Goal: Task Accomplishment & Management: Manage account settings

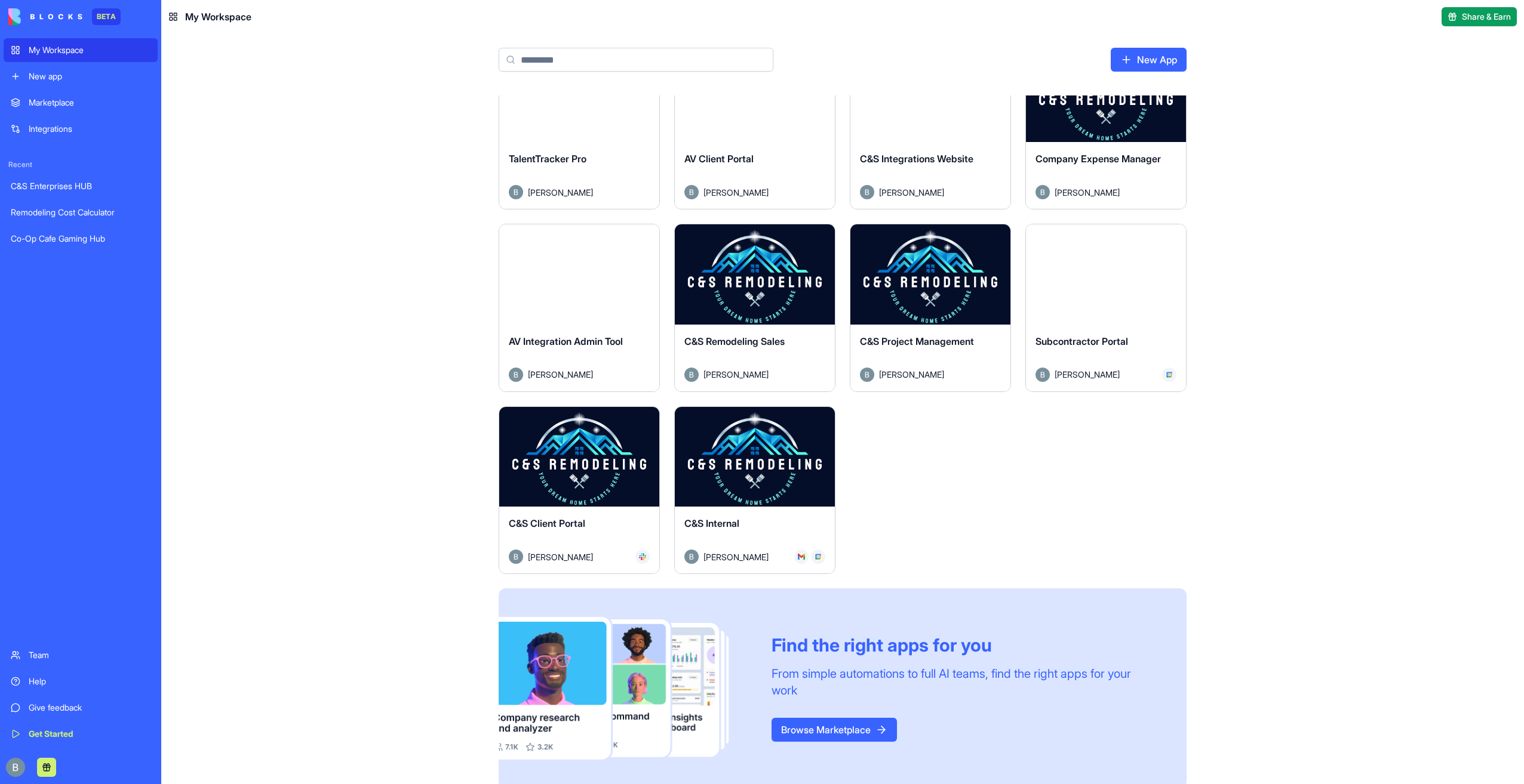
scroll to position [239, 0]
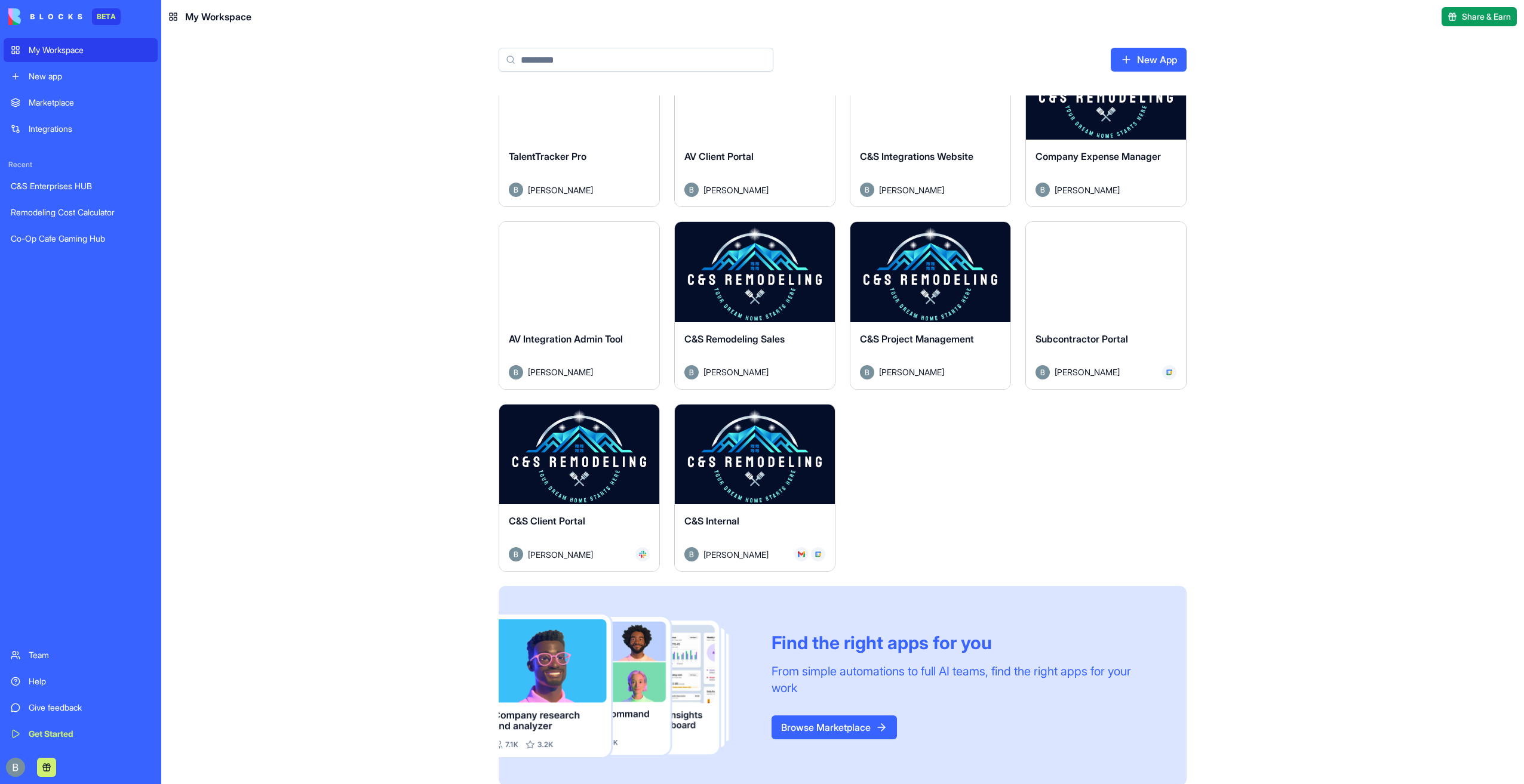
click at [916, 267] on button "Launch" at bounding box center [930, 272] width 89 height 24
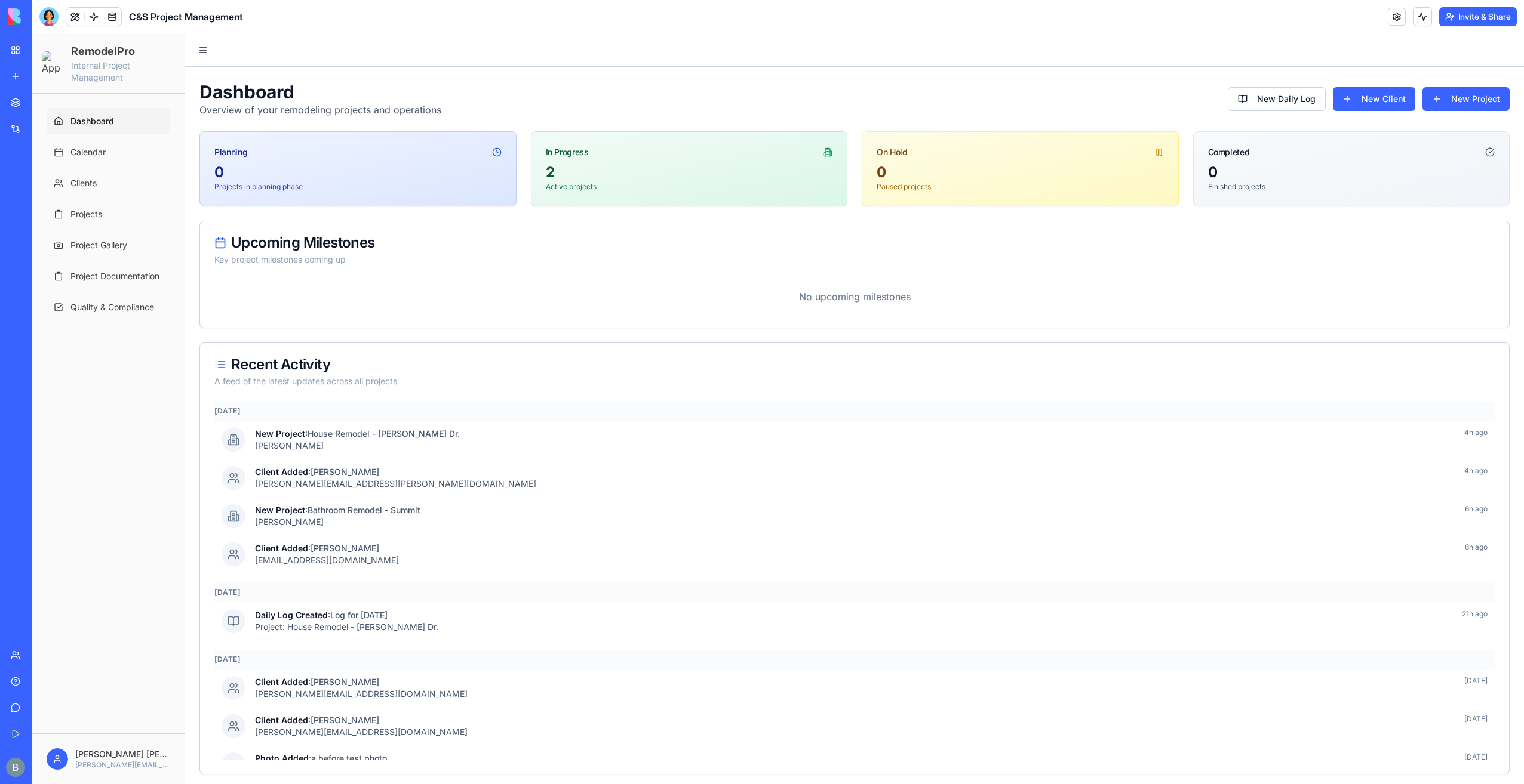
click at [51, 71] on img at bounding box center [52, 63] width 22 height 24
click at [137, 154] on link "Calendar" at bounding box center [108, 151] width 123 height 26
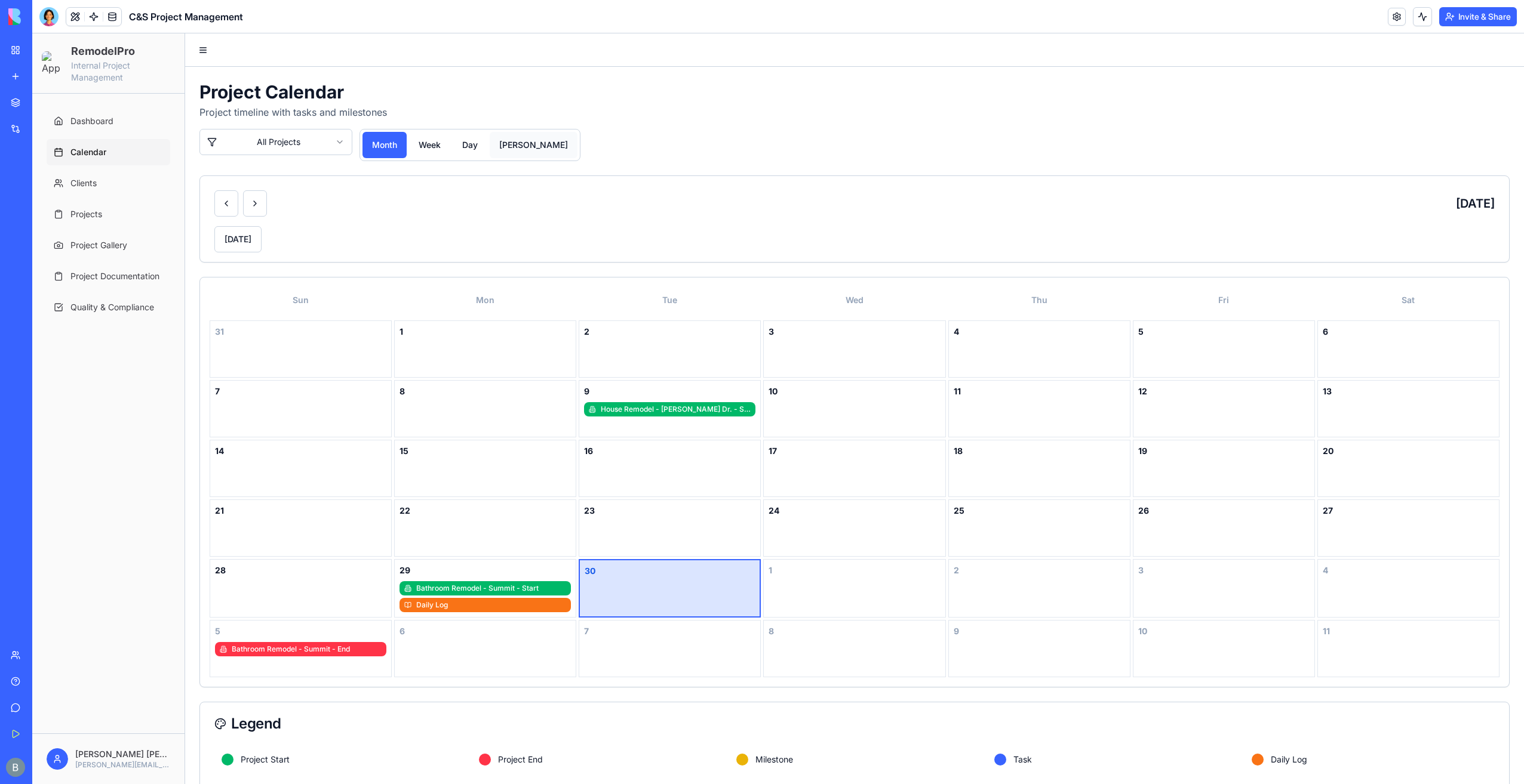
drag, startPoint x: 533, startPoint y: 139, endPoint x: 519, endPoint y: 141, distance: 14.1
click at [533, 139] on div "month week day [PERSON_NAME]" at bounding box center [470, 145] width 221 height 32
click at [517, 141] on button "[PERSON_NAME]" at bounding box center [533, 145] width 87 height 26
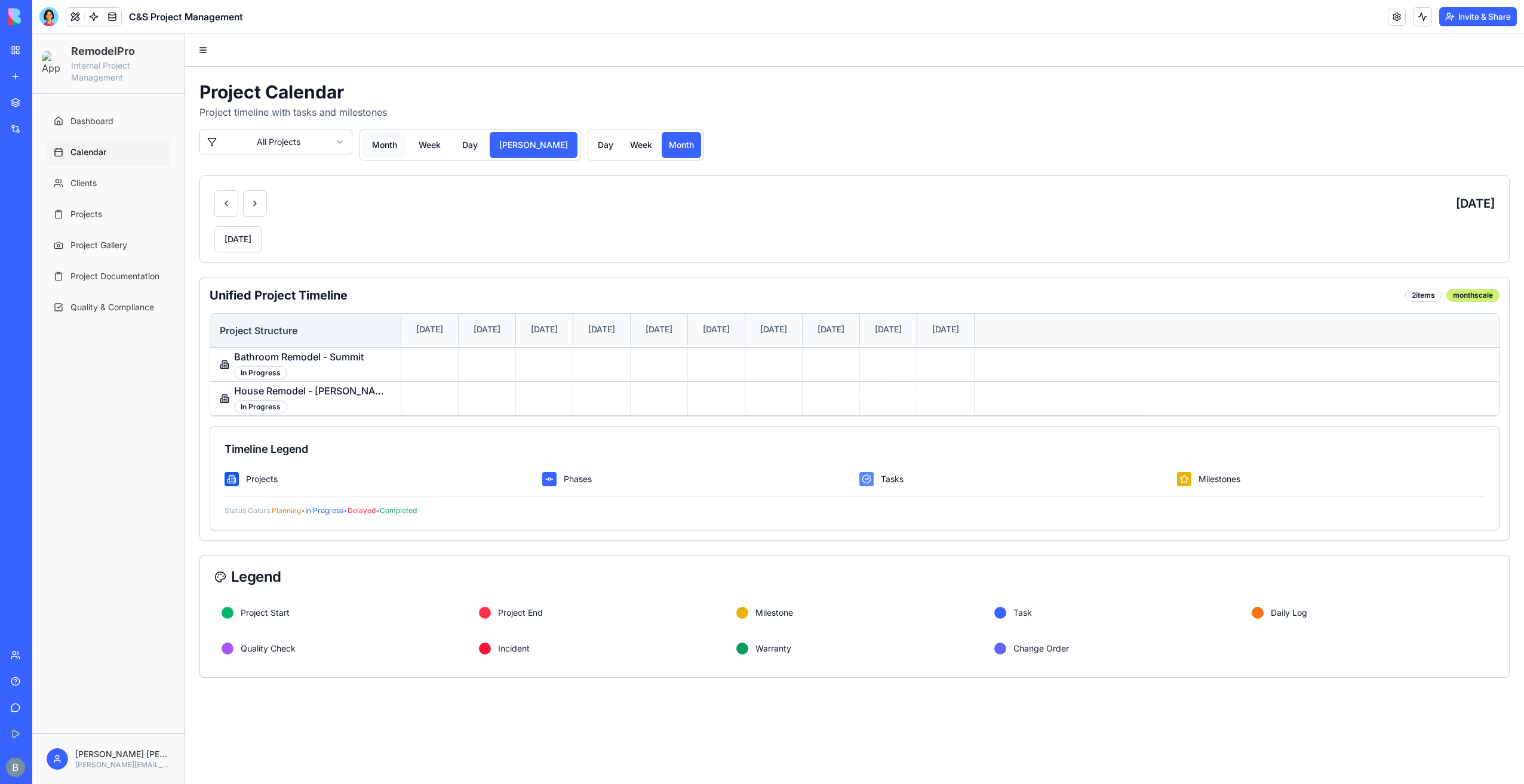
click at [377, 148] on button "month" at bounding box center [384, 145] width 45 height 26
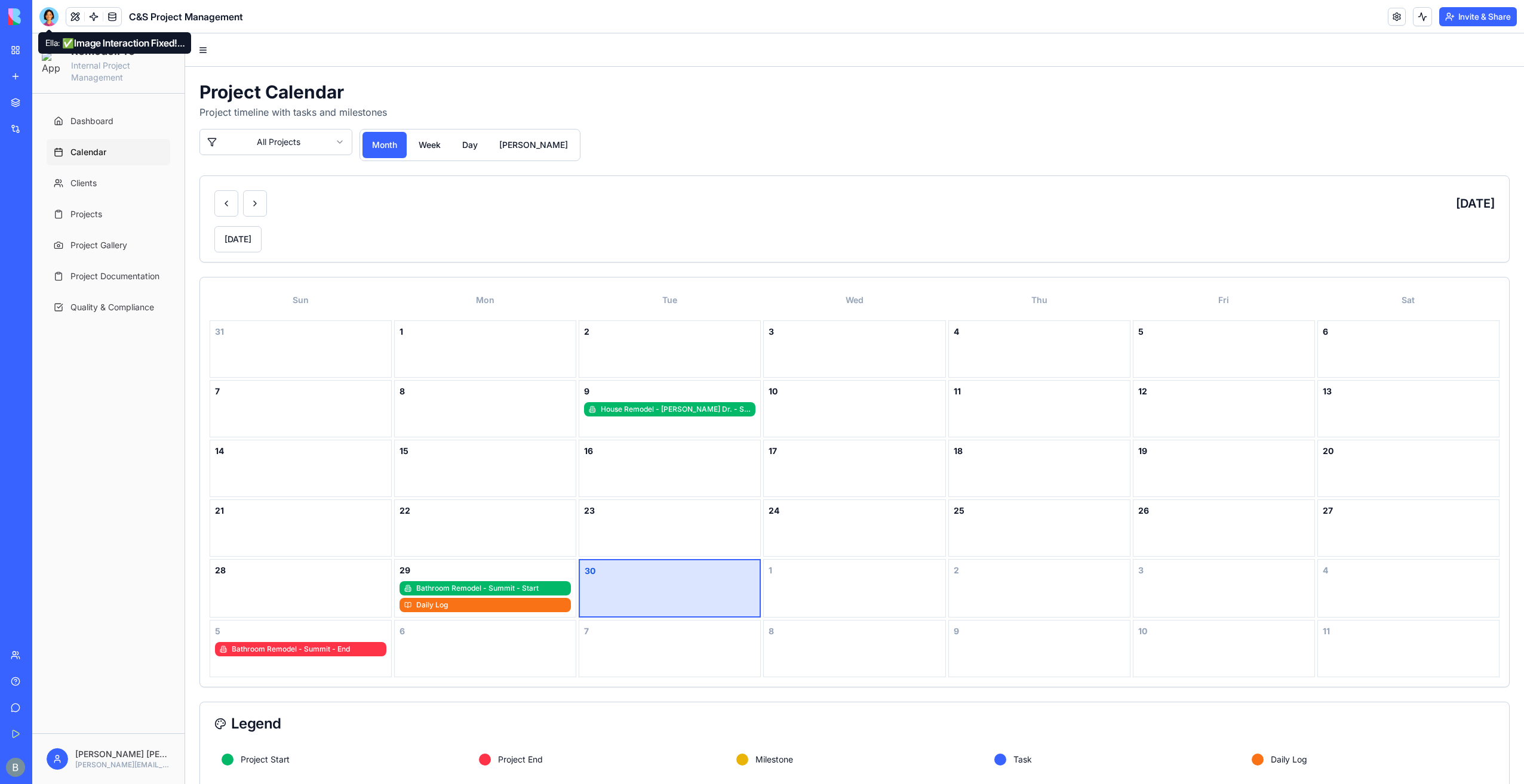
click at [55, 22] on div at bounding box center [50, 16] width 19 height 19
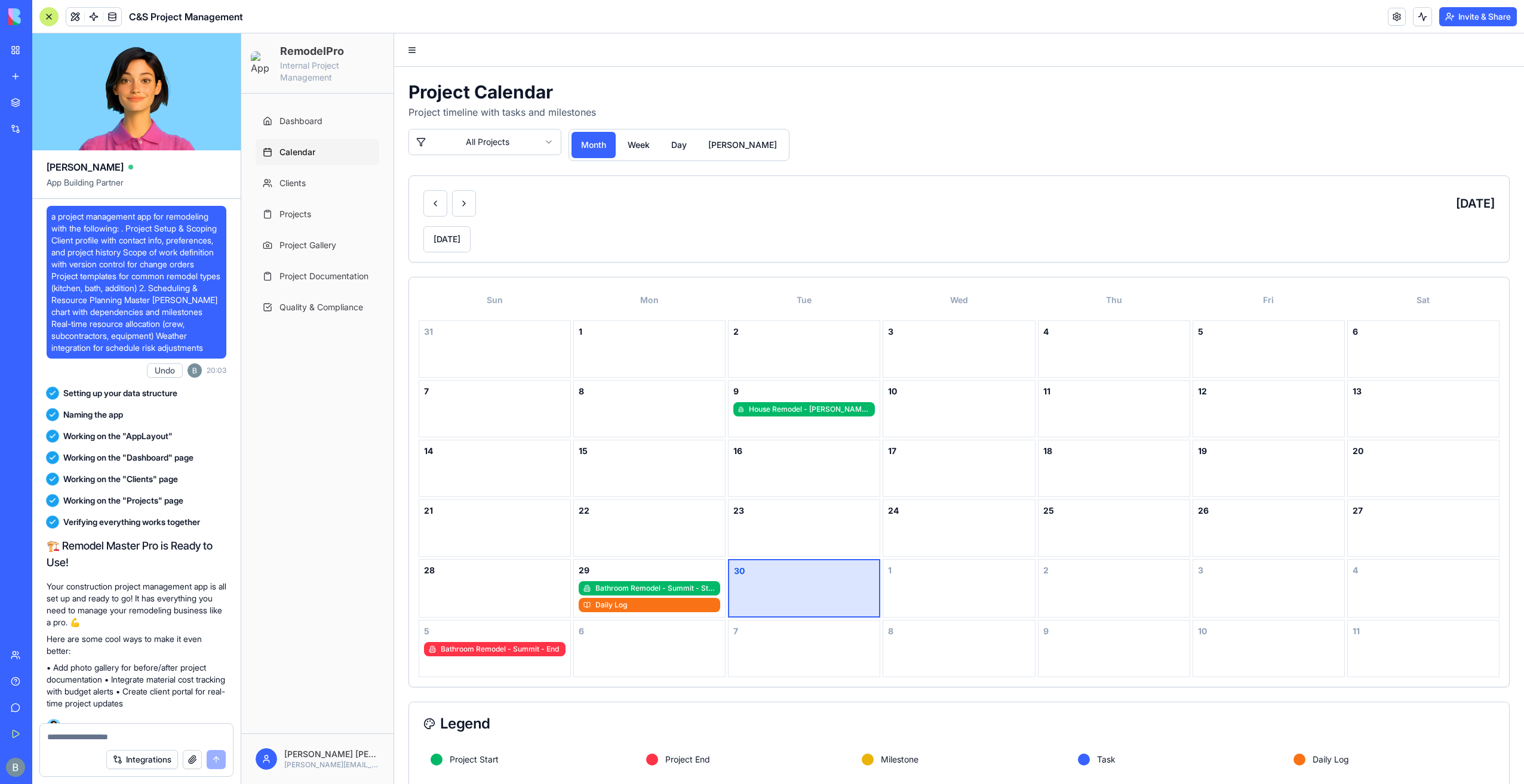
scroll to position [93868, 0]
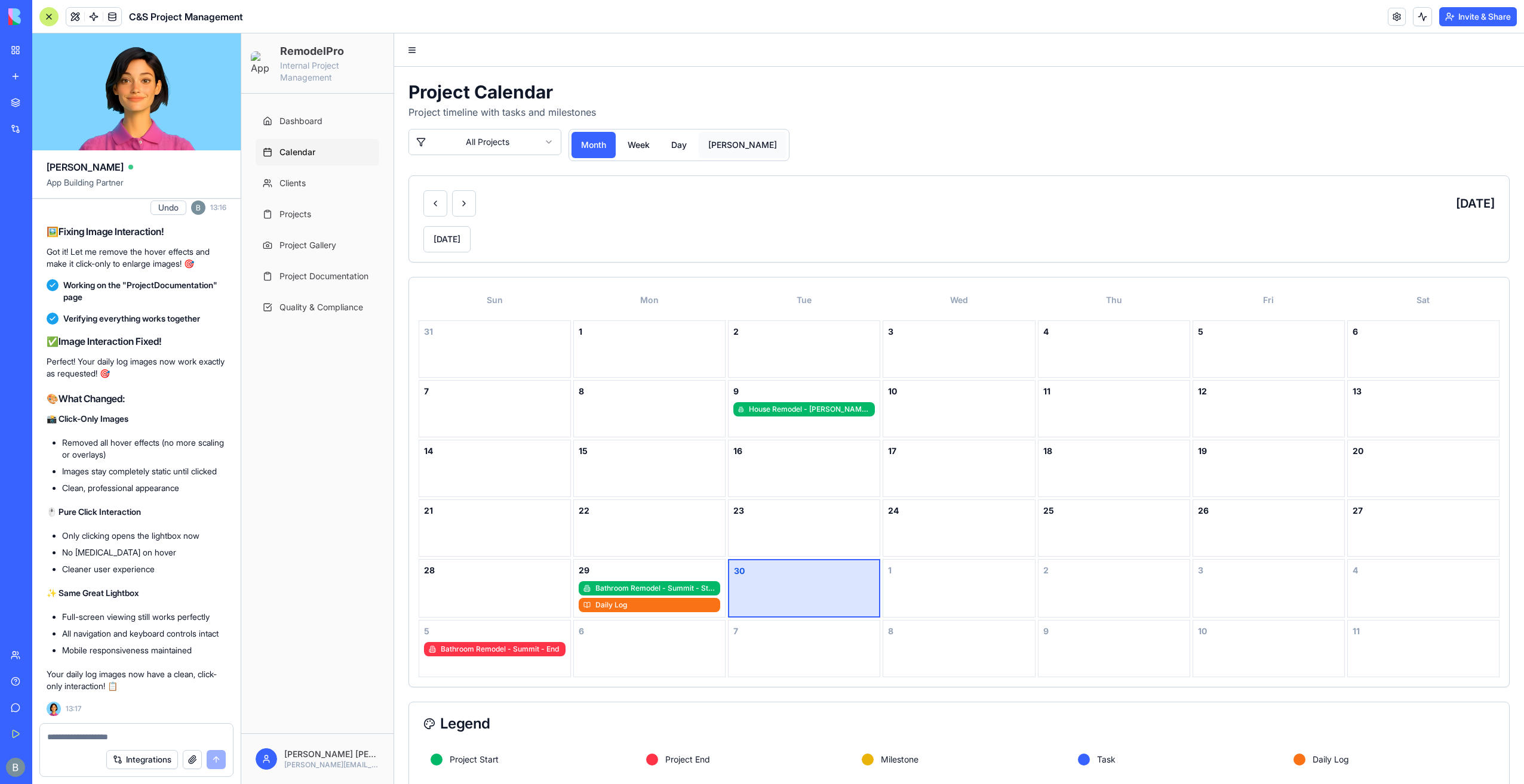
click at [722, 140] on button "[PERSON_NAME]" at bounding box center [743, 145] width 87 height 26
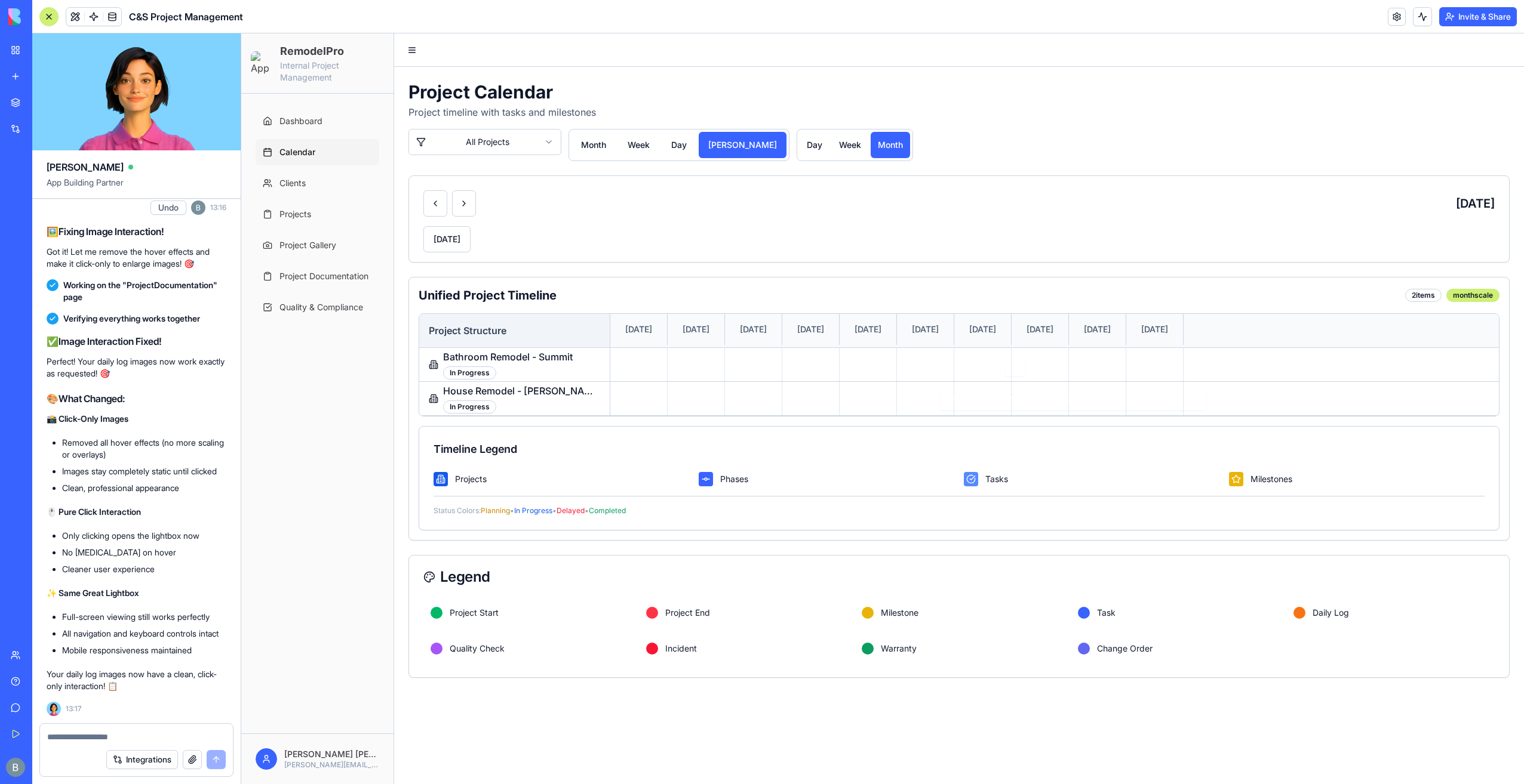
click at [118, 735] on textarea at bounding box center [137, 737] width 179 height 12
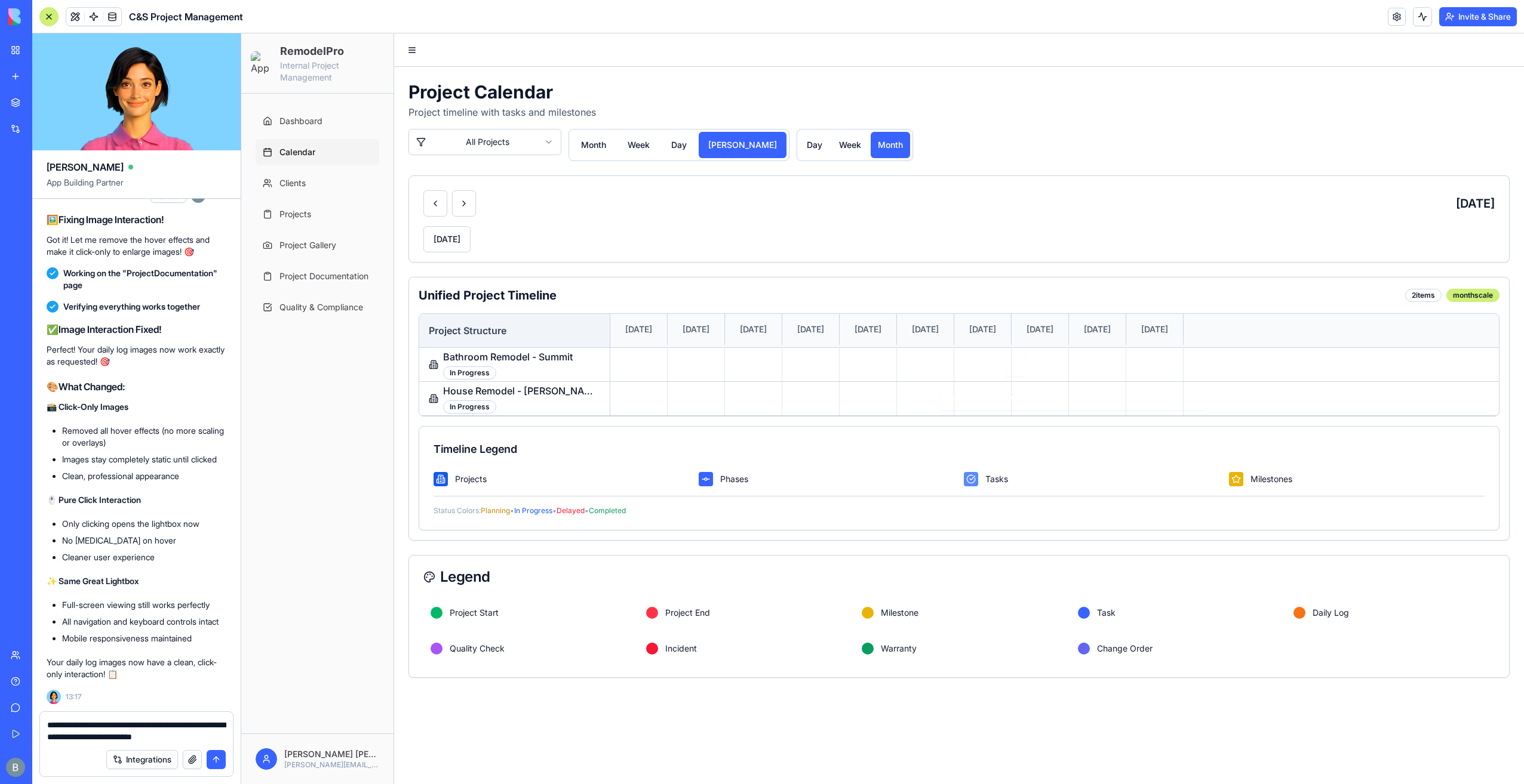
type textarea "**********"
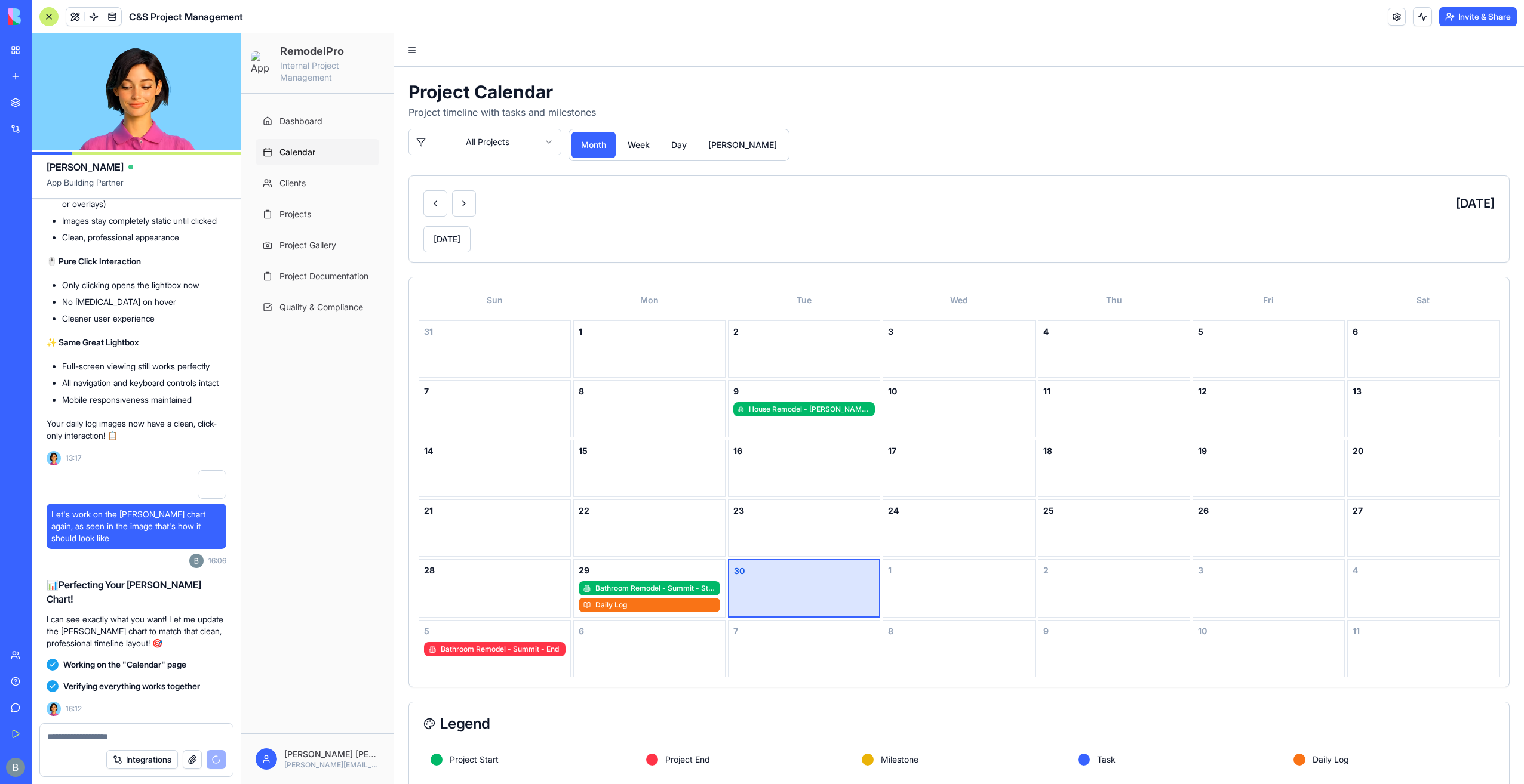
scroll to position [94694, 0]
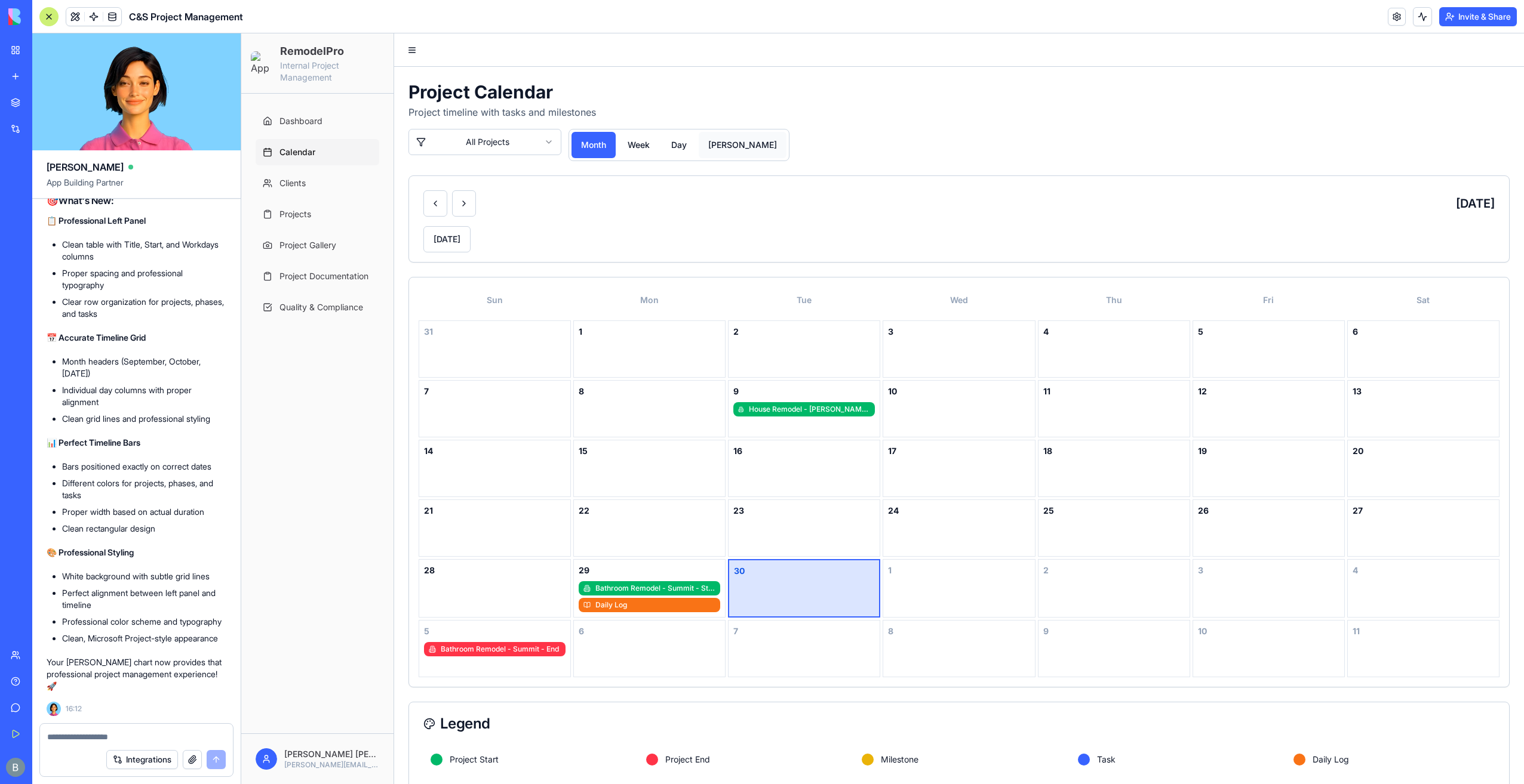
click at [719, 148] on button "[PERSON_NAME]" at bounding box center [743, 145] width 87 height 26
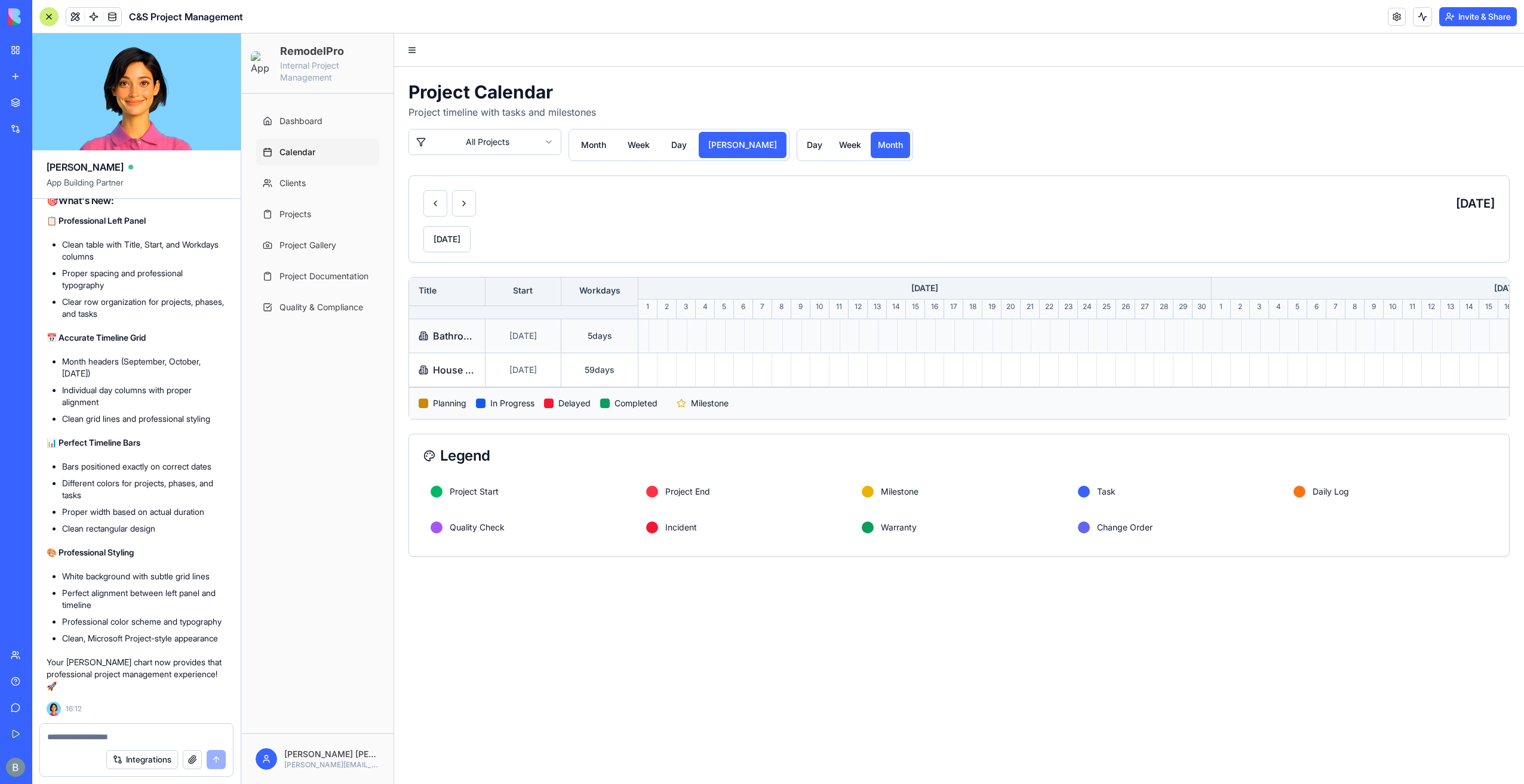
scroll to position [0, 0]
click at [459, 343] on span "Bathroom Remodel - Summit" at bounding box center [454, 336] width 43 height 15
click at [434, 343] on span "Bathroom Remodel - Summit" at bounding box center [454, 336] width 43 height 15
click at [530, 353] on div "[DATE]" at bounding box center [523, 336] width 77 height 33
click at [613, 351] on div "5 days" at bounding box center [599, 336] width 77 height 33
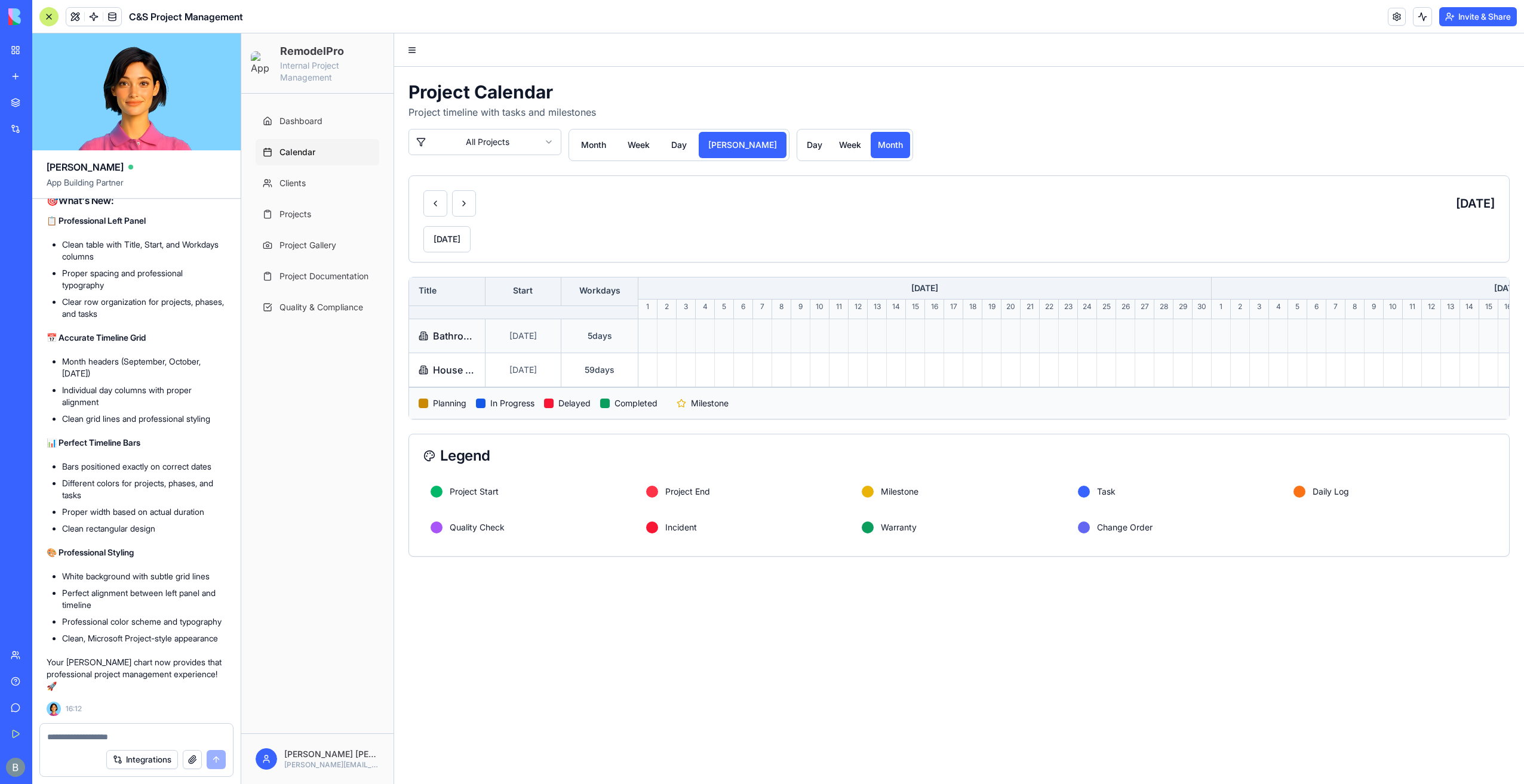
click at [597, 340] on span "5 days" at bounding box center [599, 336] width 24 height 12
click at [471, 343] on span "Bathroom Remodel - Summit" at bounding box center [454, 336] width 43 height 15
click at [430, 295] on div "Title" at bounding box center [447, 291] width 77 height 28
click at [458, 291] on div "Title" at bounding box center [447, 291] width 77 height 28
click at [548, 295] on div "Start" at bounding box center [523, 291] width 77 height 28
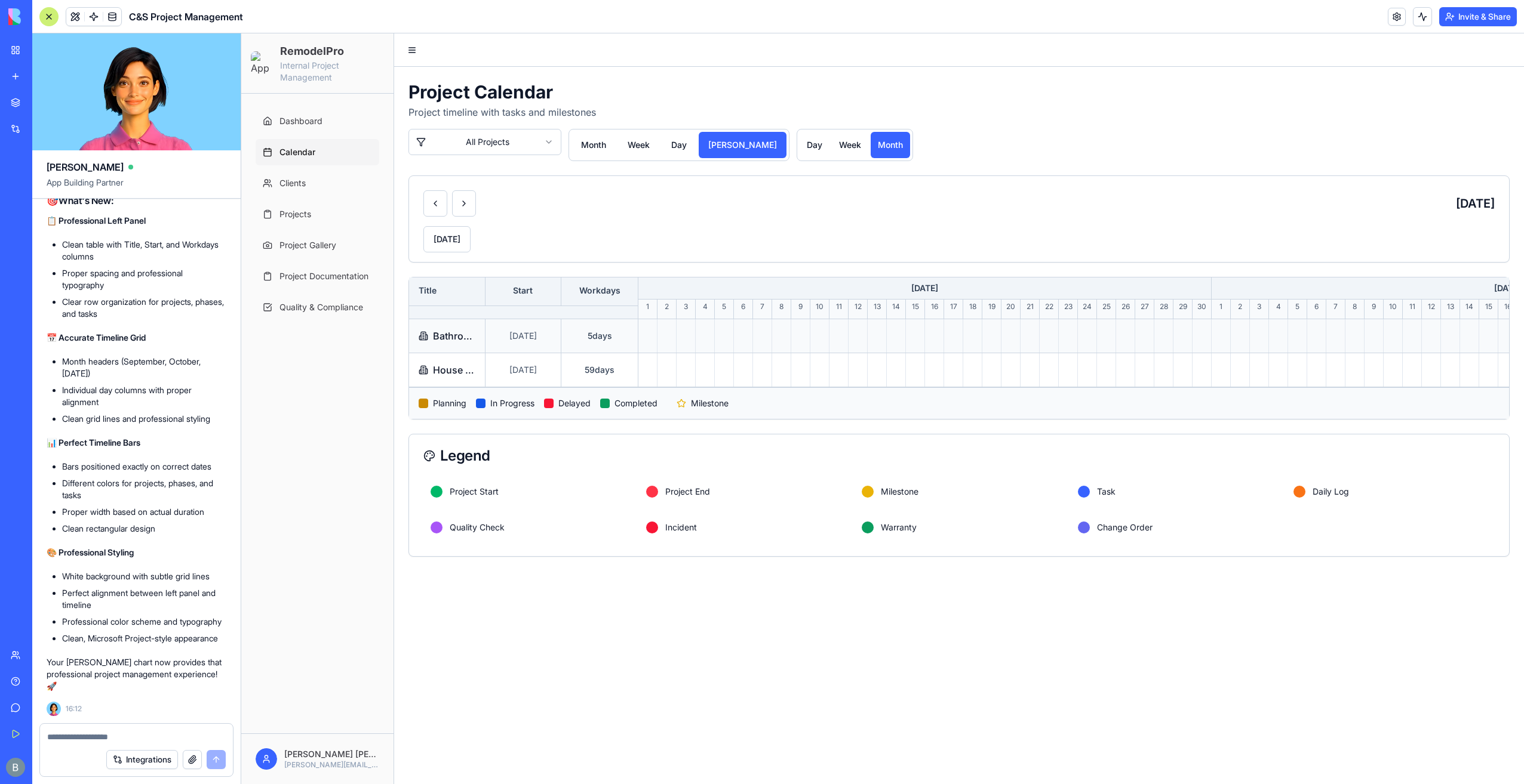
click at [423, 341] on icon at bounding box center [423, 336] width 10 height 10
click at [440, 343] on span "Bathroom Remodel - Summit" at bounding box center [454, 336] width 43 height 15
click at [832, 152] on button "week" at bounding box center [850, 145] width 37 height 26
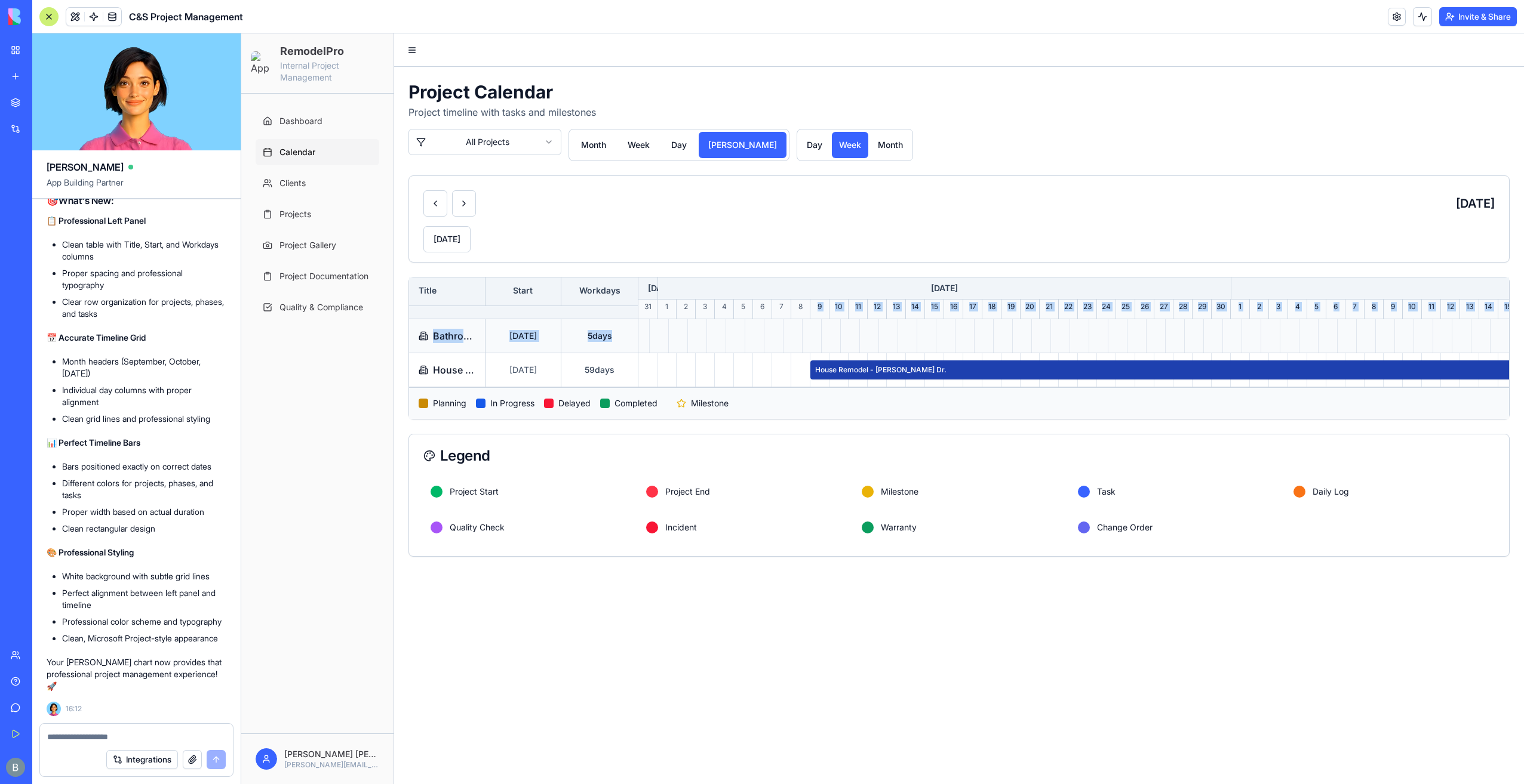
drag, startPoint x: 808, startPoint y: 328, endPoint x: 941, endPoint y: 339, distance: 133.5
click at [944, 339] on div "Title Start Workdays [DATE] [DATE] [DATE] [DATE] 31 1 2 3 4 5 6 7 8 9 10 11 12 …" at bounding box center [958, 348] width 1100 height 142
click at [824, 237] on div "[DATE]" at bounding box center [959, 239] width 1072 height 26
click at [469, 343] on span "Bathroom Remodel - Summit" at bounding box center [454, 336] width 43 height 15
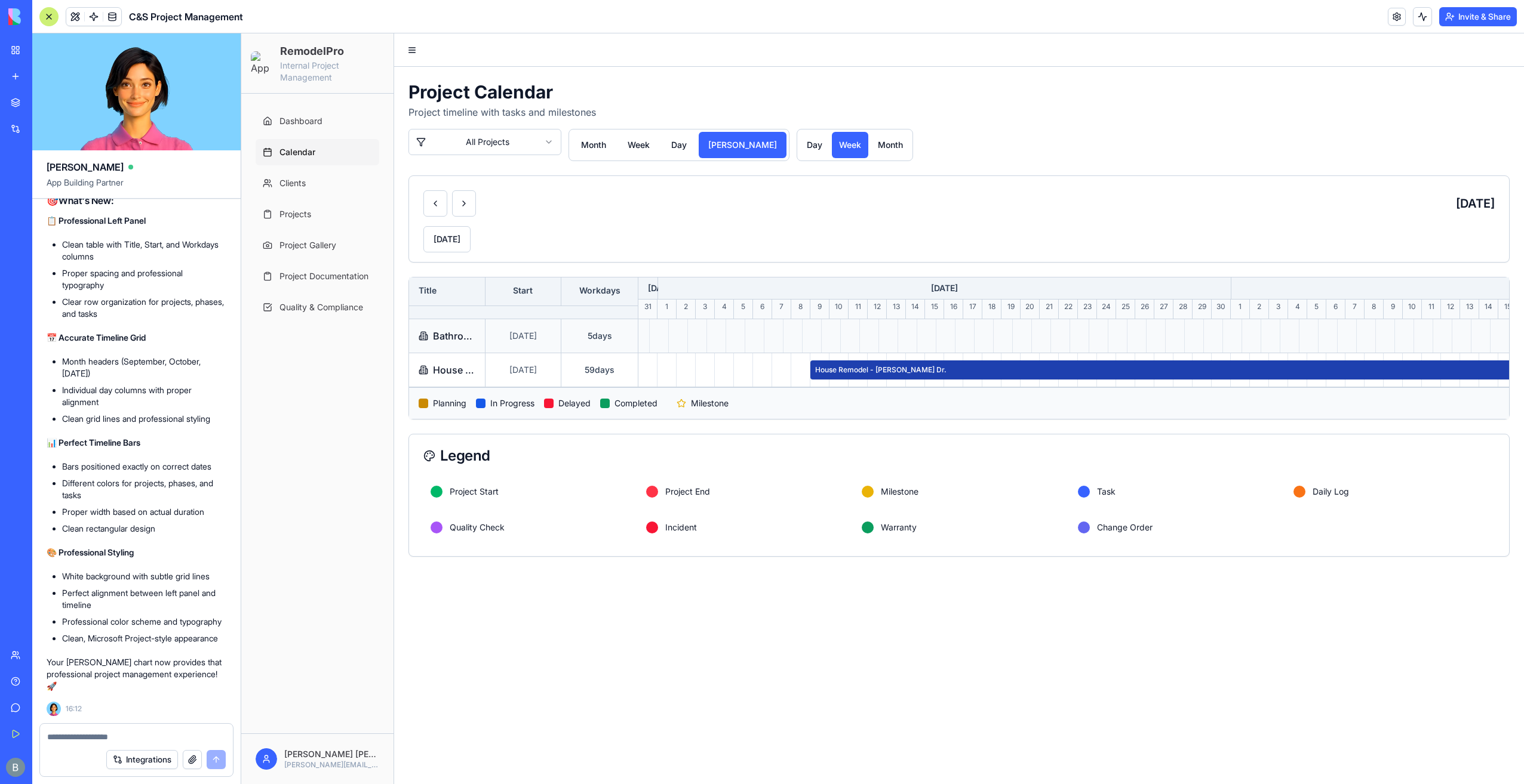
click at [438, 343] on span "Bathroom Remodel - Summit" at bounding box center [454, 336] width 43 height 15
click at [456, 212] on button at bounding box center [464, 203] width 24 height 26
click at [431, 212] on button at bounding box center [435, 203] width 24 height 26
click at [180, 740] on textarea at bounding box center [137, 737] width 180 height 12
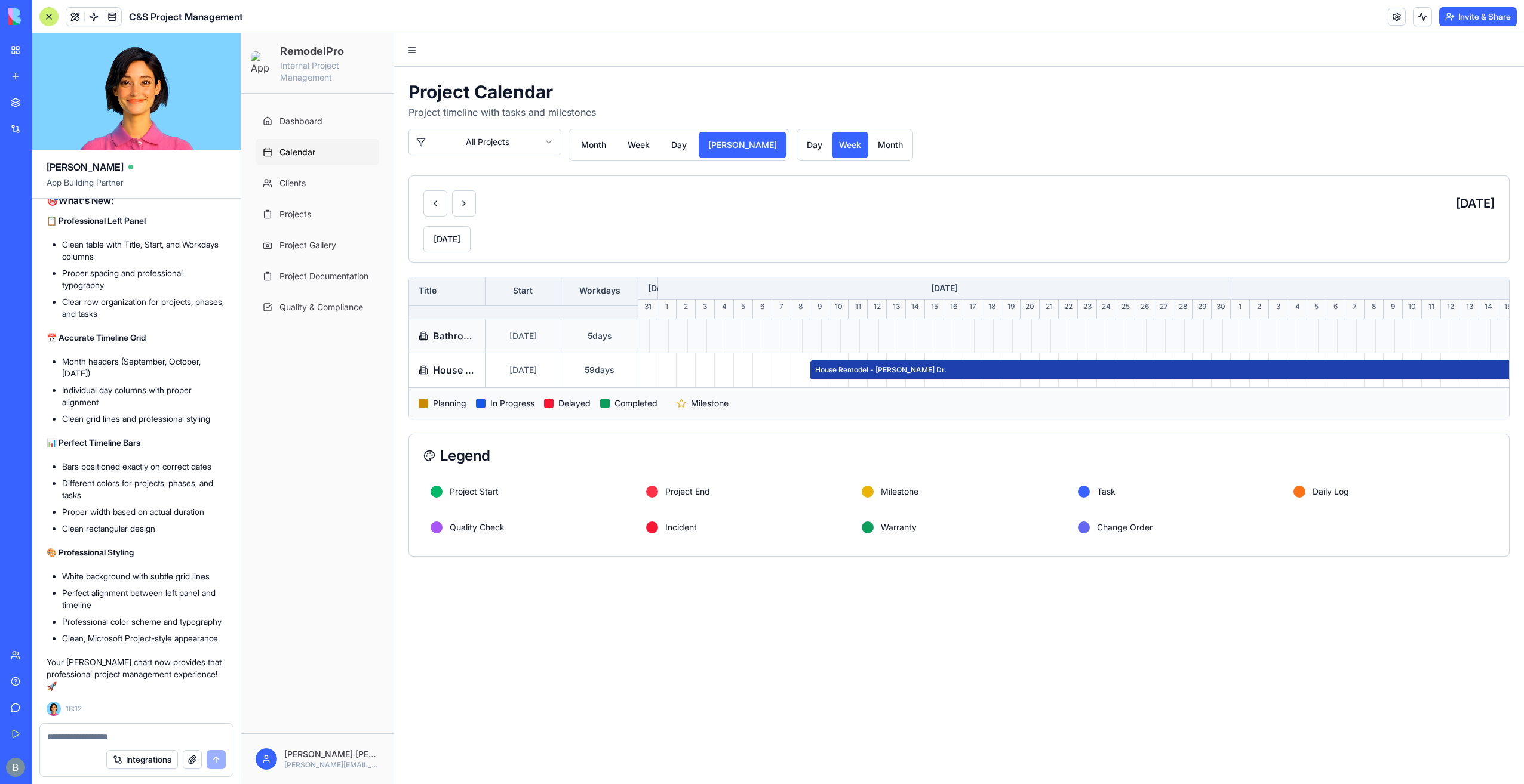
click at [467, 343] on span "Bathroom Remodel - Summit" at bounding box center [454, 336] width 43 height 15
click at [800, 147] on button "day" at bounding box center [814, 145] width 30 height 26
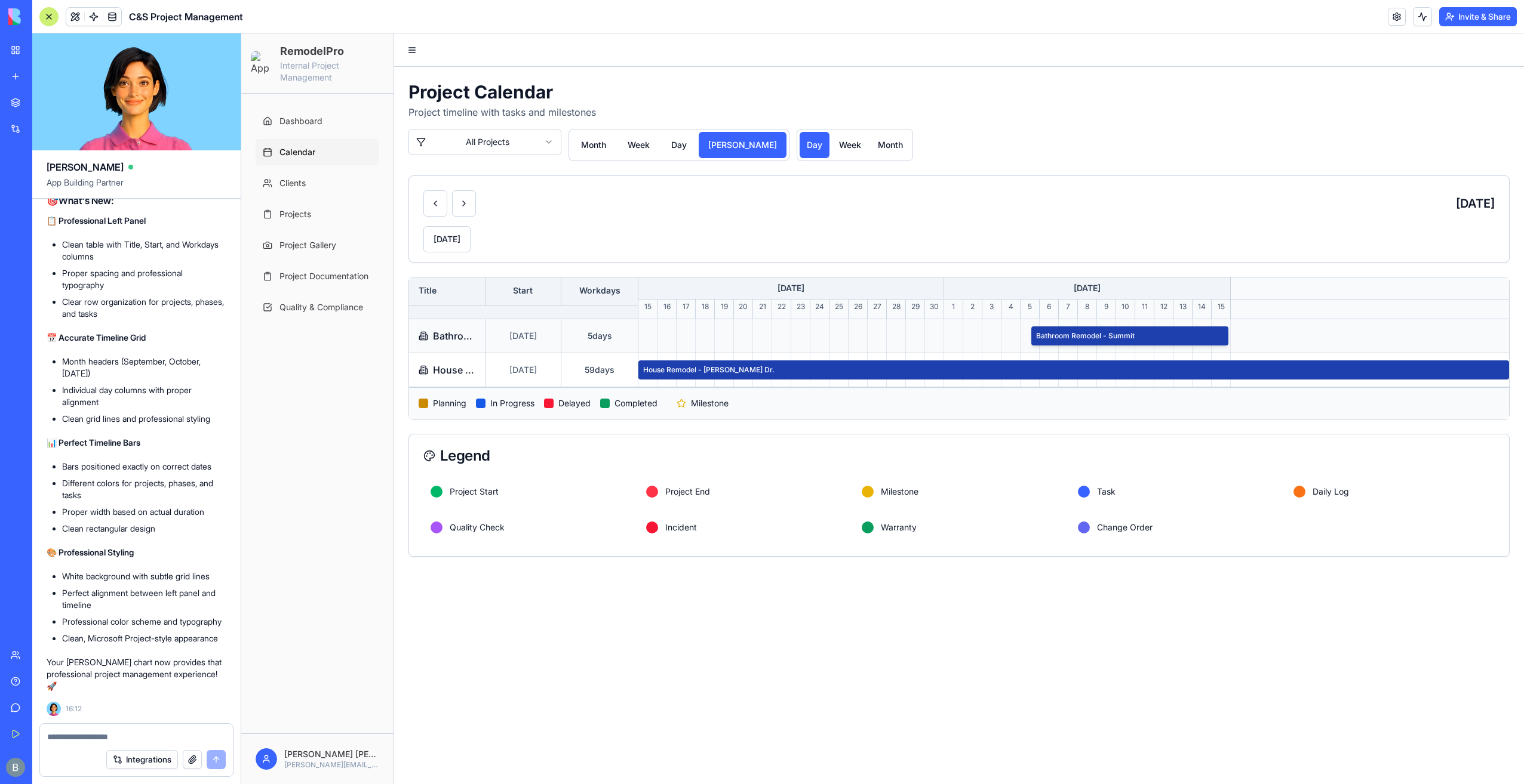
click at [1118, 341] on div "Bathroom Remodel - Summit" at bounding box center [1129, 336] width 196 height 19
drag, startPoint x: 540, startPoint y: 346, endPoint x: 528, endPoint y: 330, distance: 20.0
click at [539, 346] on div "[DATE]" at bounding box center [523, 336] width 77 height 33
click at [464, 234] on button "[DATE]" at bounding box center [447, 239] width 48 height 26
click at [471, 205] on button at bounding box center [464, 203] width 24 height 26
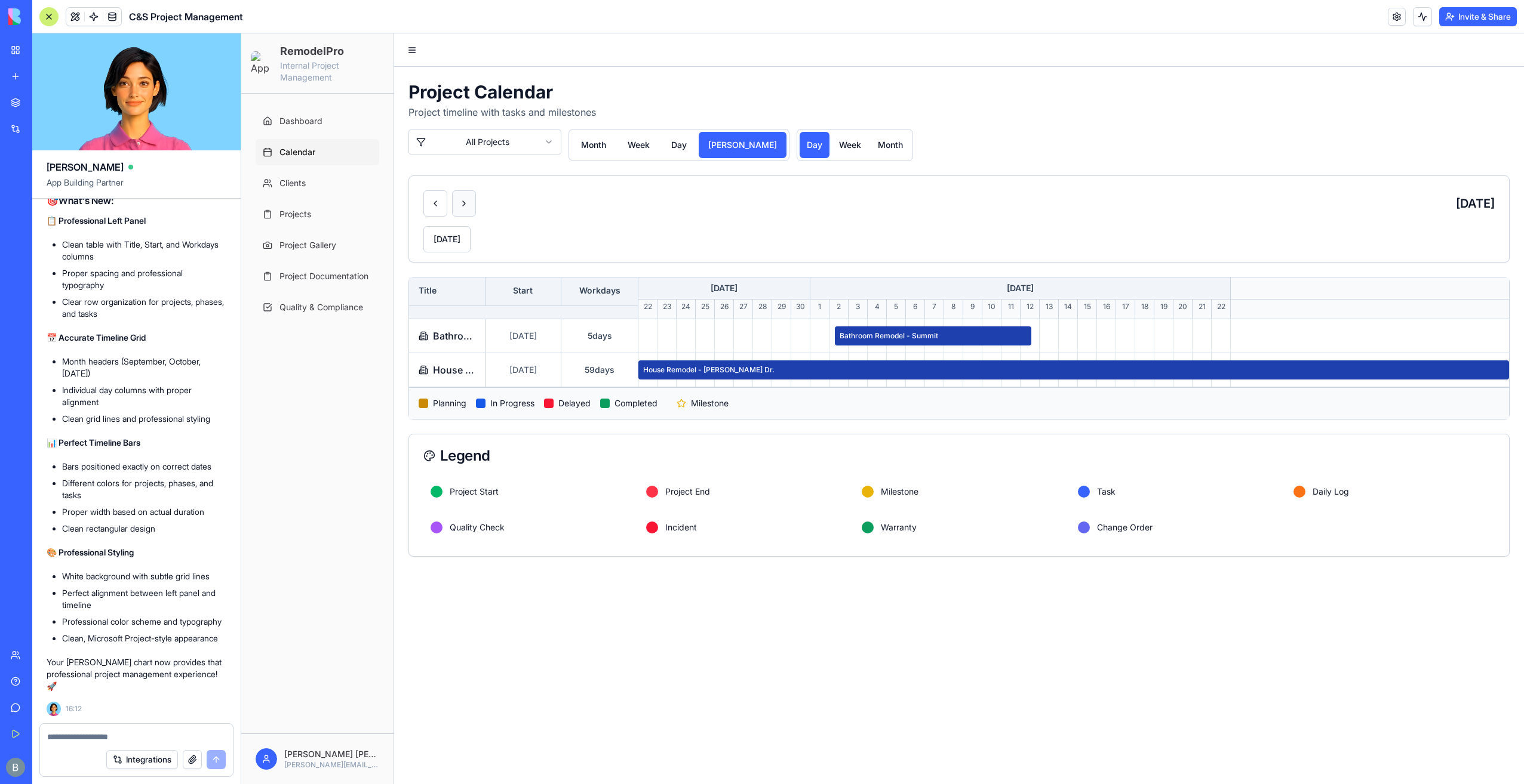
click at [467, 208] on button at bounding box center [464, 203] width 24 height 26
click at [429, 205] on button at bounding box center [435, 203] width 24 height 26
click at [430, 205] on button at bounding box center [435, 203] width 24 height 26
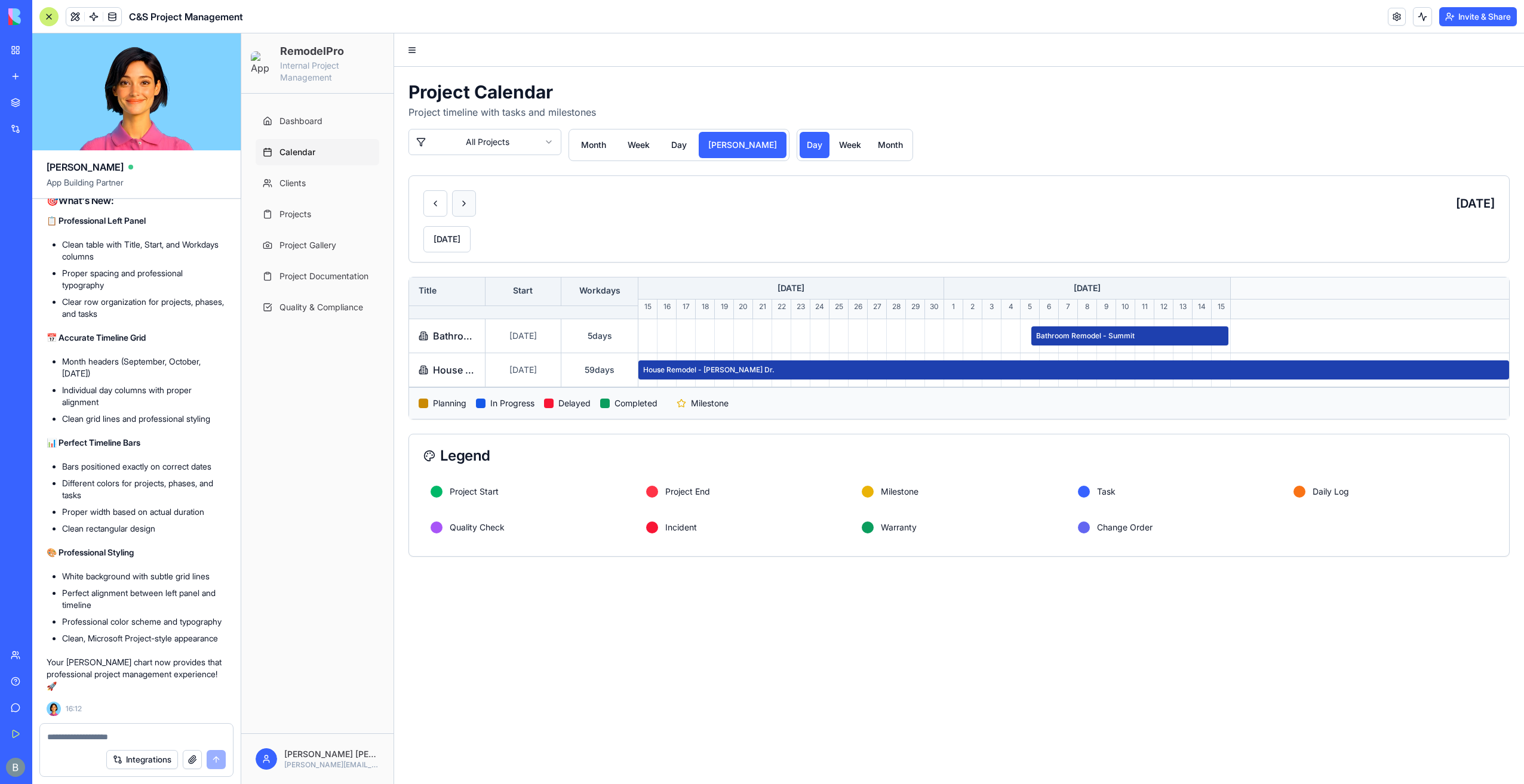
click at [473, 200] on button at bounding box center [464, 203] width 24 height 26
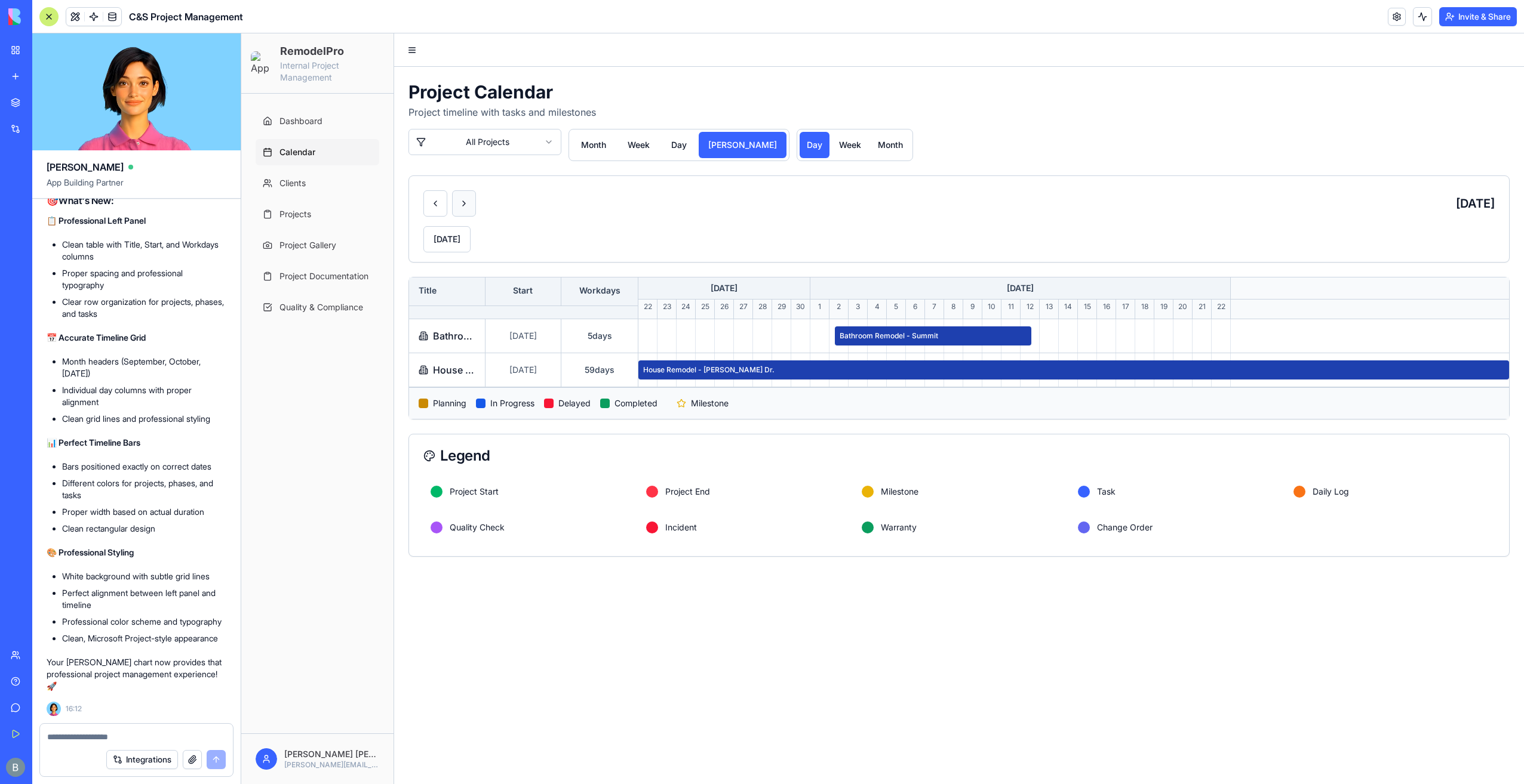
click at [473, 200] on button at bounding box center [464, 203] width 24 height 26
click at [430, 199] on button at bounding box center [435, 203] width 24 height 26
click at [103, 741] on textarea at bounding box center [137, 737] width 180 height 12
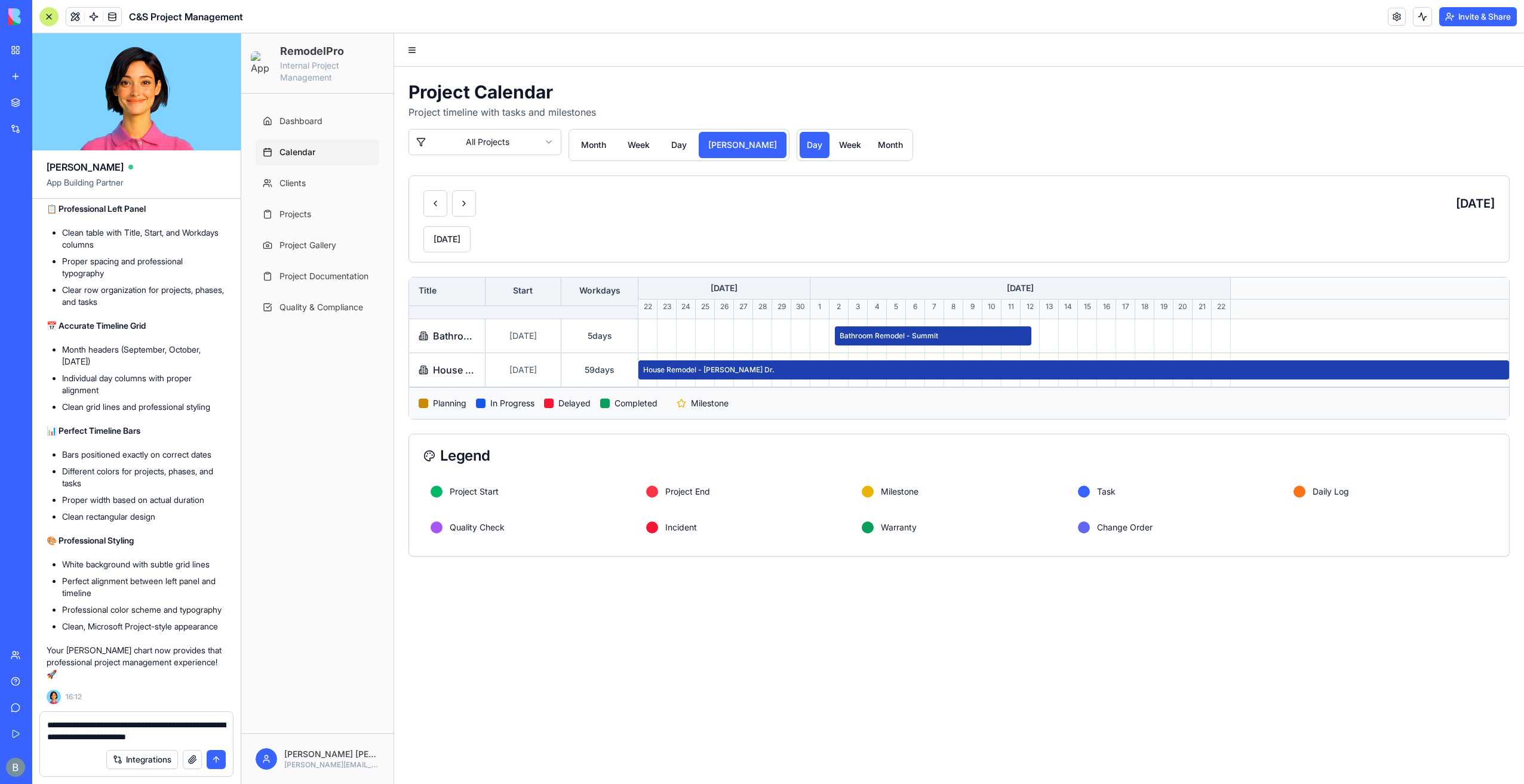
click at [215, 740] on textarea "**********" at bounding box center [137, 731] width 180 height 24
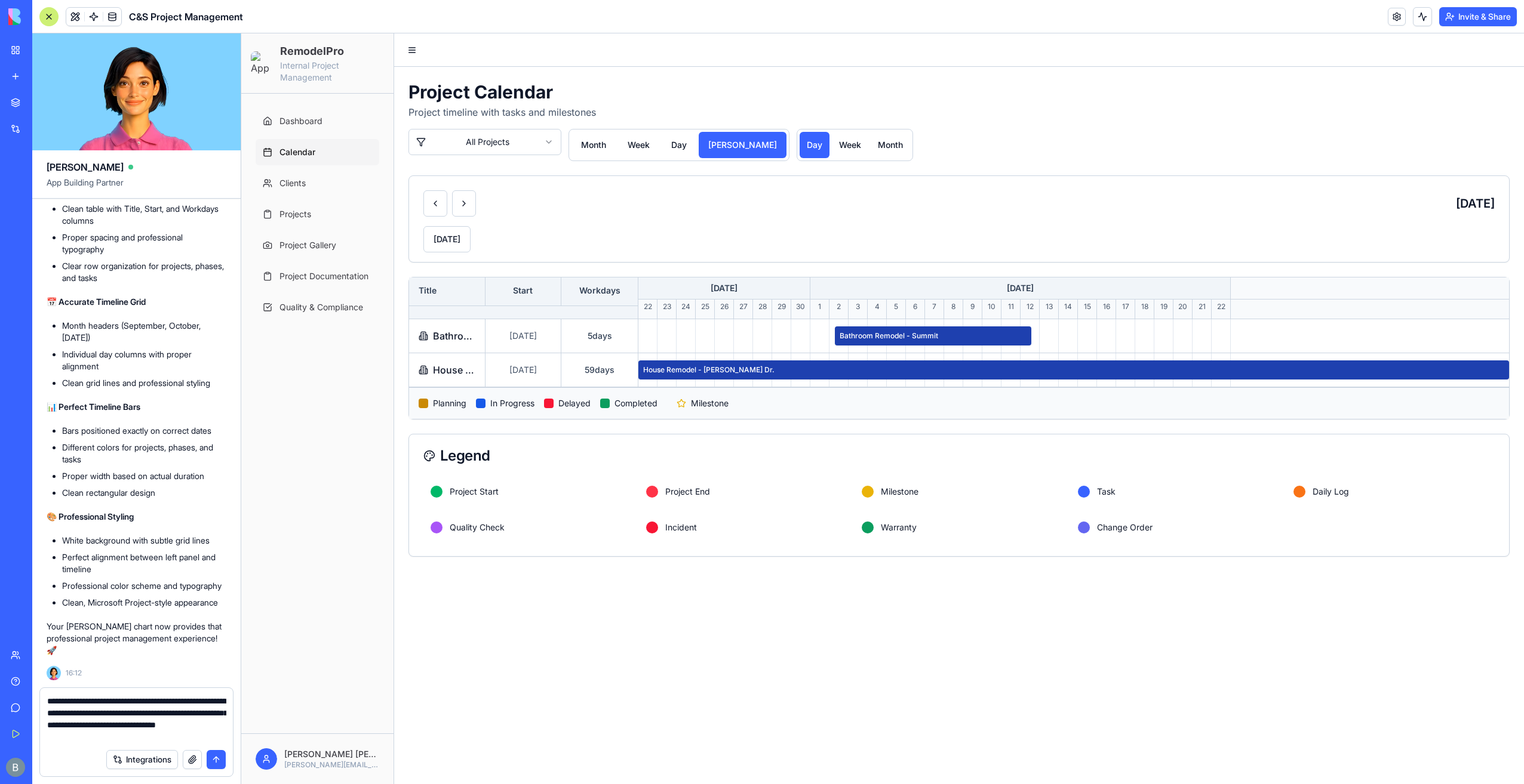
paste textarea "**"
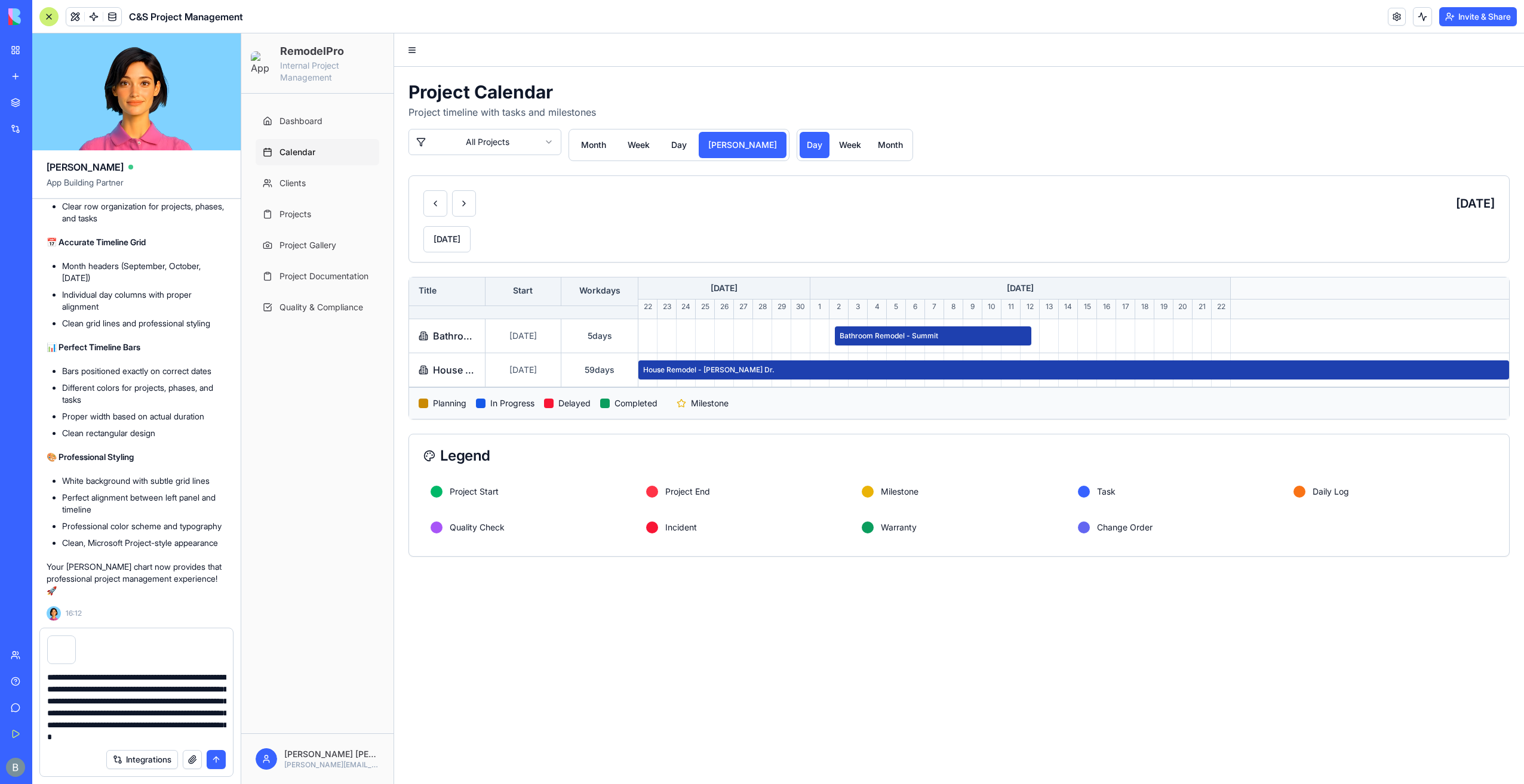
scroll to position [22, 0]
type textarea "**********"
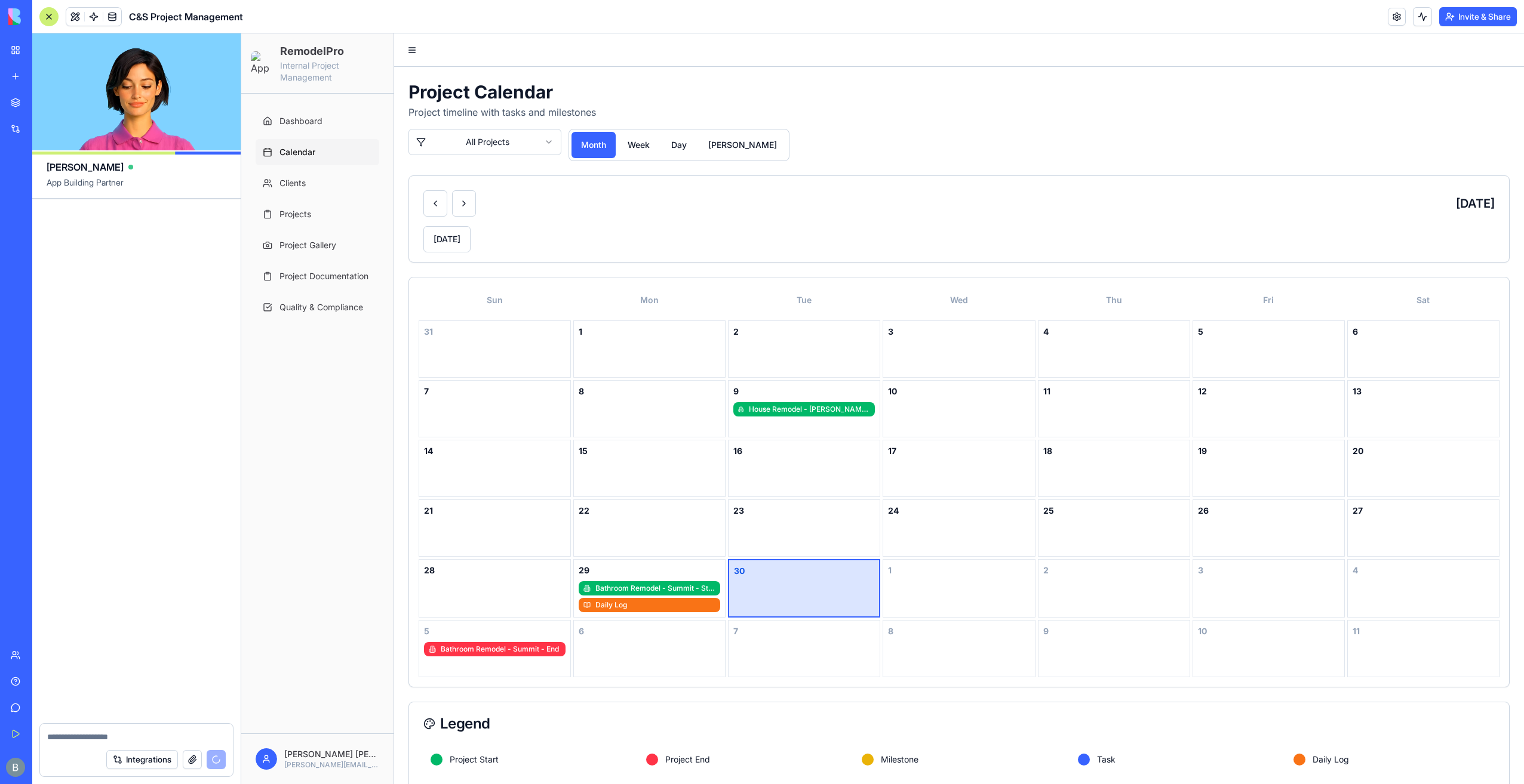
scroll to position [95564, 0]
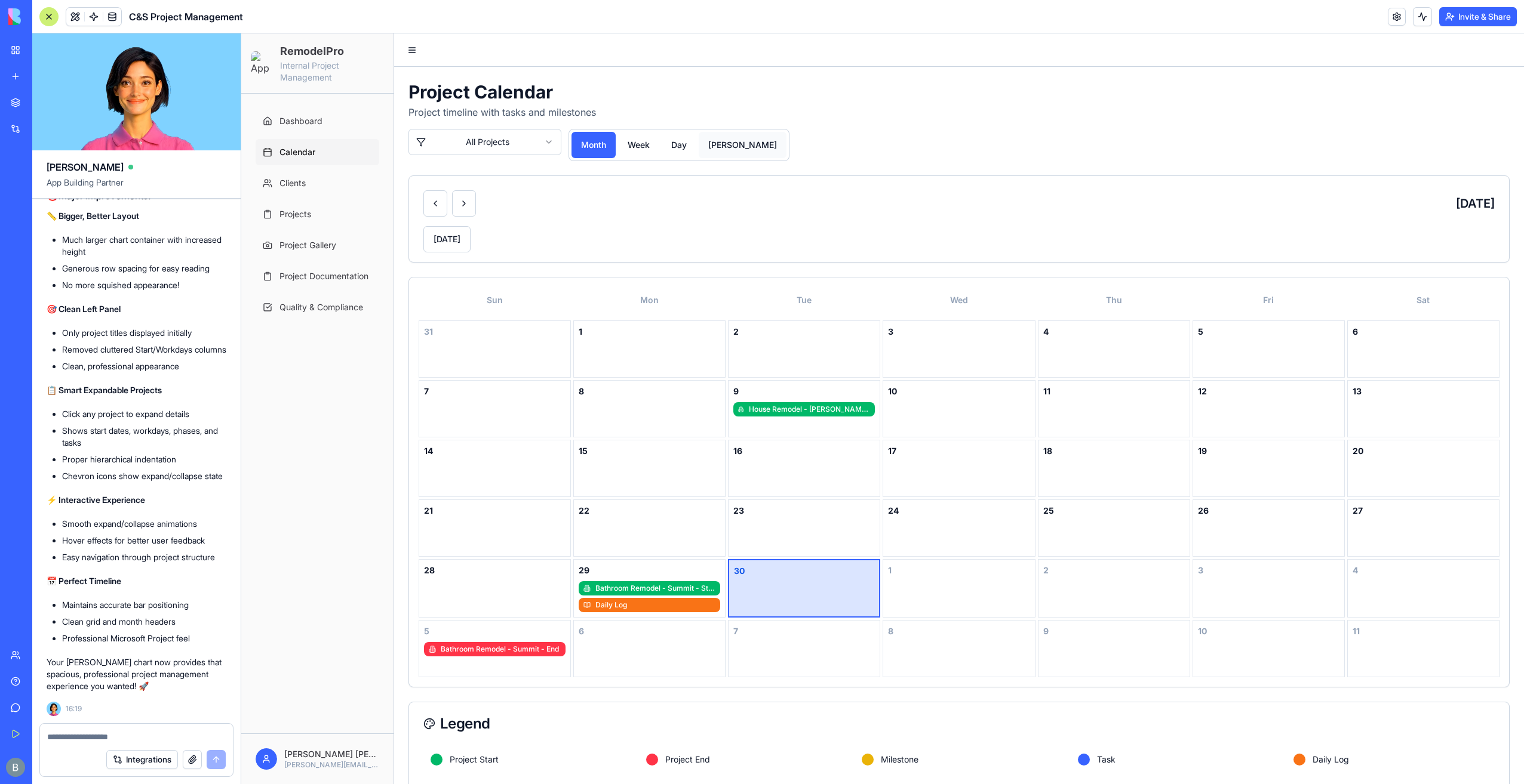
click at [726, 147] on button "[PERSON_NAME]" at bounding box center [743, 145] width 87 height 26
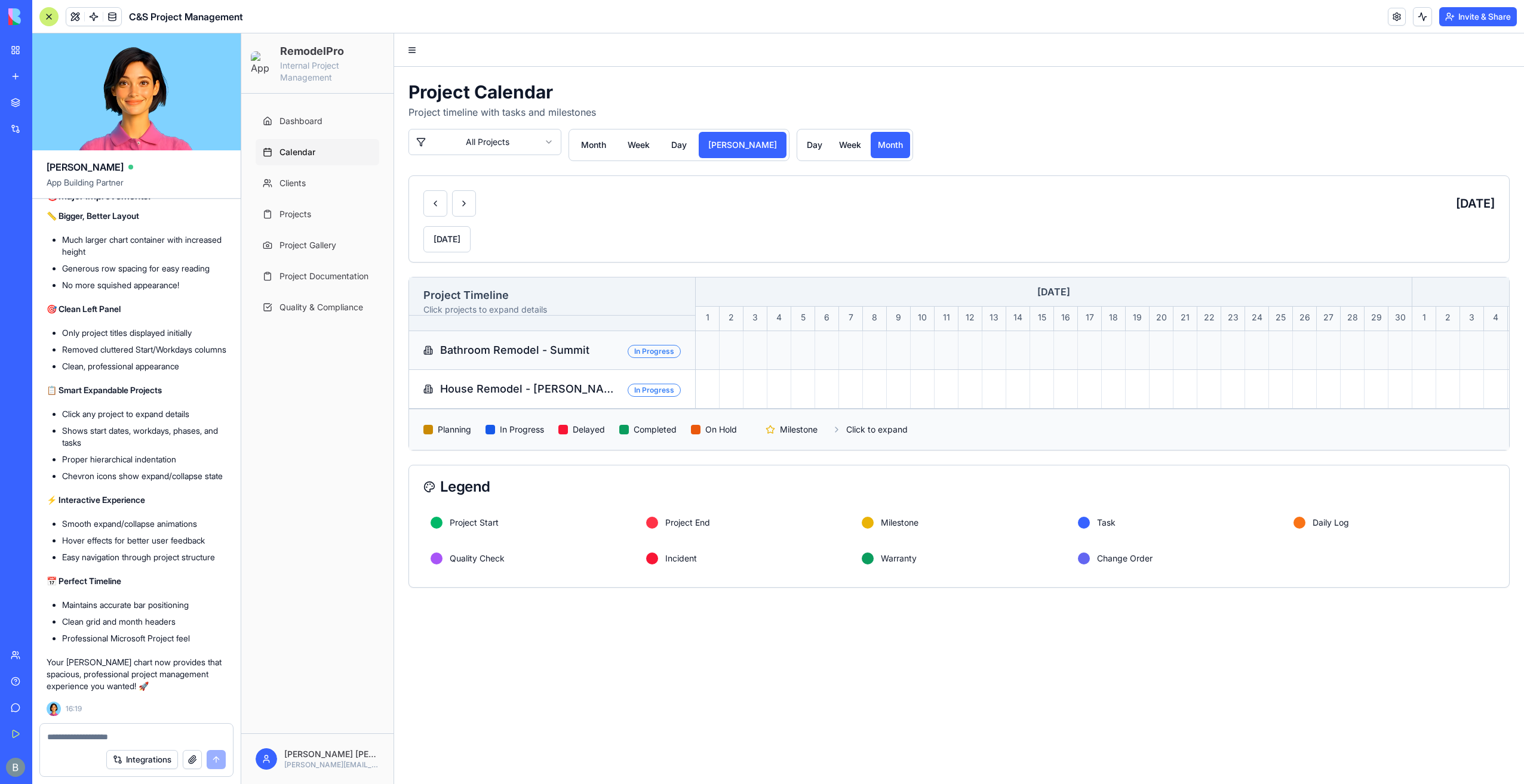
click at [528, 370] on div "Bathroom Remodel - Summit In Progress" at bounding box center [958, 350] width 1100 height 39
click at [527, 359] on span "Bathroom Remodel - Summit" at bounding box center [530, 349] width 181 height 16
click at [524, 358] on span "Bathroom Remodel - Summit" at bounding box center [530, 349] width 181 height 16
click at [489, 318] on div "Project Timeline Click projects to expand details" at bounding box center [551, 304] width 286 height 53
click at [481, 308] on p "Click projects to expand details" at bounding box center [551, 310] width 257 height 12
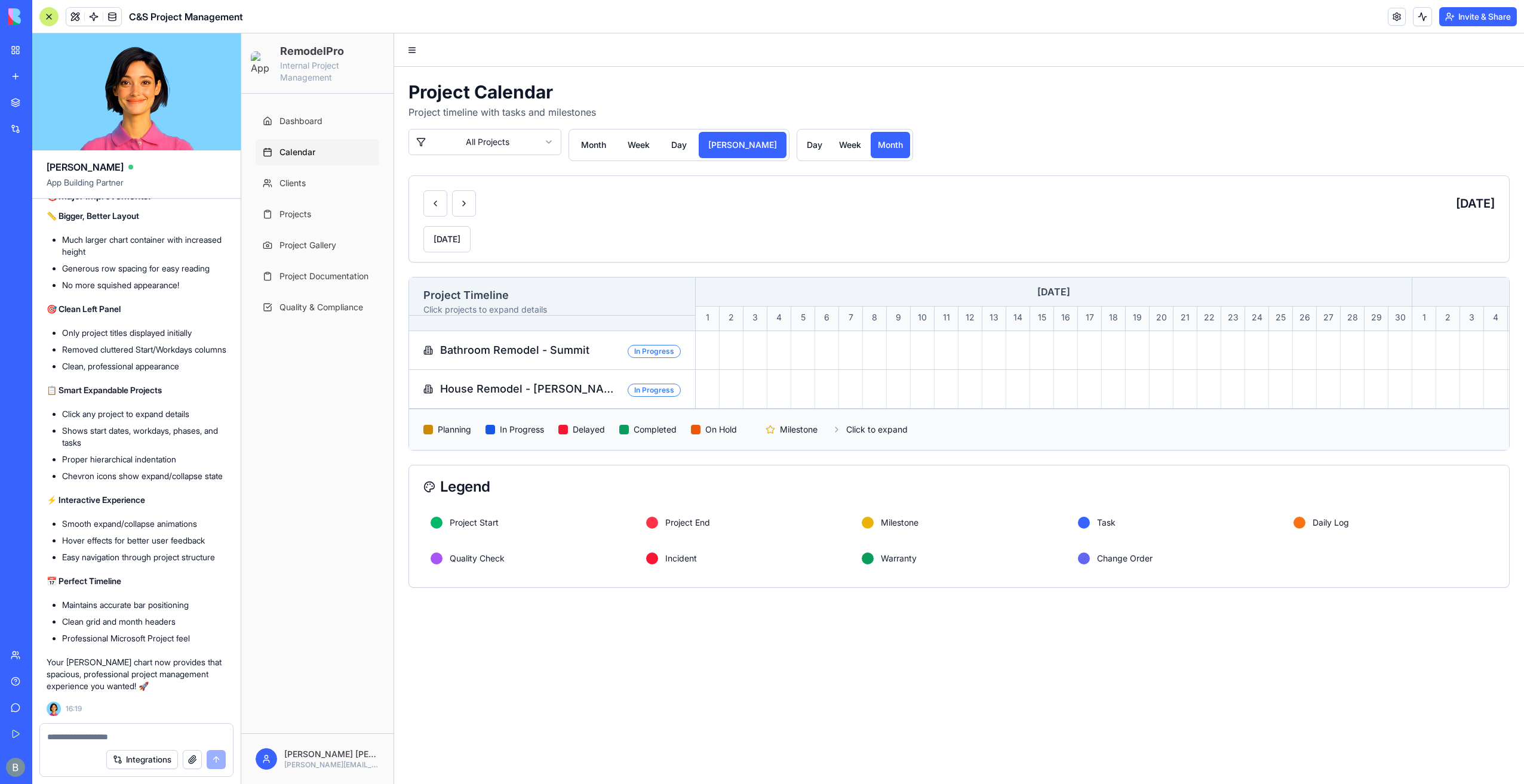
click at [473, 331] on div "Project Timeline Click projects to expand details" at bounding box center [551, 304] width 286 height 53
click at [480, 359] on span "Bathroom Remodel - Summit" at bounding box center [530, 349] width 181 height 16
drag, startPoint x: 480, startPoint y: 361, endPoint x: 497, endPoint y: 360, distance: 17.0
click at [480, 359] on span "Bathroom Remodel - Summit" at bounding box center [530, 349] width 181 height 16
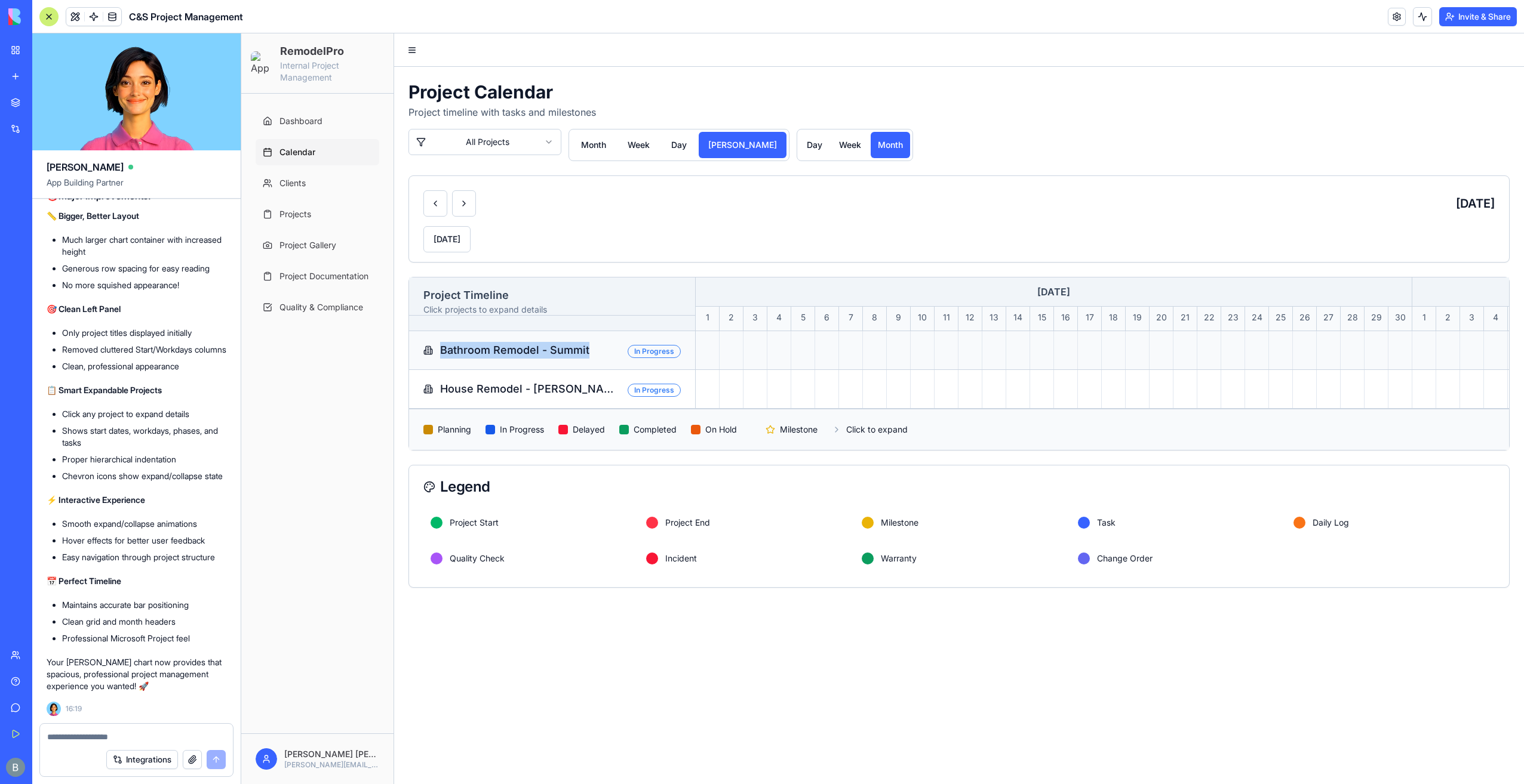
click at [565, 359] on span "Bathroom Remodel - Summit" at bounding box center [530, 349] width 181 height 16
click at [665, 358] on div "In Progress" at bounding box center [654, 352] width 53 height 14
click at [783, 370] on div at bounding box center [779, 349] width 24 height 38
click at [603, 147] on button "month" at bounding box center [594, 145] width 45 height 26
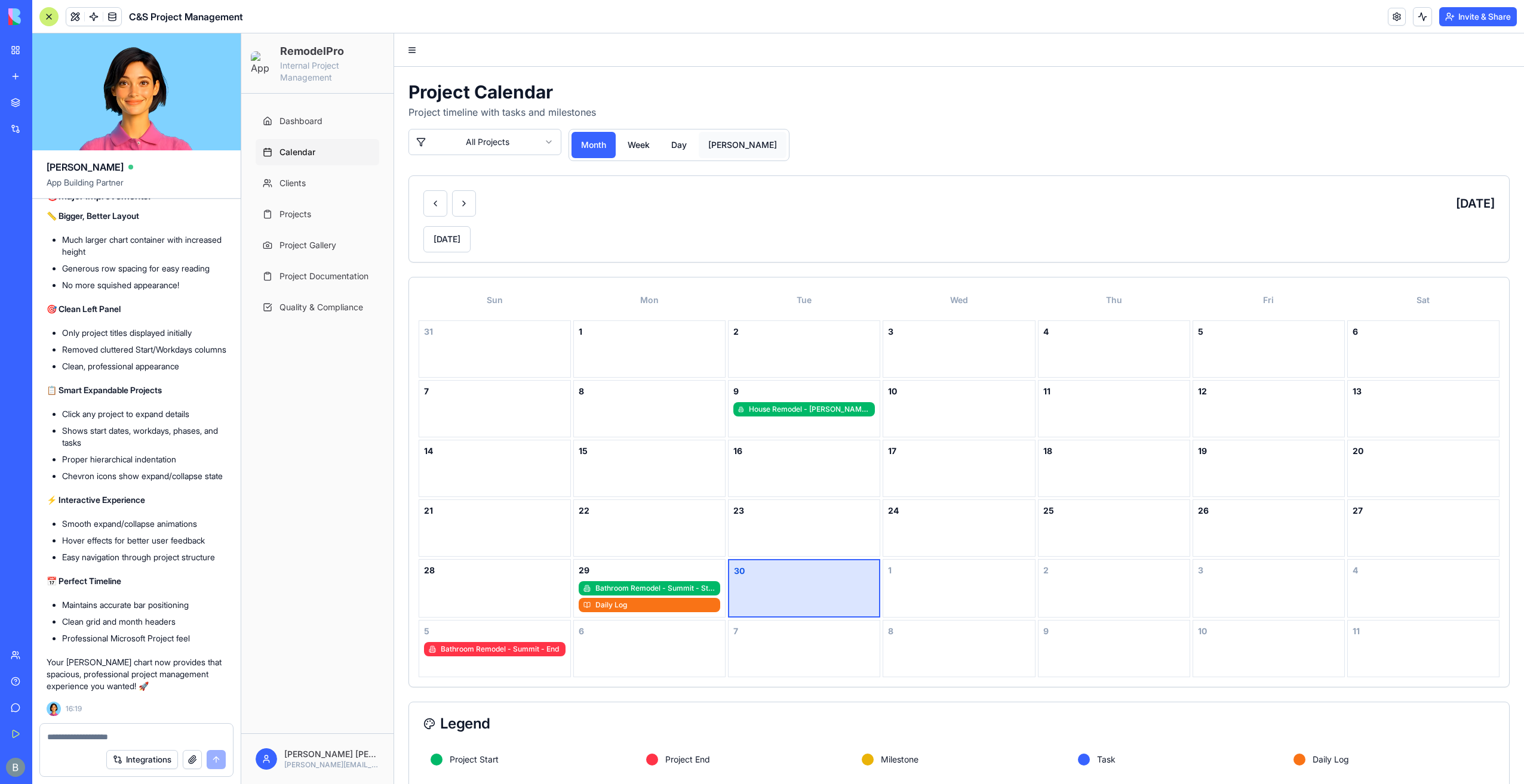
click at [708, 145] on button "[PERSON_NAME]" at bounding box center [743, 145] width 87 height 26
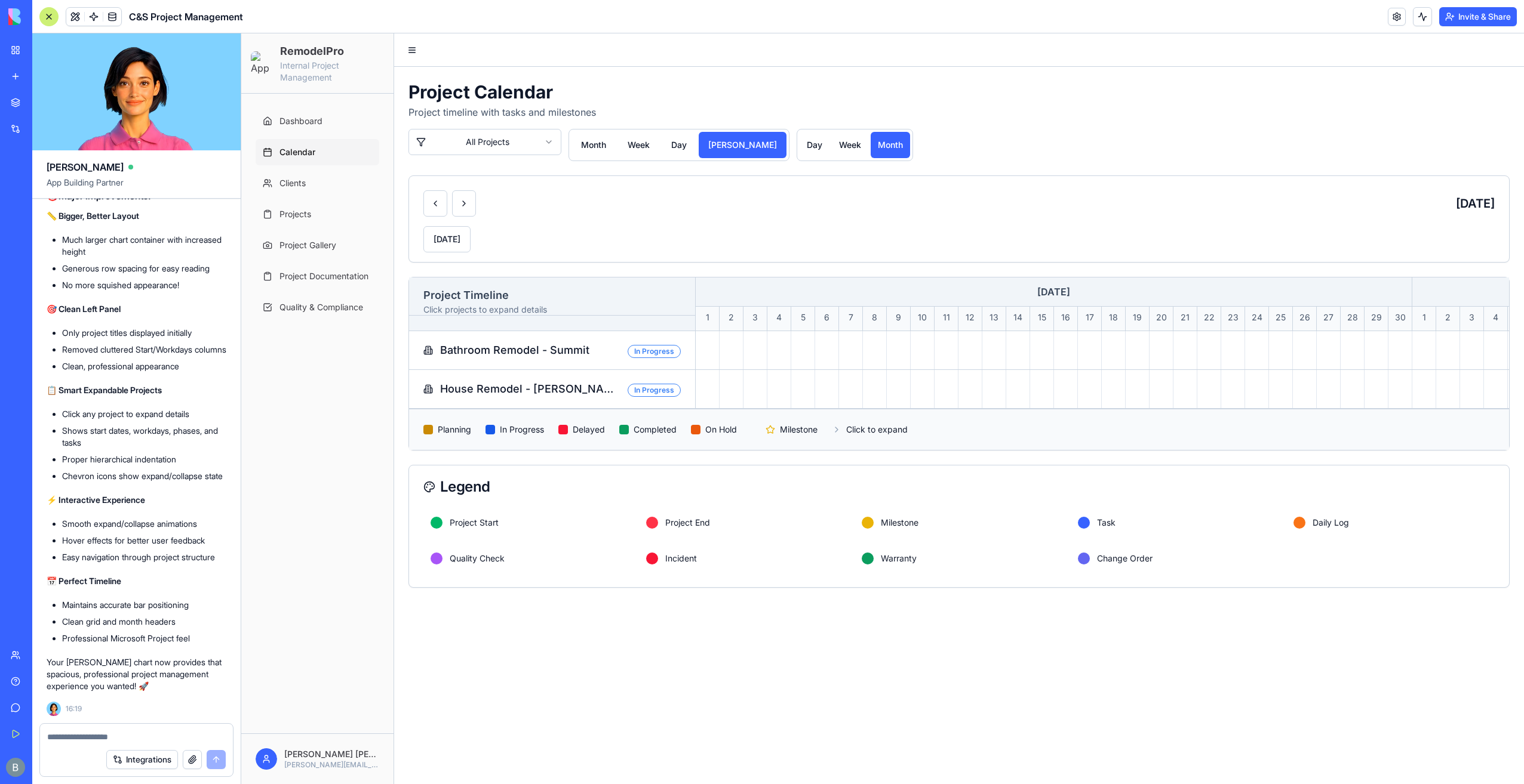
click at [873, 436] on span "Click to expand" at bounding box center [877, 430] width 61 height 12
click at [838, 432] on icon at bounding box center [837, 429] width 2 height 5
click at [798, 436] on span "Milestone" at bounding box center [798, 430] width 38 height 12
drag, startPoint x: 653, startPoint y: 404, endPoint x: 759, endPoint y: 410, distance: 106.2
click at [654, 397] on div "In Progress" at bounding box center [654, 391] width 53 height 14
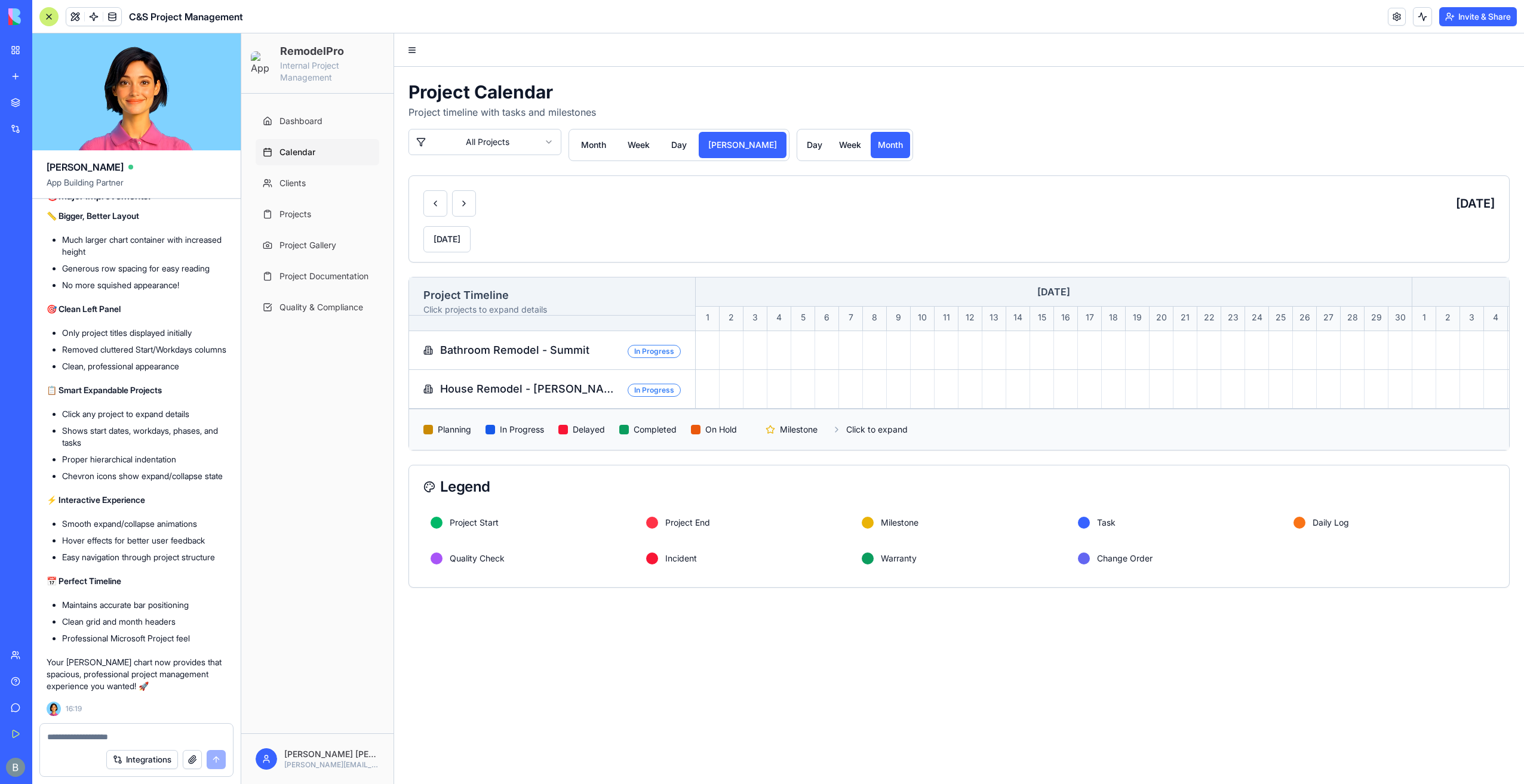
click at [111, 739] on textarea at bounding box center [137, 737] width 180 height 12
type textarea "********"
click at [343, 113] on link "Dashboard" at bounding box center [316, 120] width 123 height 26
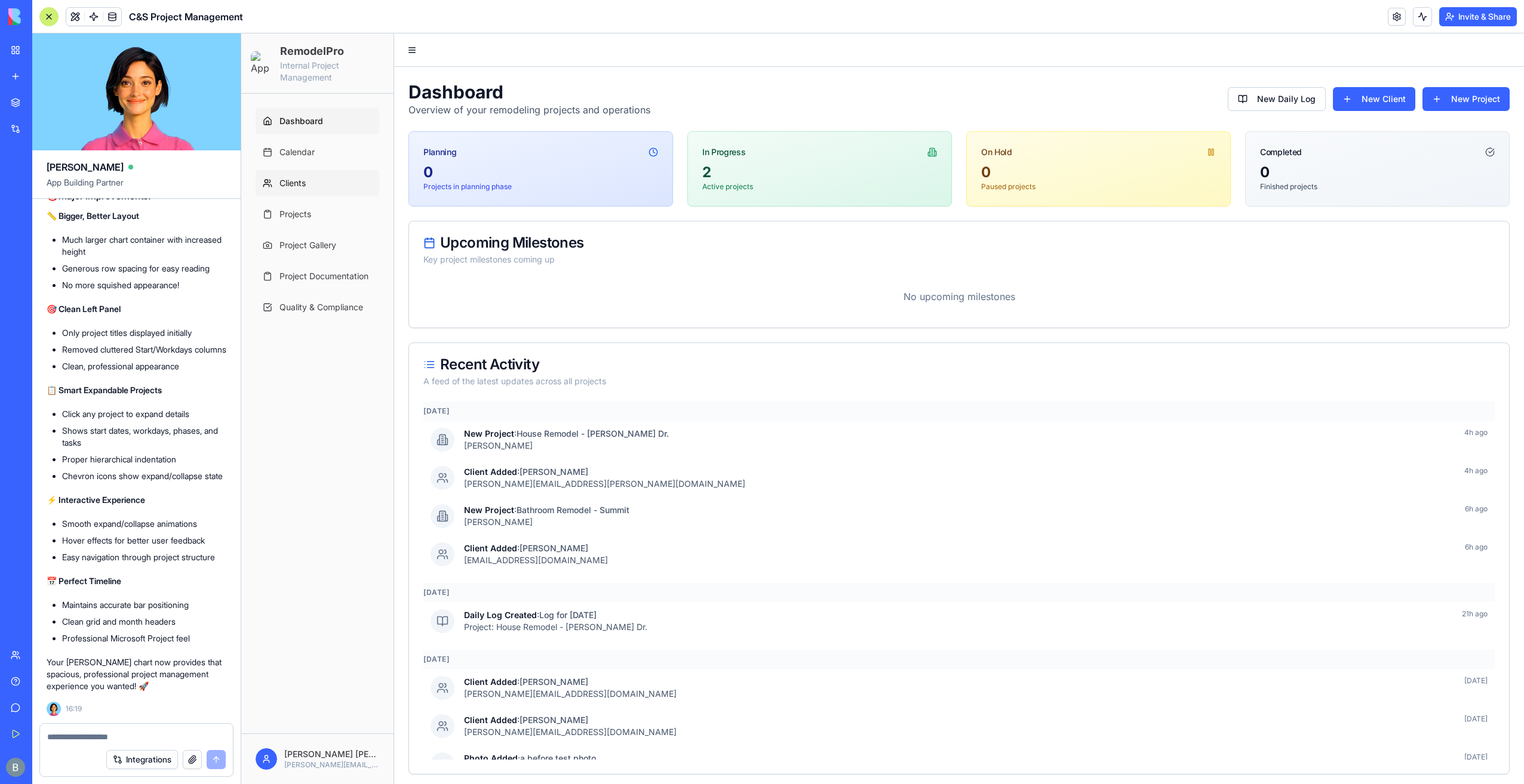
click at [336, 175] on link "Clients" at bounding box center [316, 182] width 123 height 26
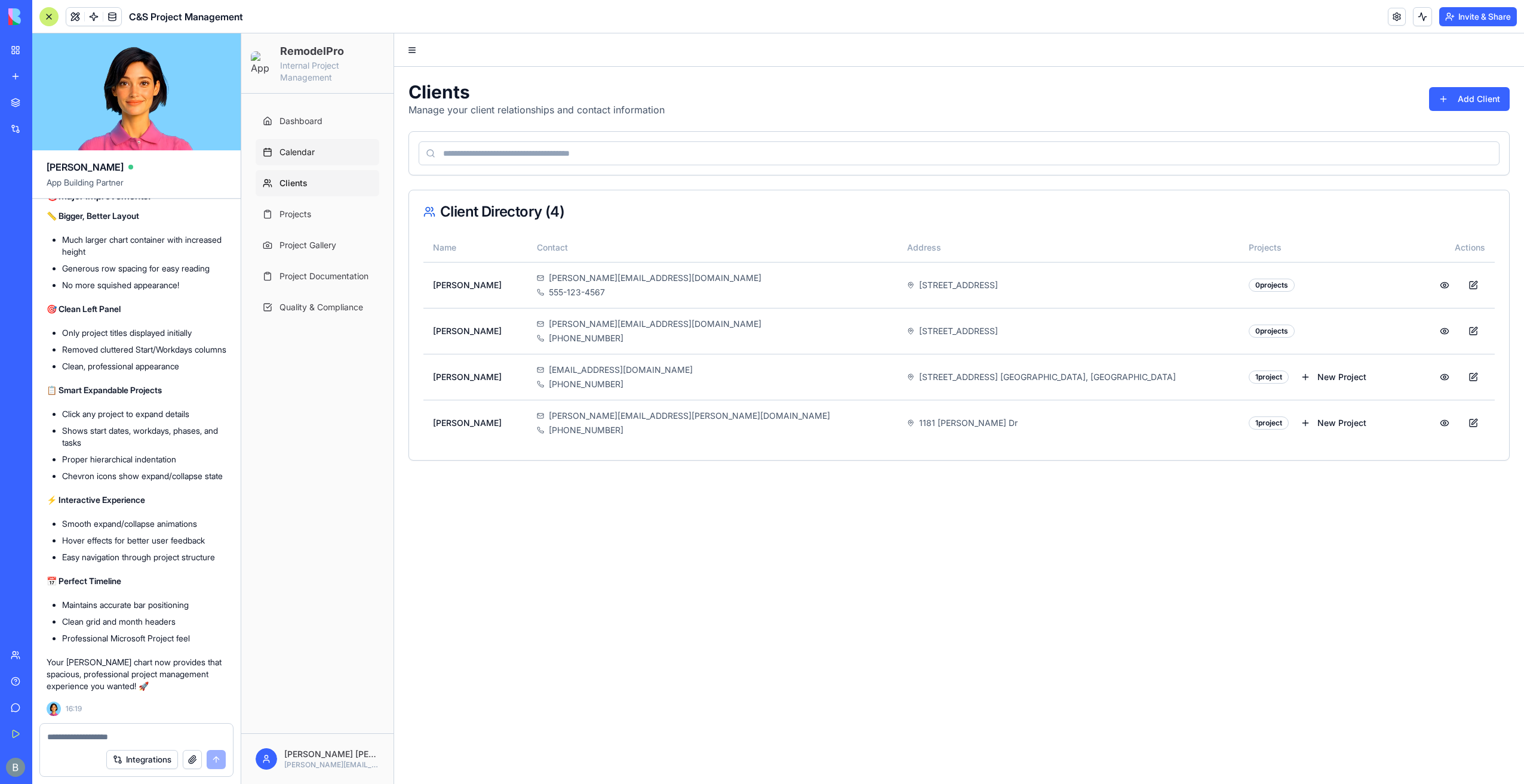
click at [341, 162] on link "Calendar" at bounding box center [316, 151] width 123 height 26
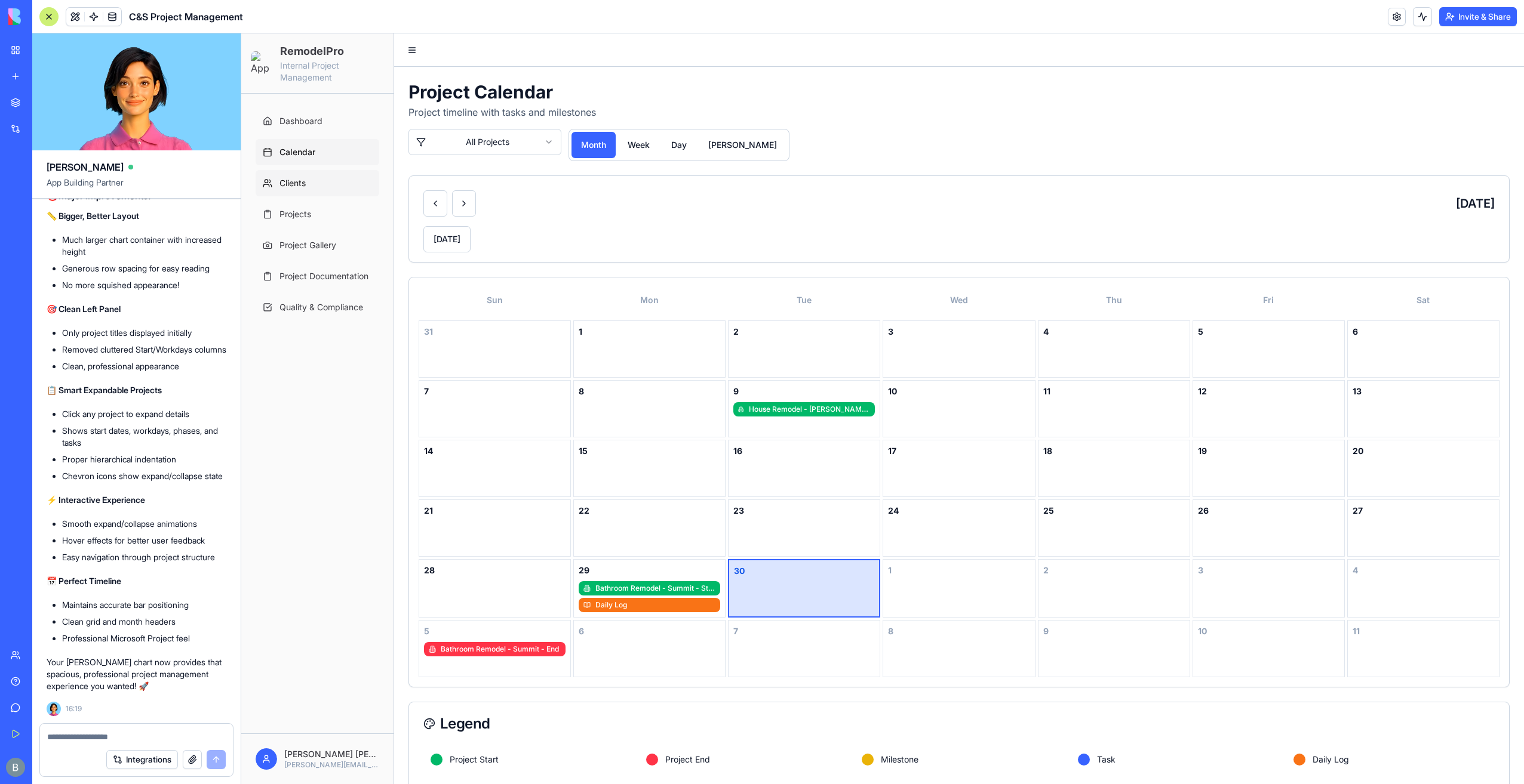
click at [315, 182] on link "Clients" at bounding box center [316, 182] width 123 height 26
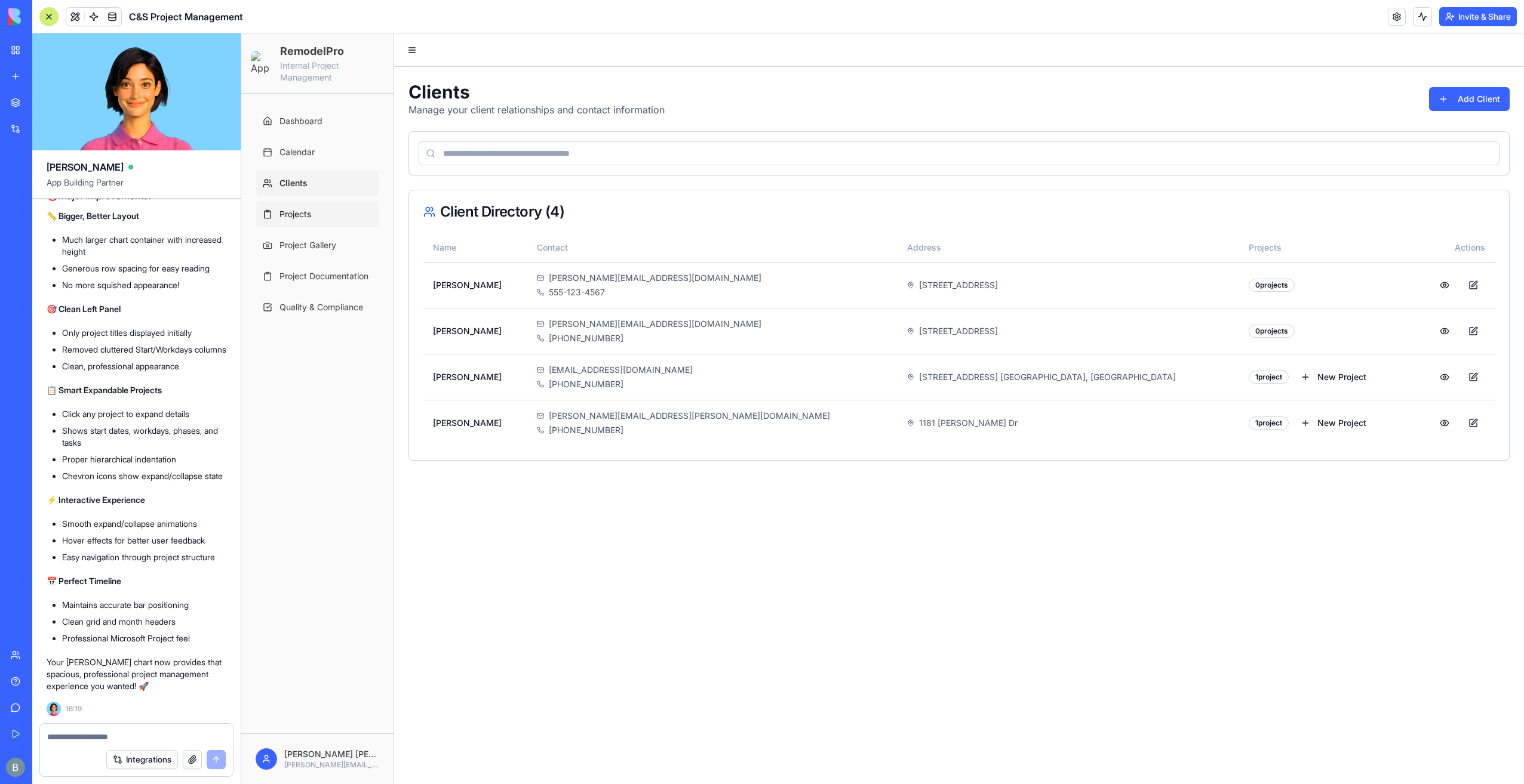
click at [317, 211] on link "Projects" at bounding box center [316, 213] width 123 height 26
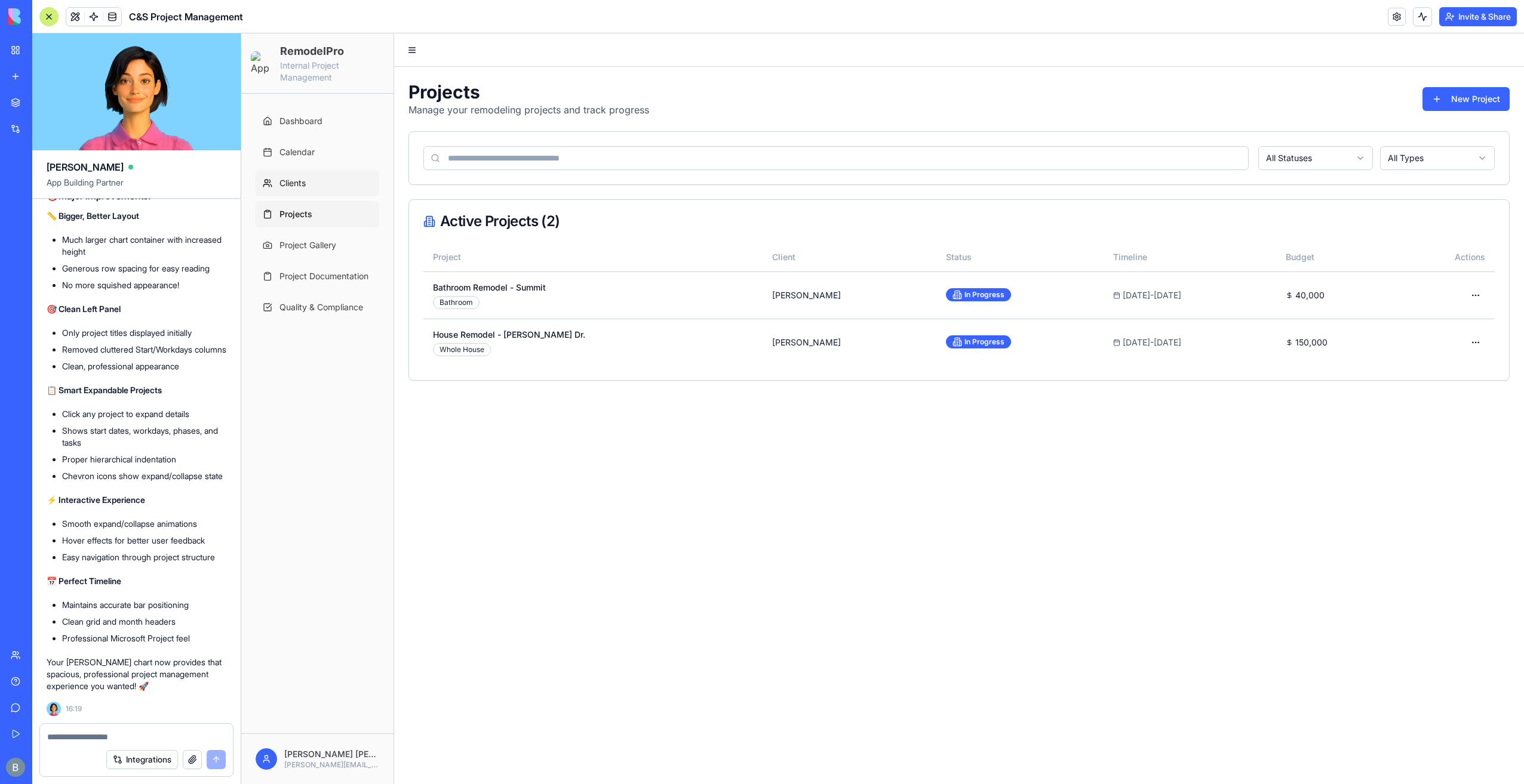
click at [315, 180] on link "Clients" at bounding box center [316, 182] width 123 height 26
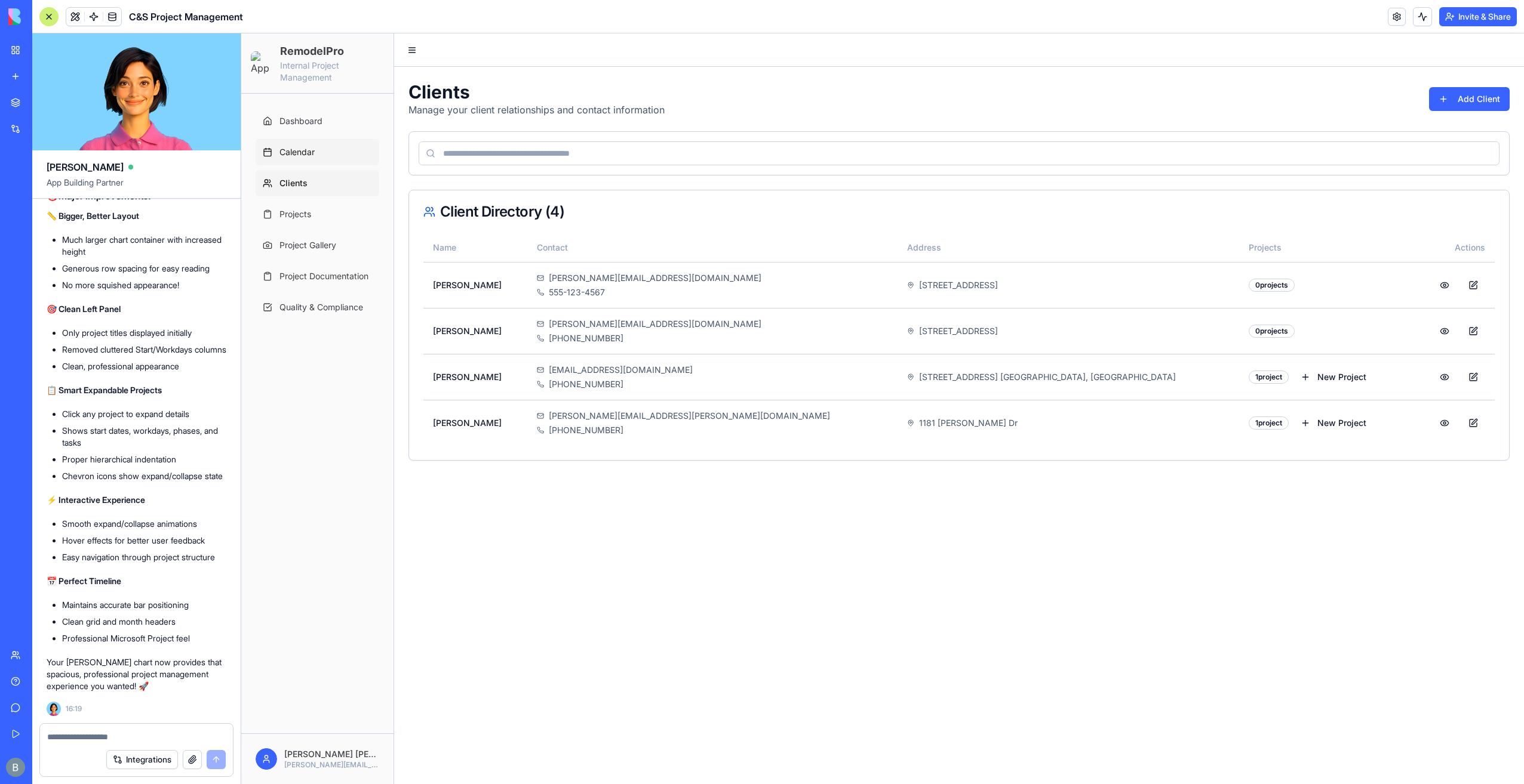
click at [319, 157] on link "Calendar" at bounding box center [316, 151] width 123 height 26
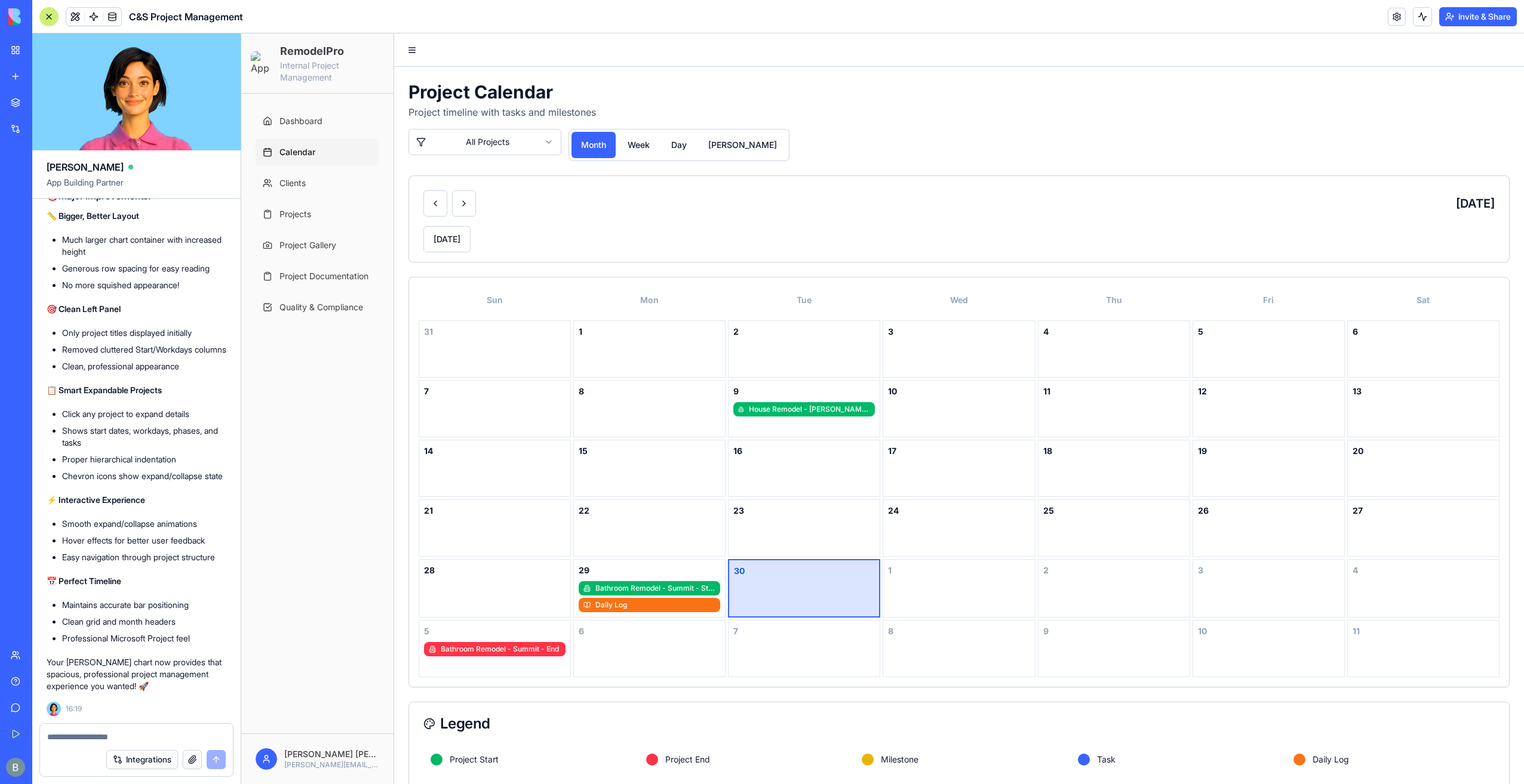
click at [114, 737] on textarea at bounding box center [137, 737] width 180 height 12
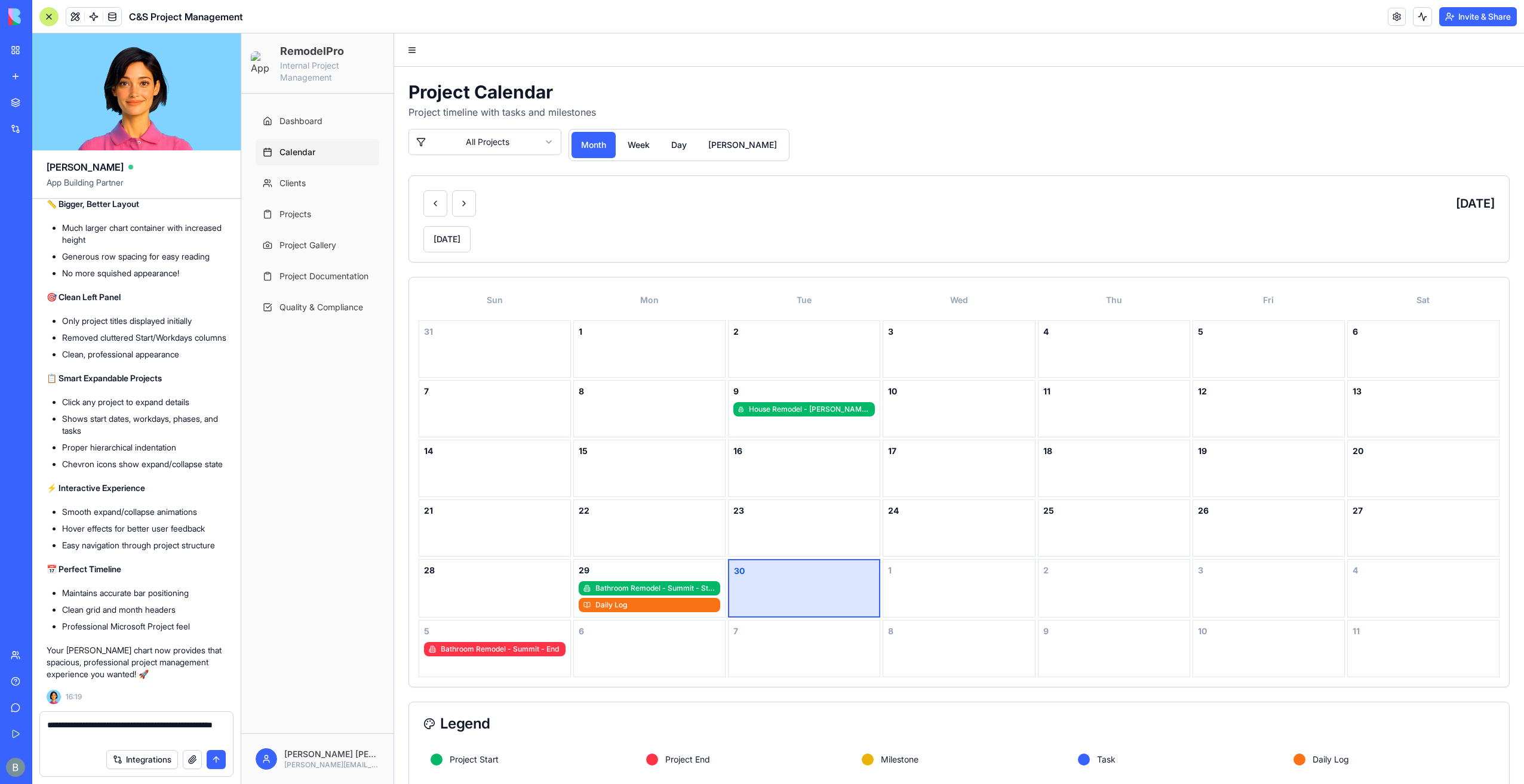
type textarea "**********"
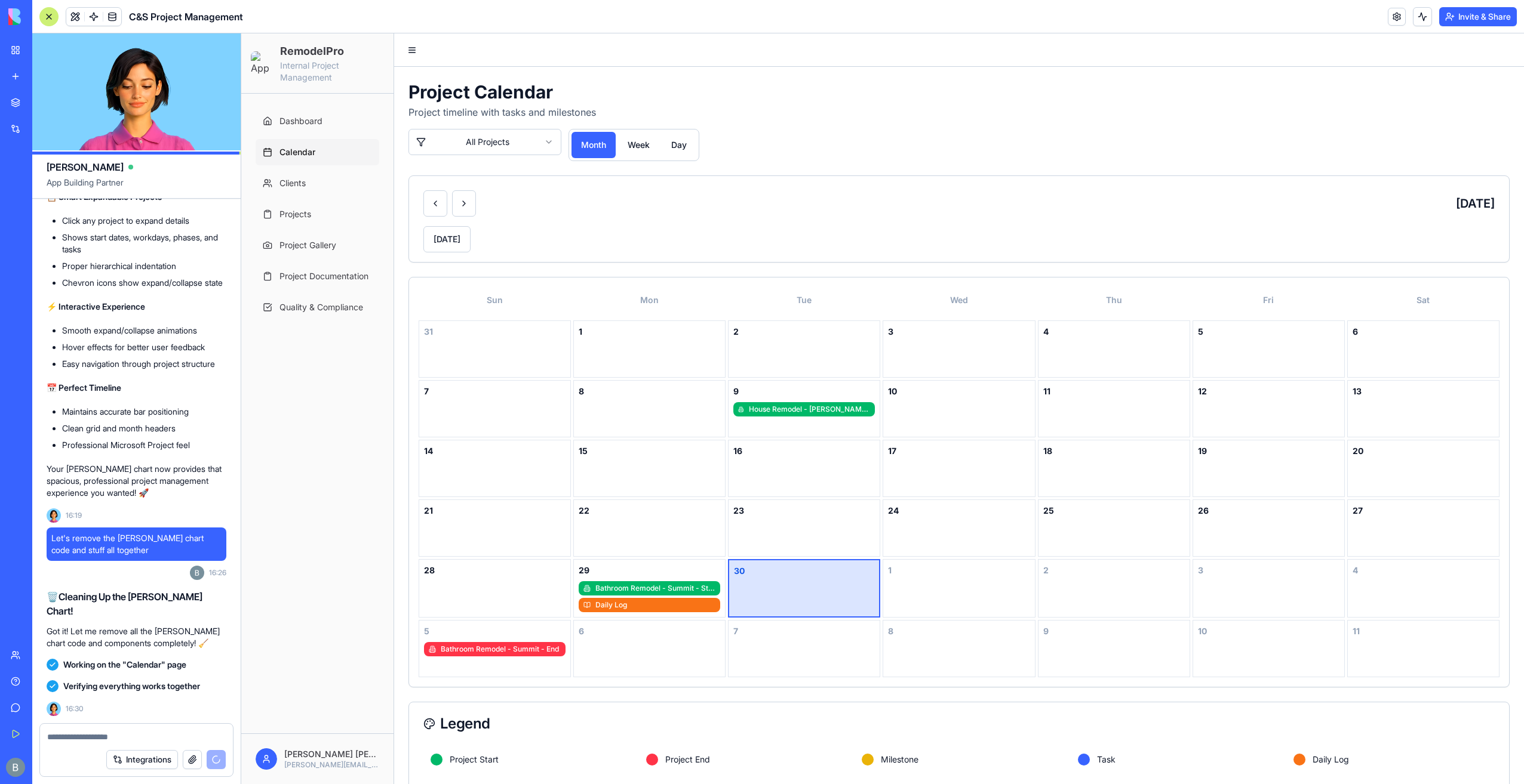
scroll to position [96072, 0]
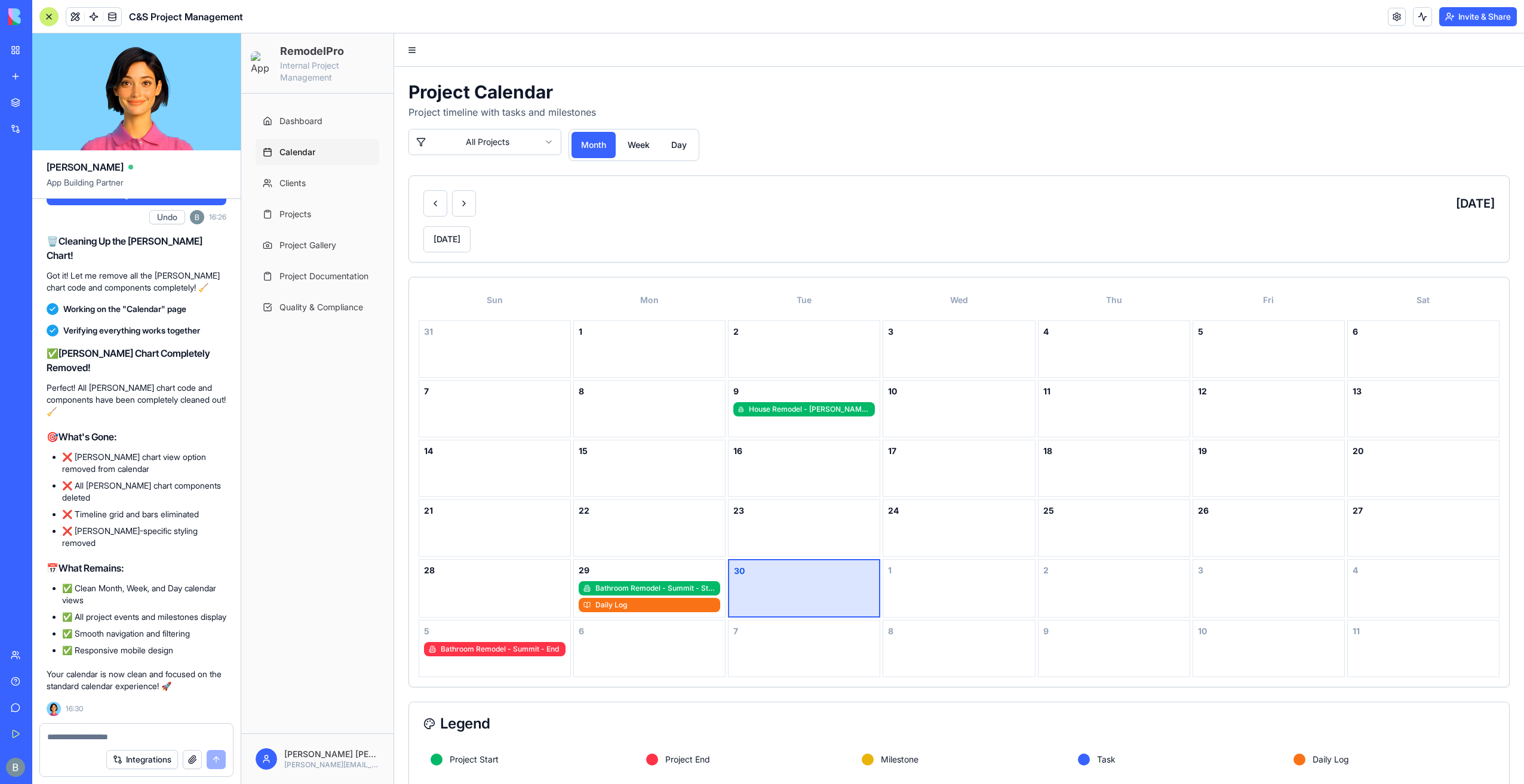
click at [17, 44] on link "My Workspace" at bounding box center [27, 49] width 48 height 24
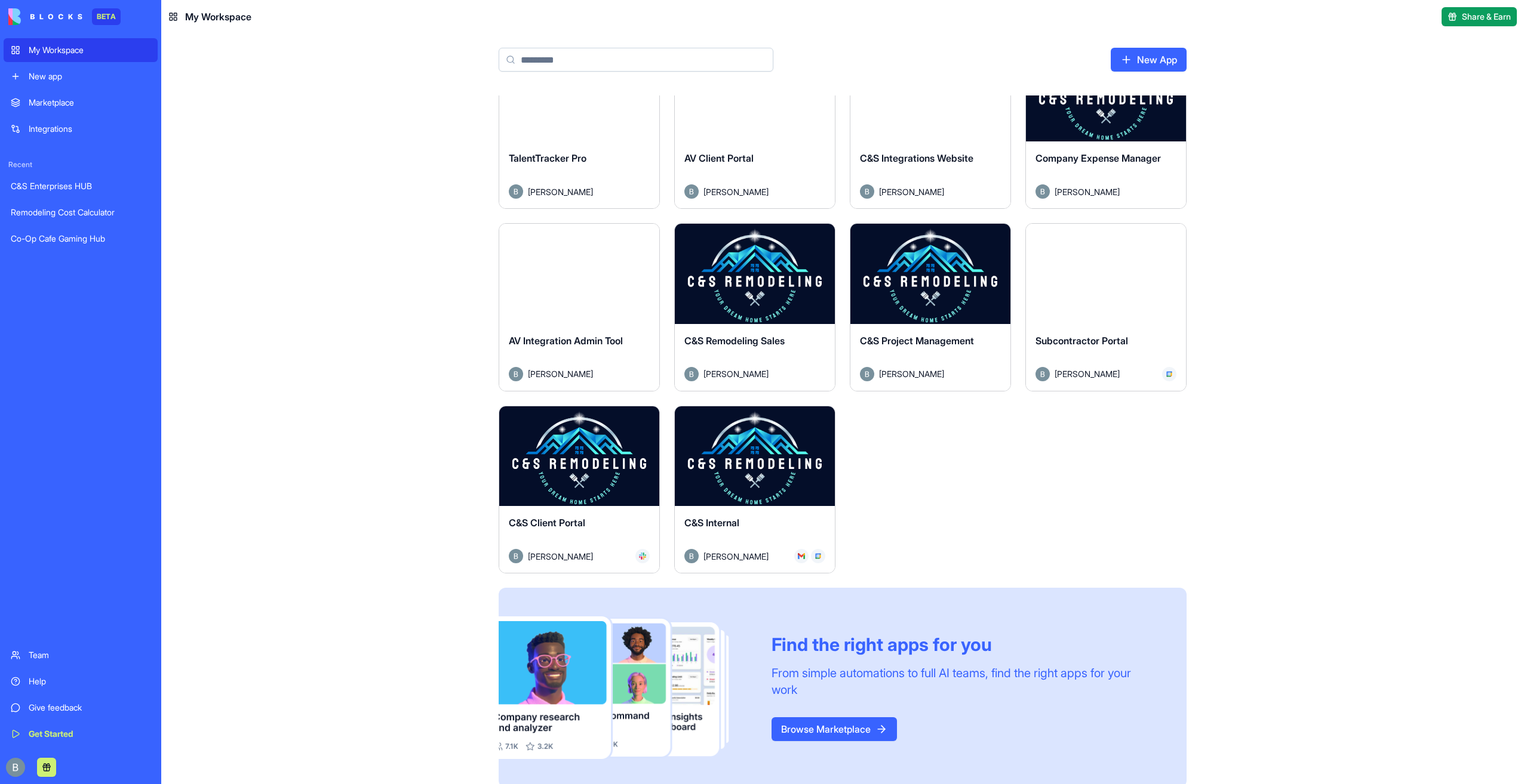
scroll to position [239, 0]
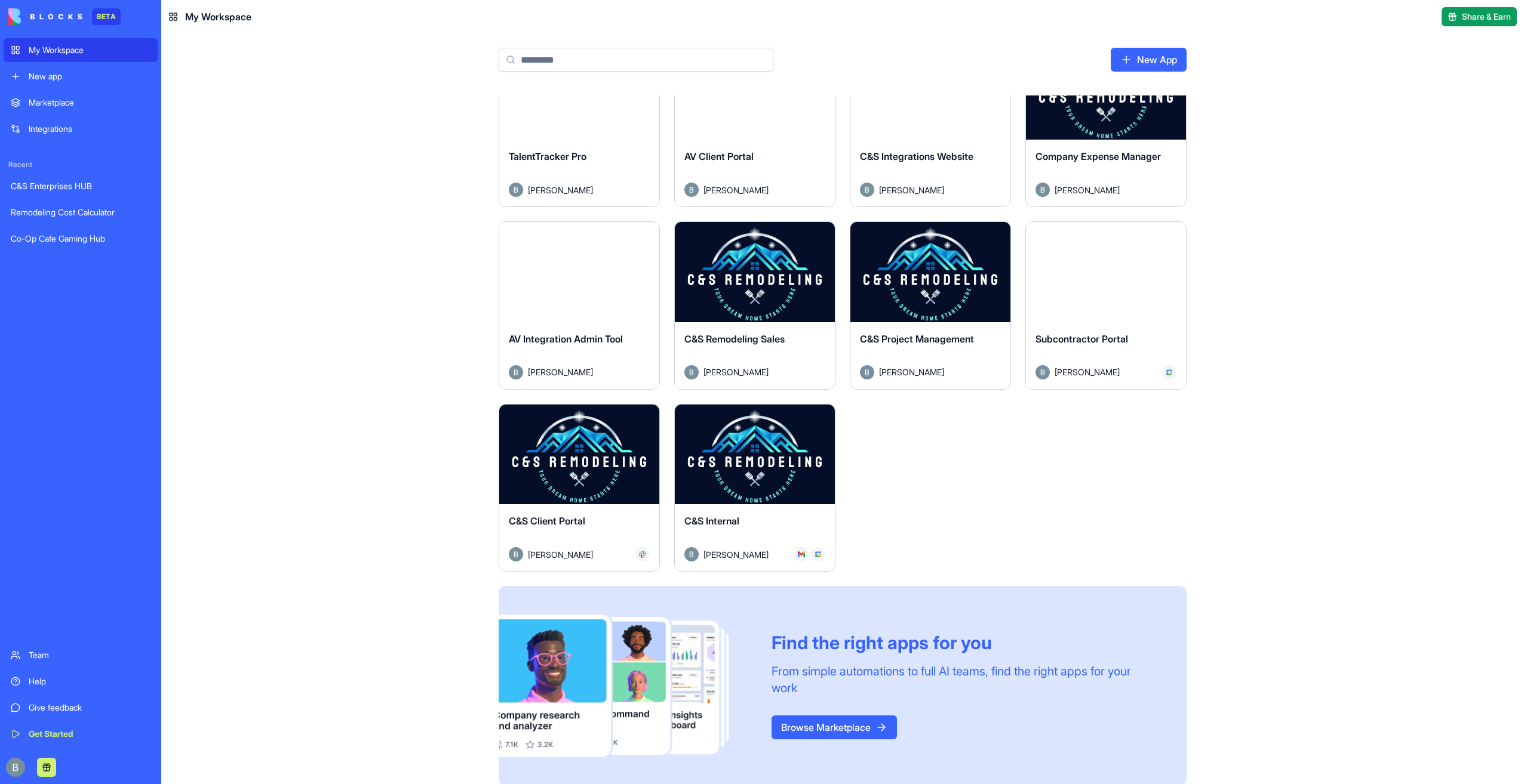
click at [759, 447] on button "Launch" at bounding box center [754, 454] width 89 height 24
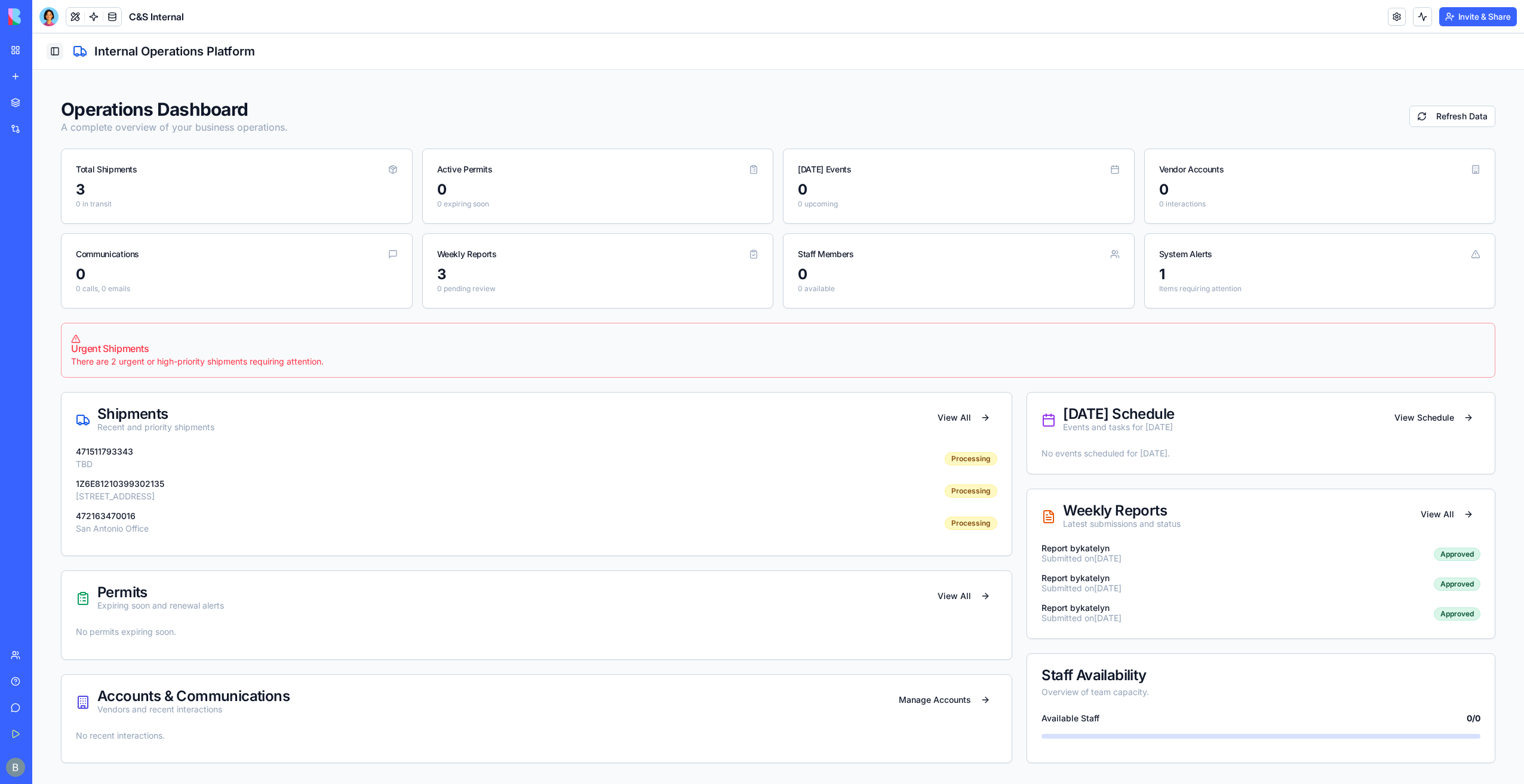
click at [60, 52] on button "Toggle Sidebar" at bounding box center [54, 50] width 17 height 16
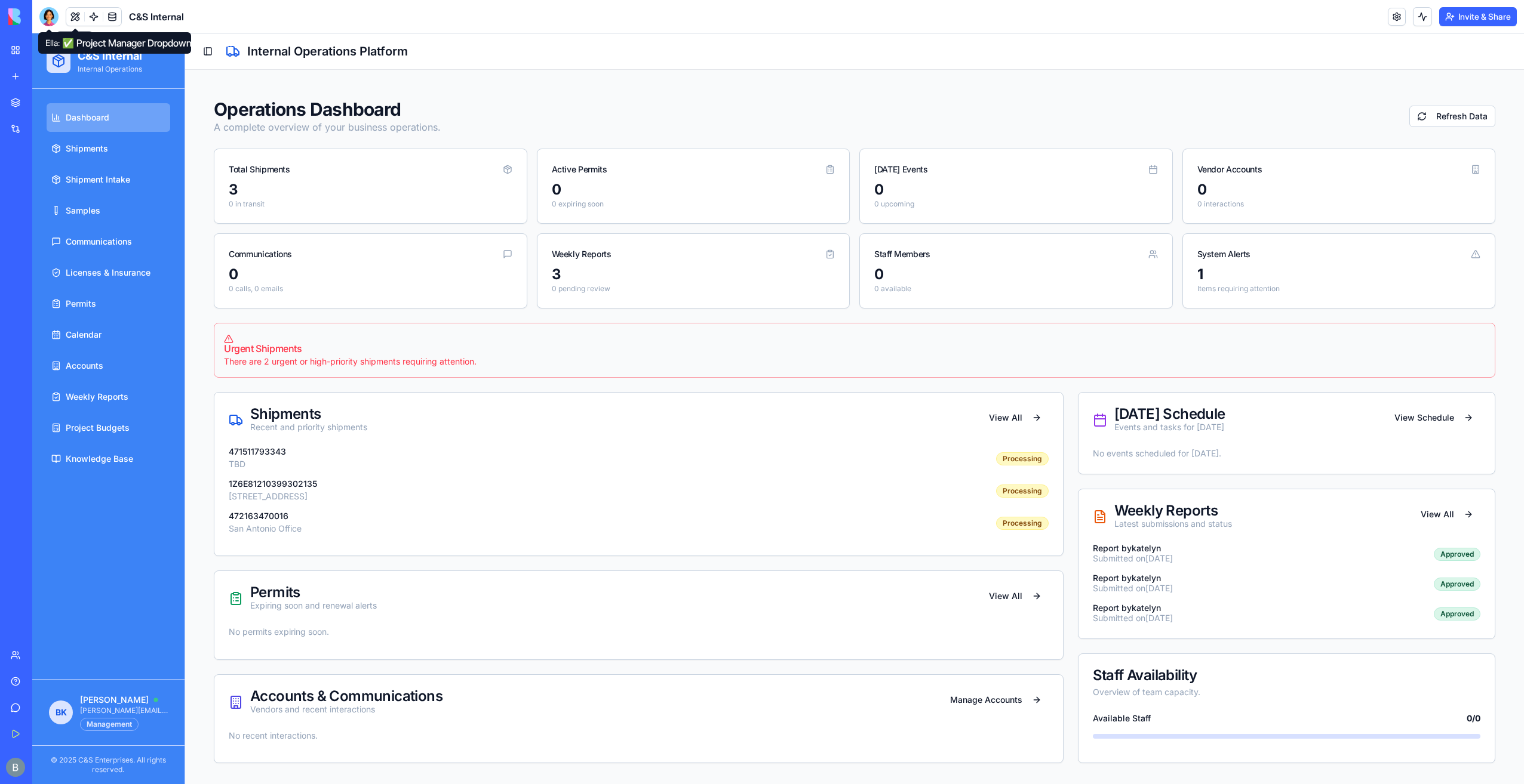
click at [49, 19] on div at bounding box center [50, 16] width 19 height 19
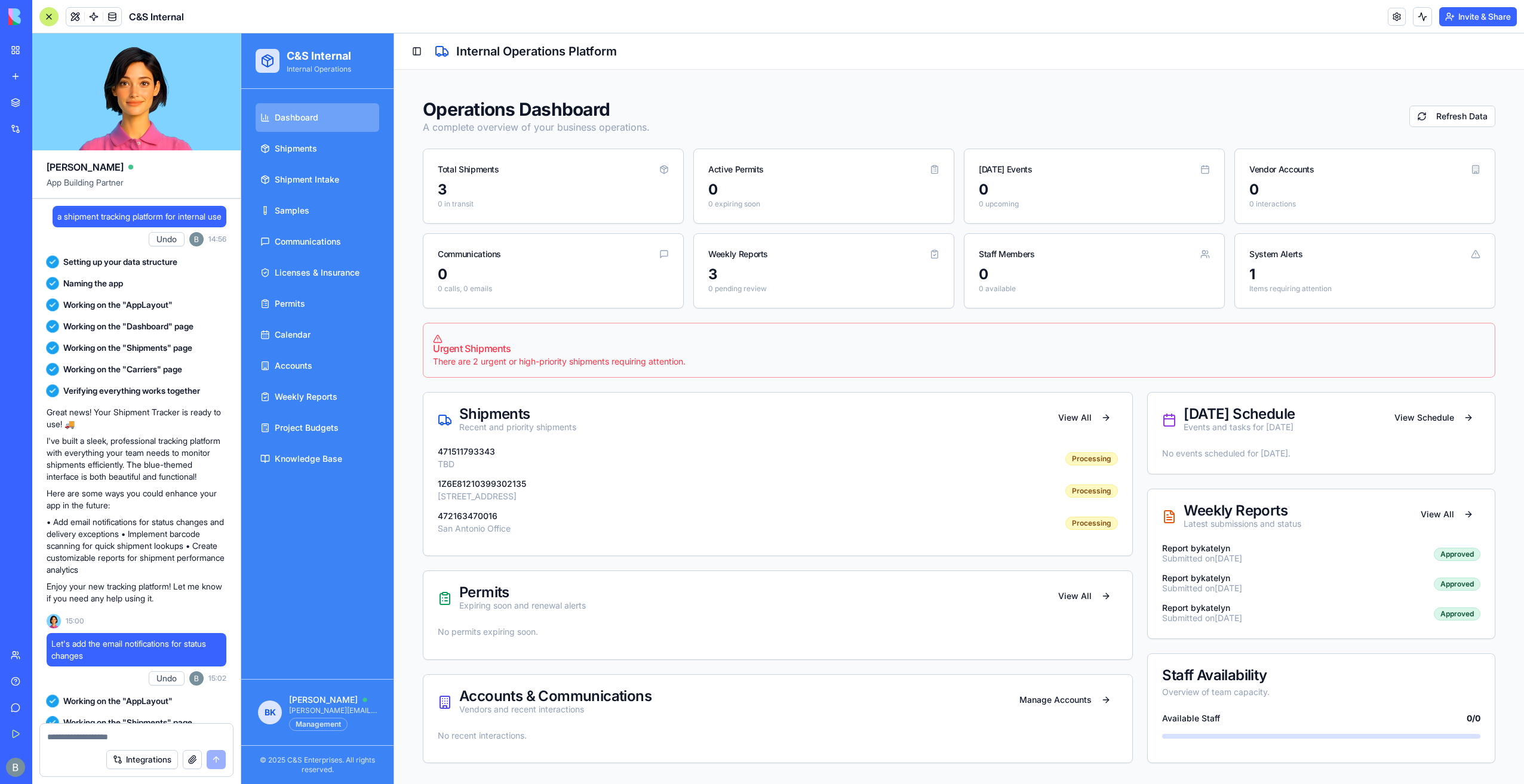
scroll to position [84165, 0]
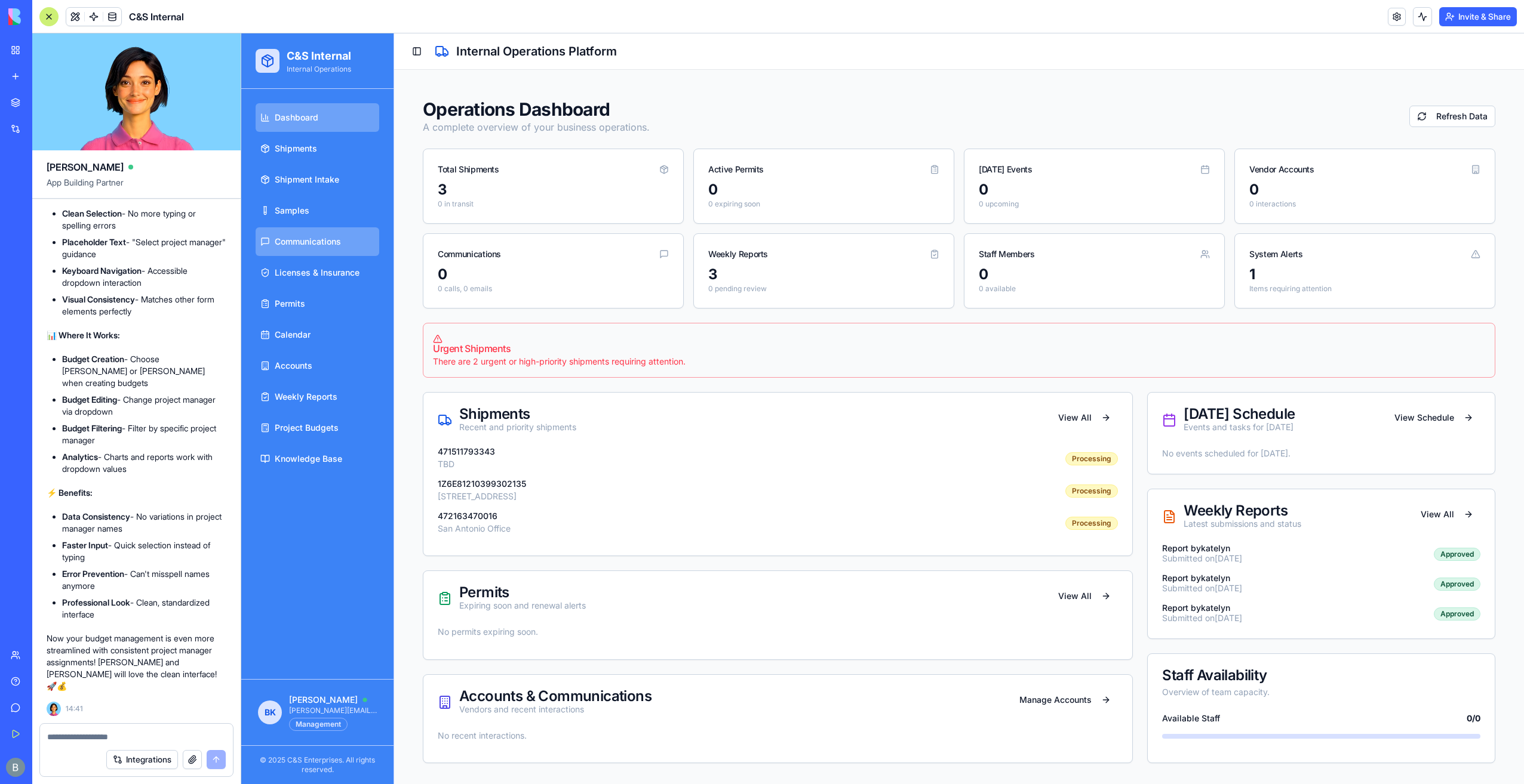
click at [333, 243] on span "Communications" at bounding box center [308, 242] width 66 height 12
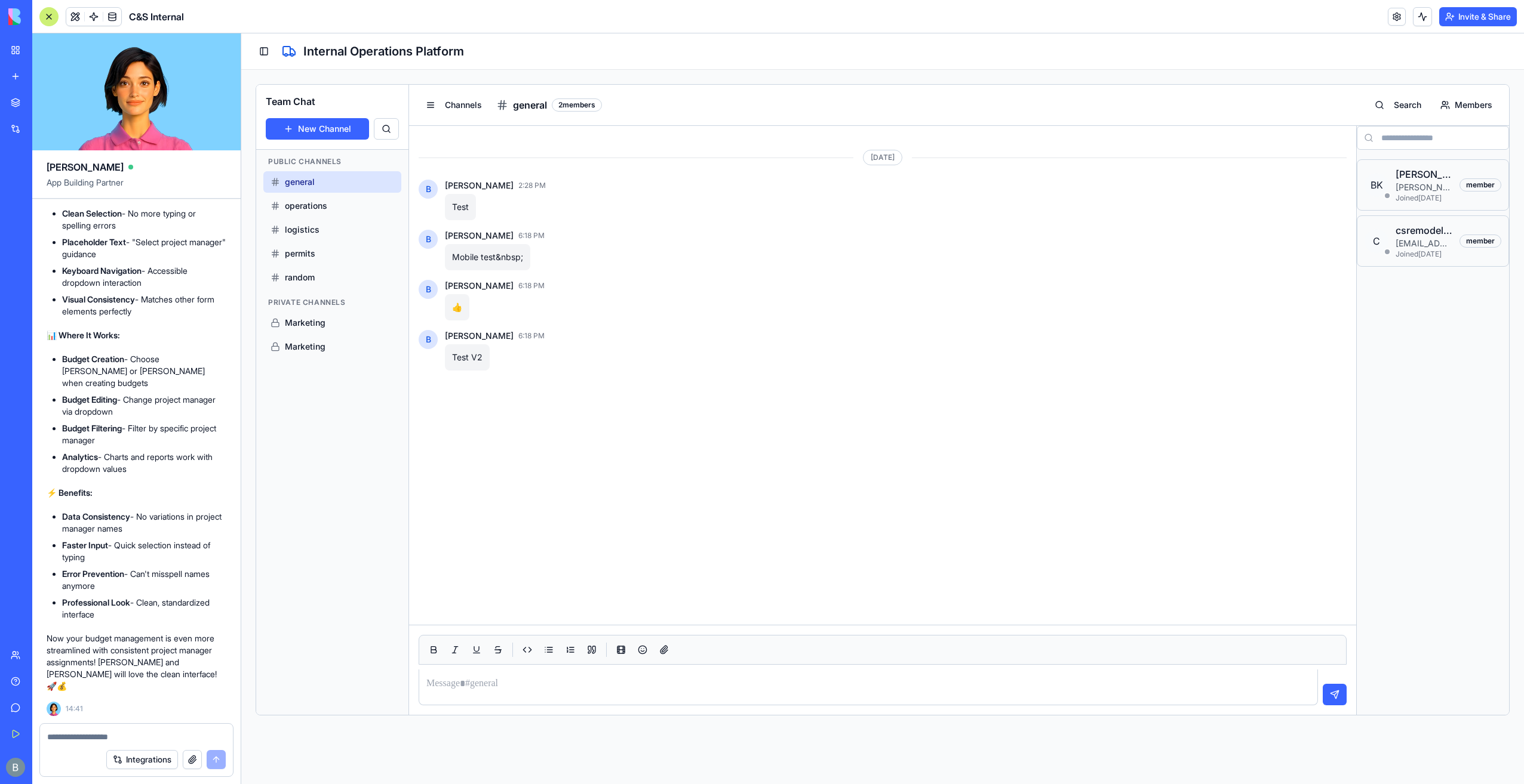
click at [145, 741] on textarea at bounding box center [137, 737] width 179 height 12
click at [315, 341] on span "Marketing" at bounding box center [305, 346] width 41 height 12
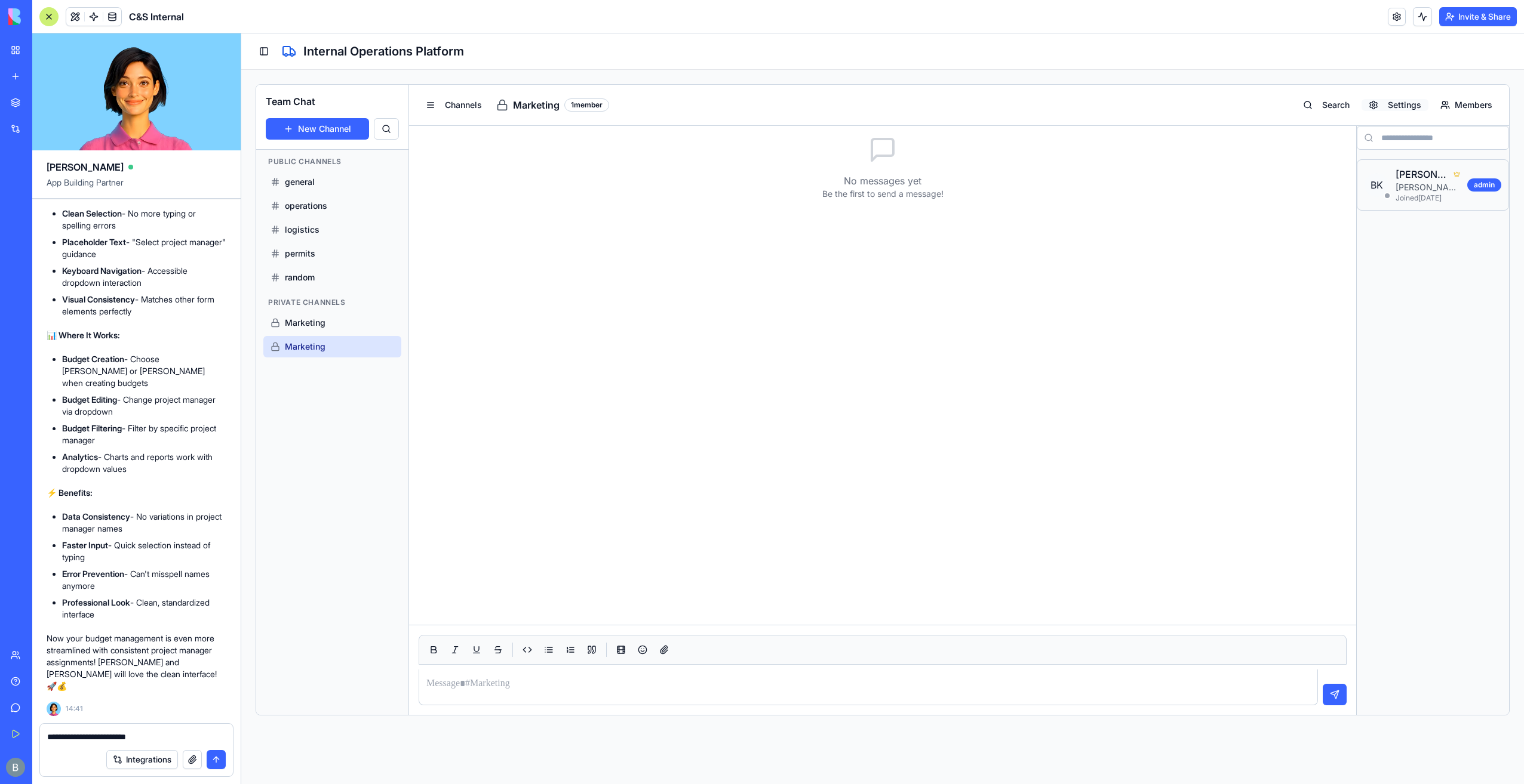
click at [1393, 106] on span "Settings" at bounding box center [1405, 105] width 33 height 12
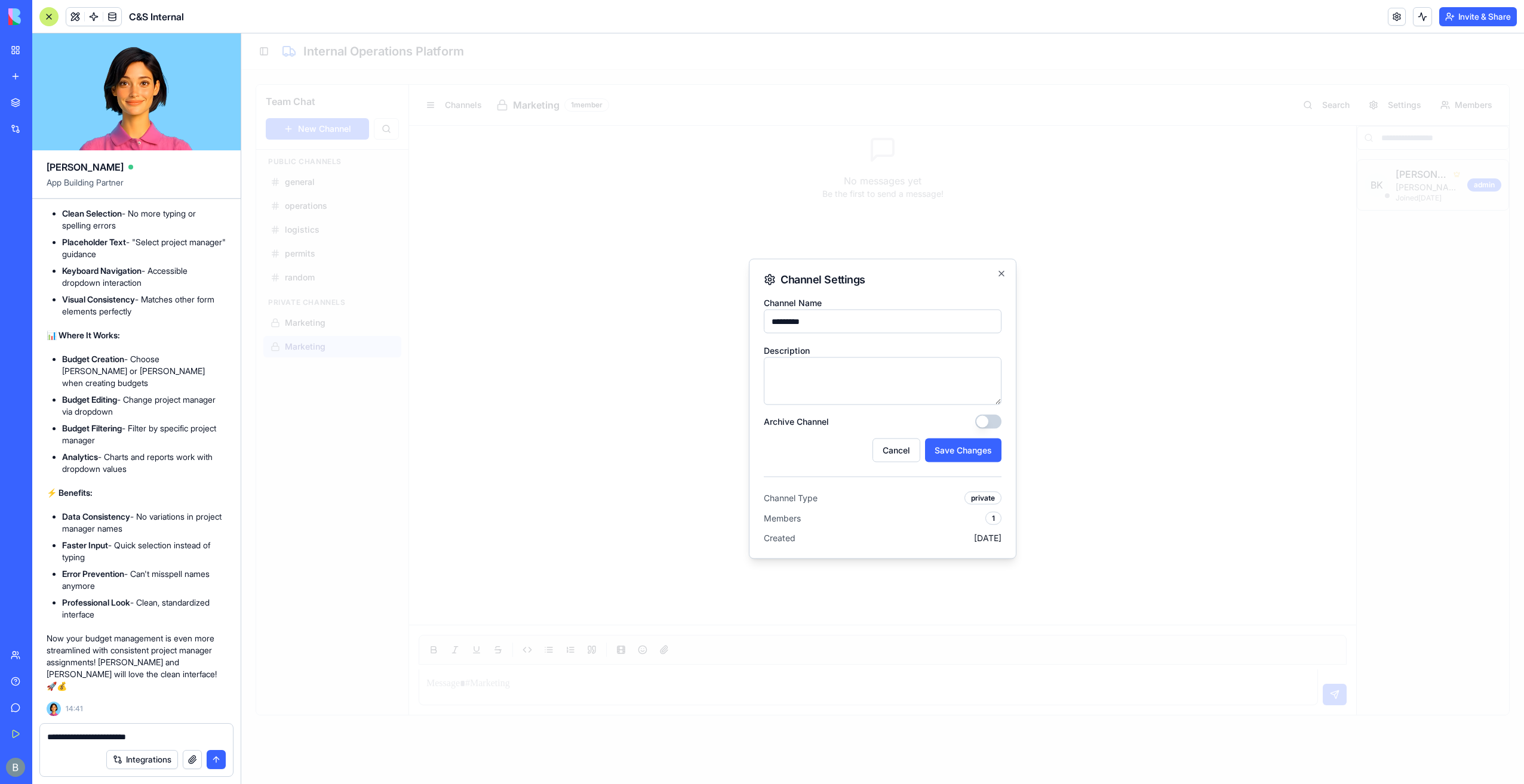
click at [992, 424] on button "Archive Channel" at bounding box center [988, 422] width 26 height 15
click at [985, 451] on button "Save Changes" at bounding box center [963, 450] width 77 height 24
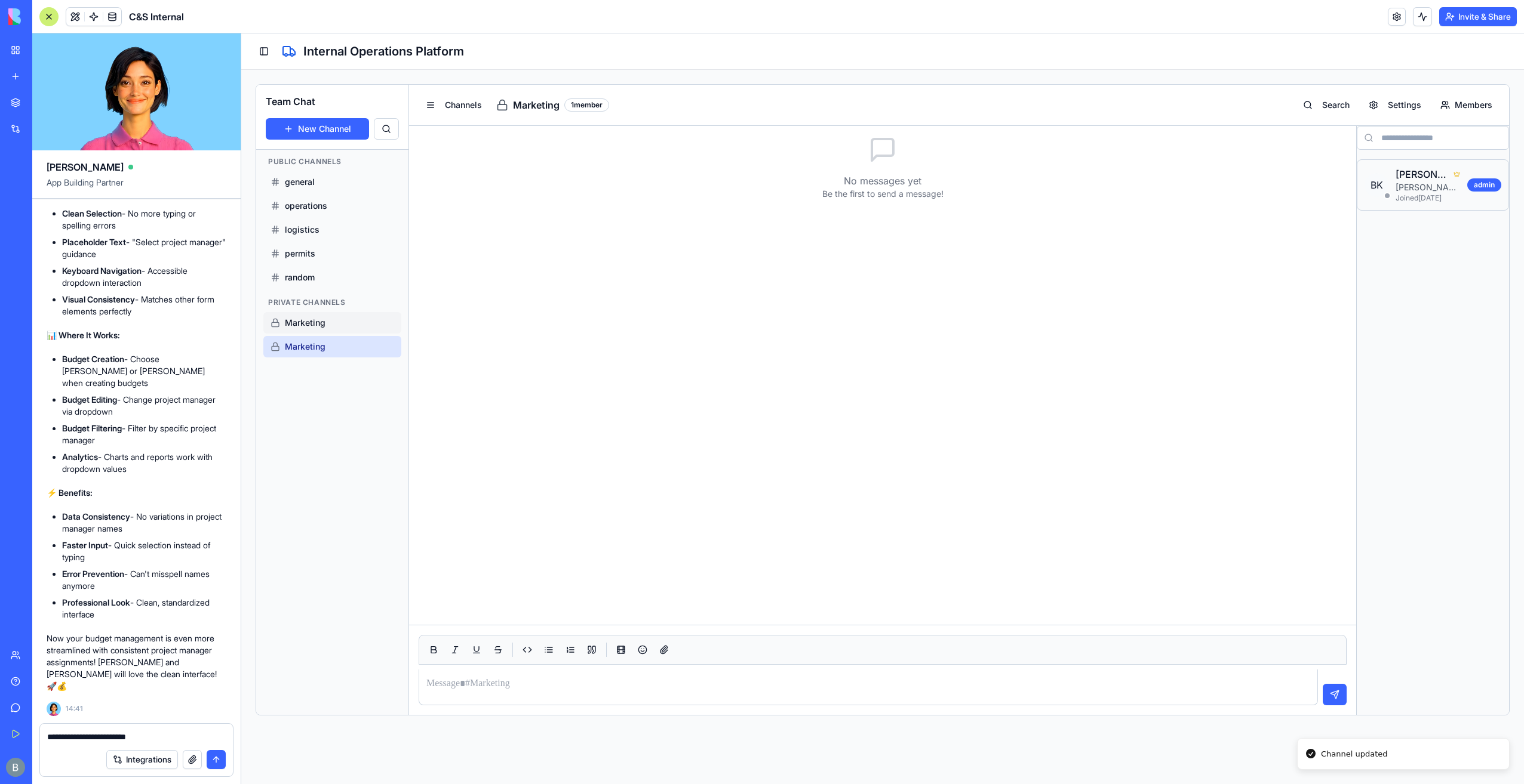
click at [368, 325] on div "Marketing" at bounding box center [332, 323] width 123 height 12
click at [165, 748] on div "Integrations" at bounding box center [136, 760] width 193 height 33
click at [113, 19] on link at bounding box center [112, 16] width 17 height 17
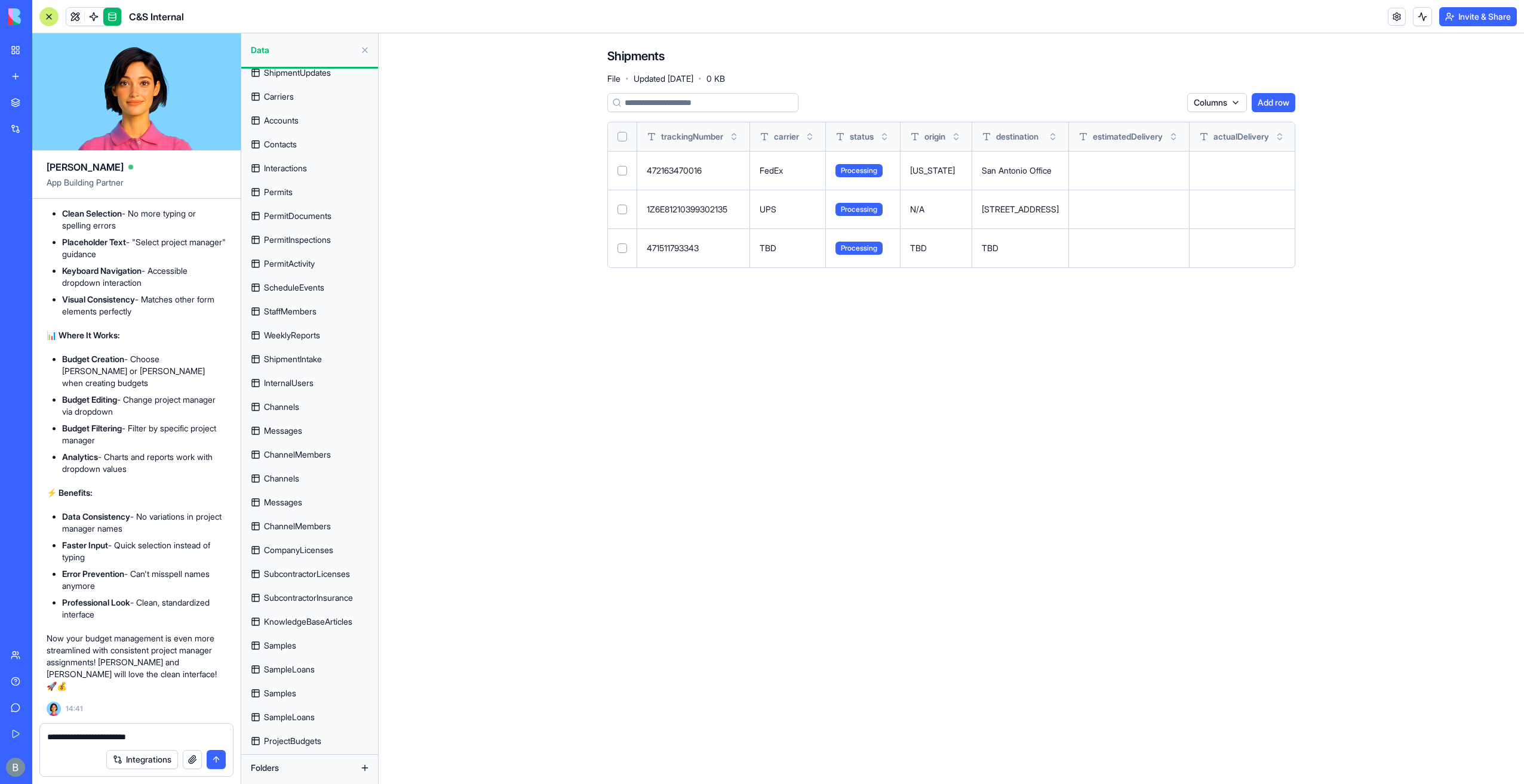
scroll to position [58, 0]
click at [310, 408] on link "Channels" at bounding box center [309, 406] width 129 height 19
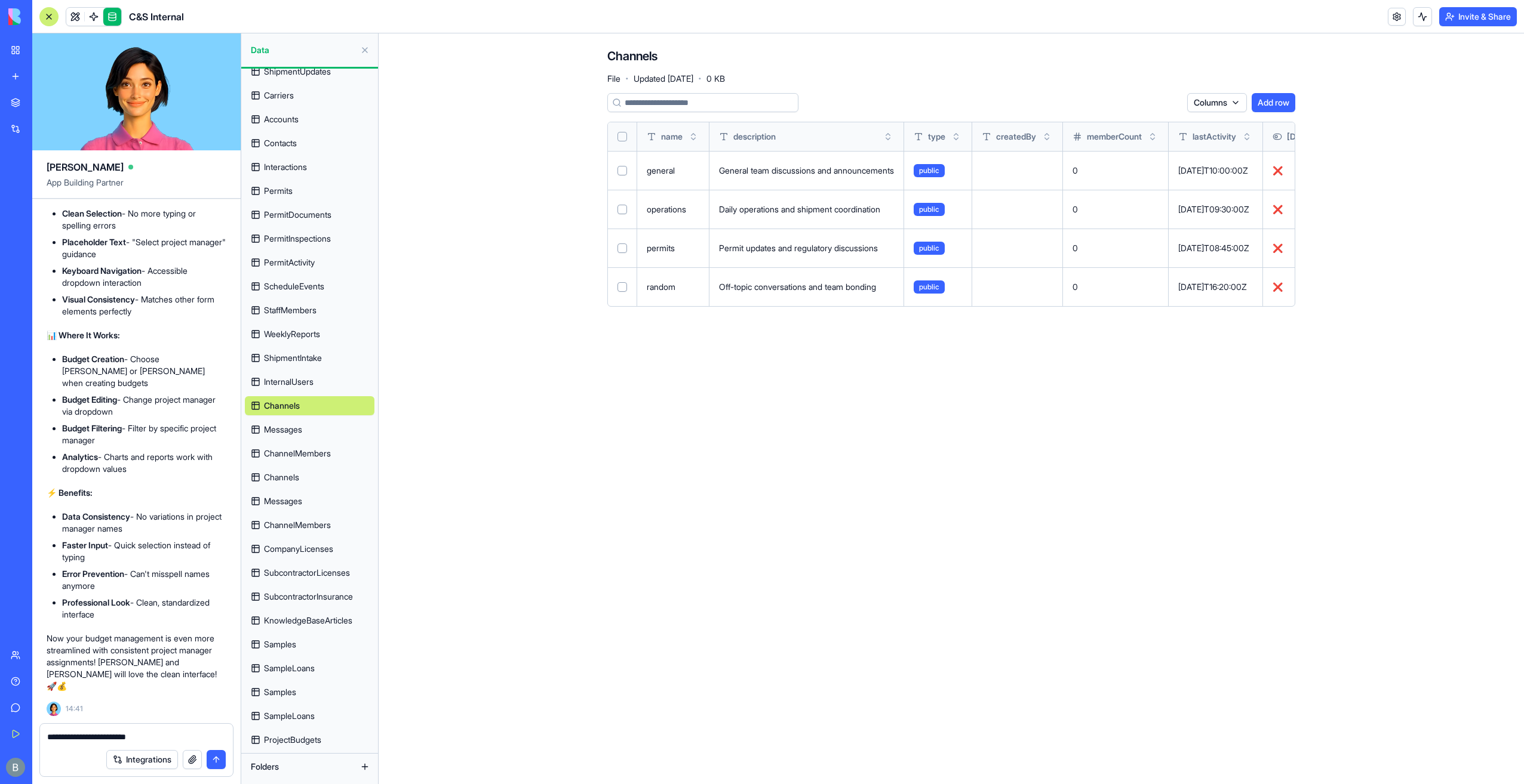
drag, startPoint x: 589, startPoint y: 149, endPoint x: 544, endPoint y: 237, distance: 98.8
click at [544, 237] on main "Channels File · Updated [DATE] · 0 KB Columns Add row name description type cre…" at bounding box center [951, 408] width 1145 height 751
click at [531, 245] on main "Channels File · Updated [DATE] · 0 KB Columns Add row name description type cre…" at bounding box center [951, 408] width 1145 height 751
click at [326, 476] on link "Channels" at bounding box center [309, 477] width 129 height 19
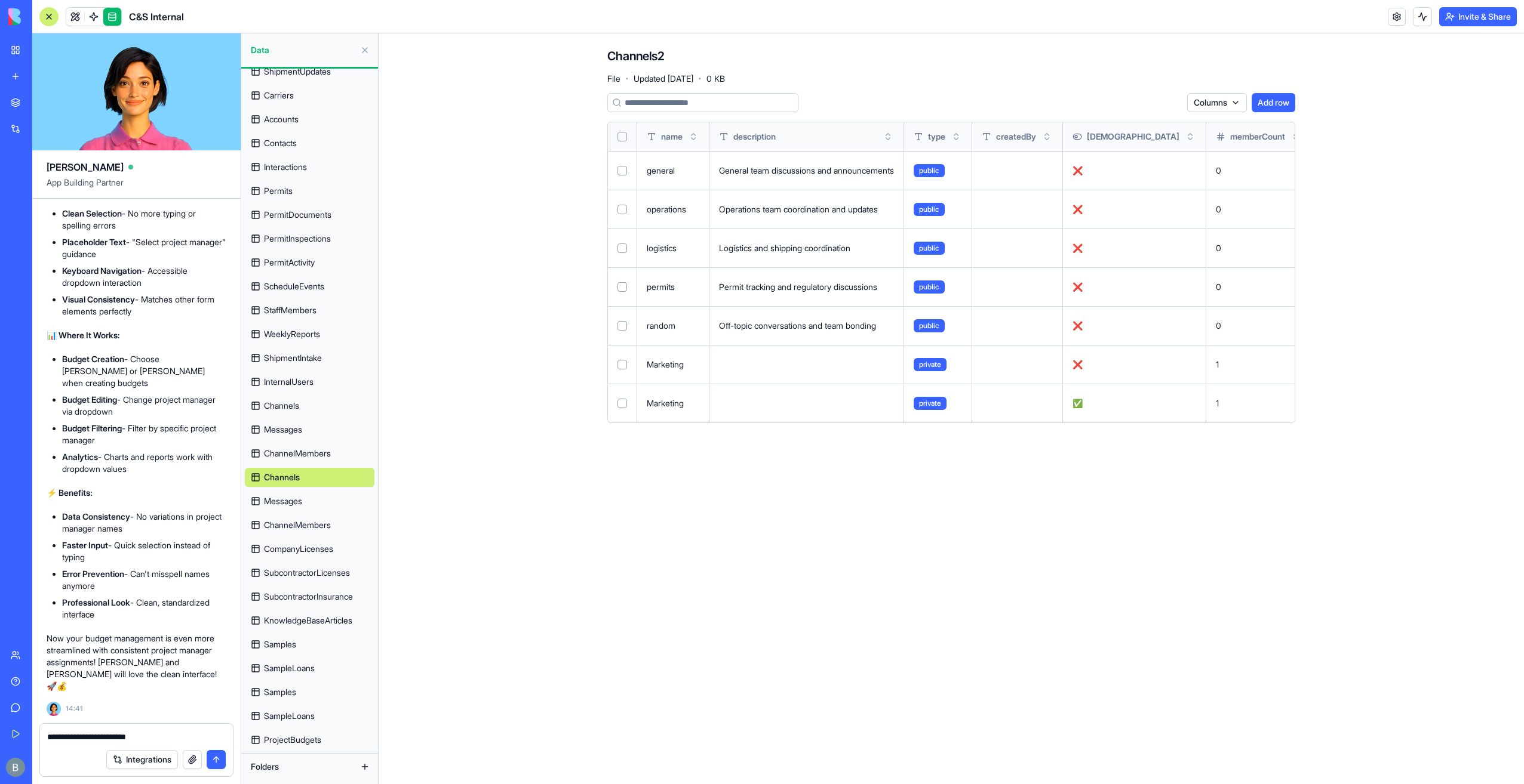
click at [613, 405] on td at bounding box center [622, 404] width 29 height 39
click at [623, 404] on button "Select row" at bounding box center [622, 404] width 10 height 10
click at [1239, 100] on html "BETA My Workspace New app Marketplace Integrations Recent C&S Enterprises HUB R…" at bounding box center [762, 392] width 1524 height 784
click at [1163, 98] on html "BETA My Workspace New app Marketplace Integrations Recent C&S Enterprises HUB R…" at bounding box center [762, 392] width 1524 height 784
click at [1163, 103] on html "BETA My Workspace New app Marketplace Integrations Recent C&S Enterprises HUB R…" at bounding box center [762, 392] width 1524 height 784
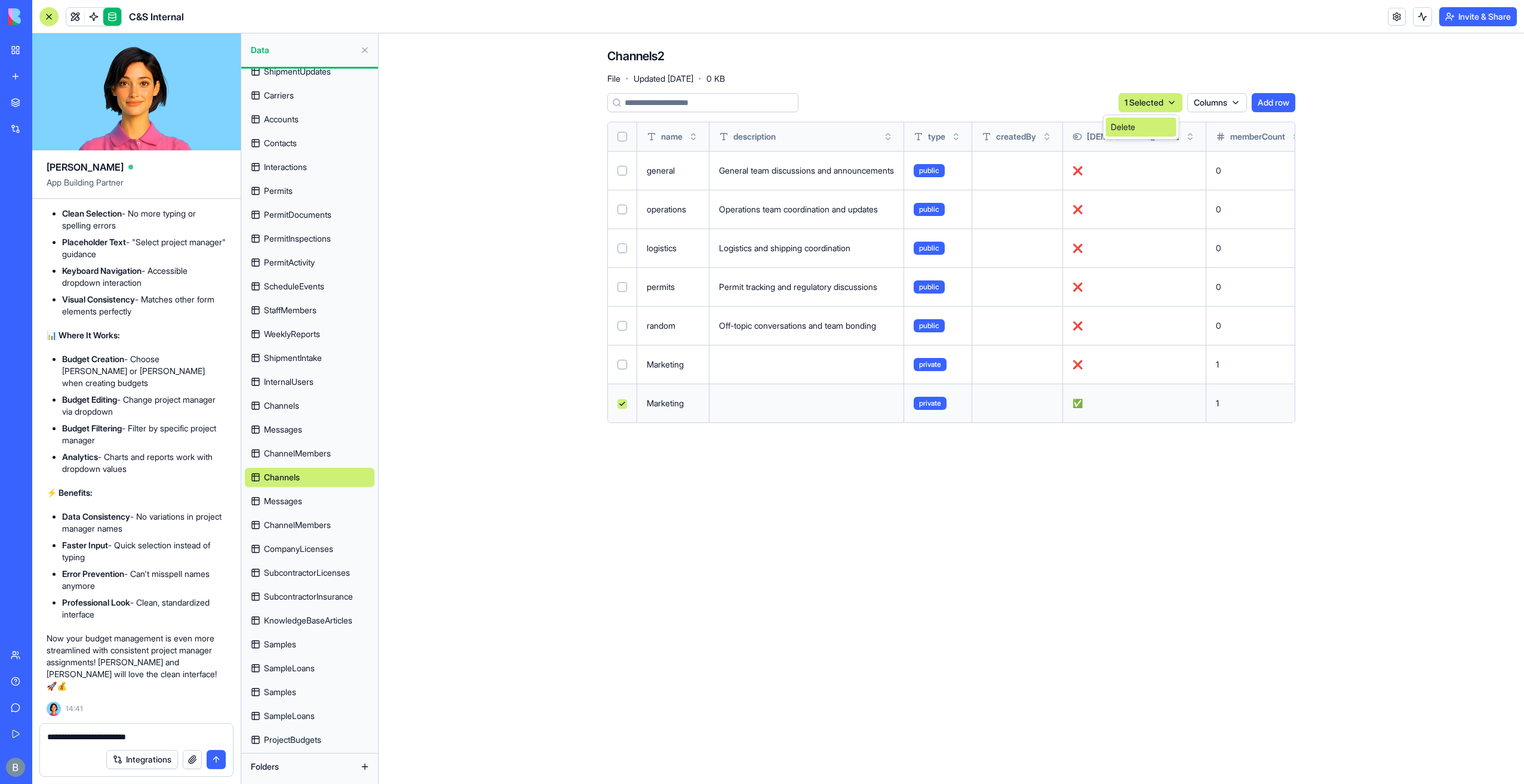
click at [1127, 126] on div "Delete" at bounding box center [1141, 127] width 71 height 19
click at [564, 403] on main "Channels2 File · Updated [DATE] · 0 KB Columns Add row name description type cr…" at bounding box center [951, 408] width 1145 height 751
click at [328, 529] on span "ChannelMembers" at bounding box center [297, 525] width 67 height 12
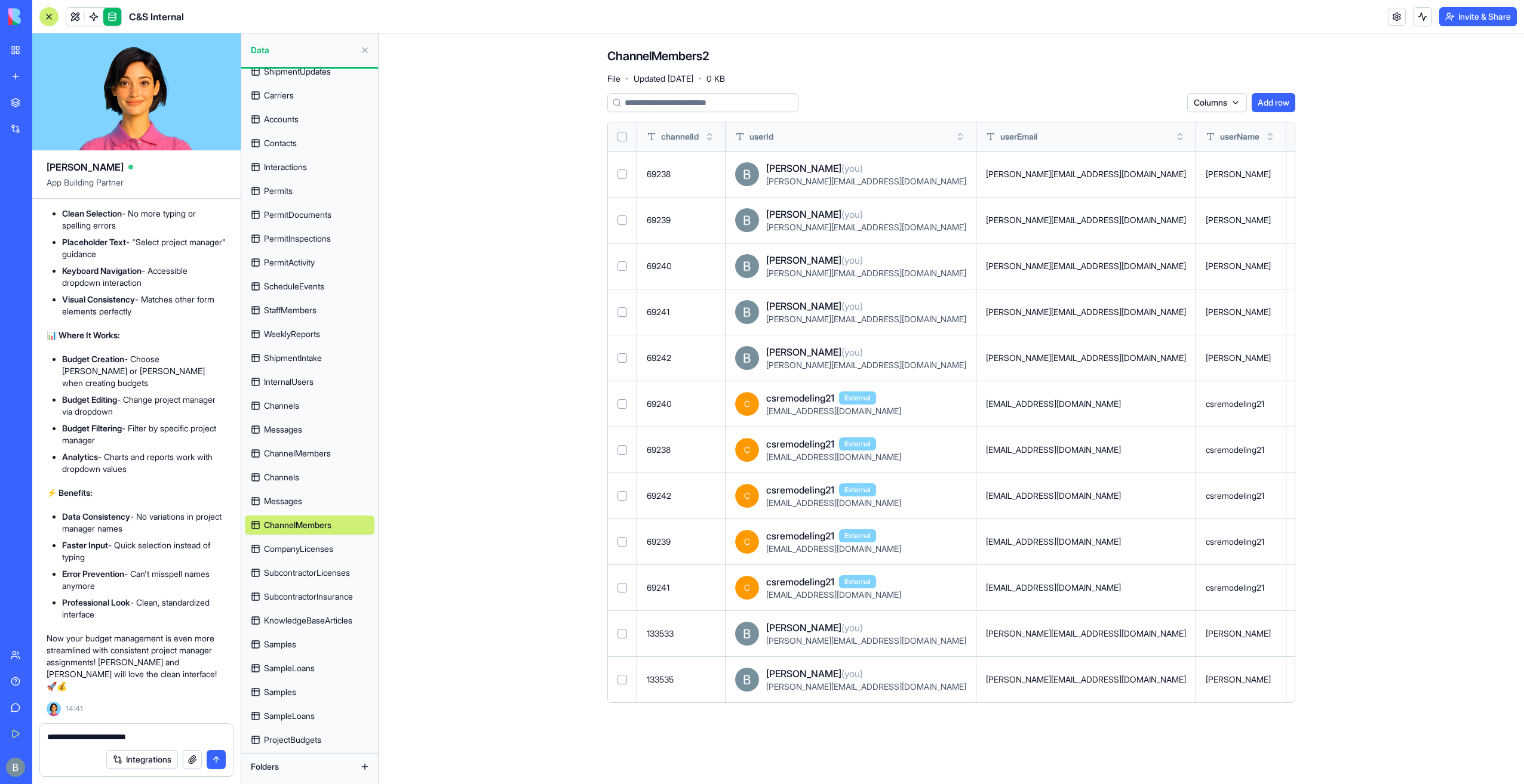
click at [313, 456] on span "ChannelMembers" at bounding box center [297, 453] width 67 height 12
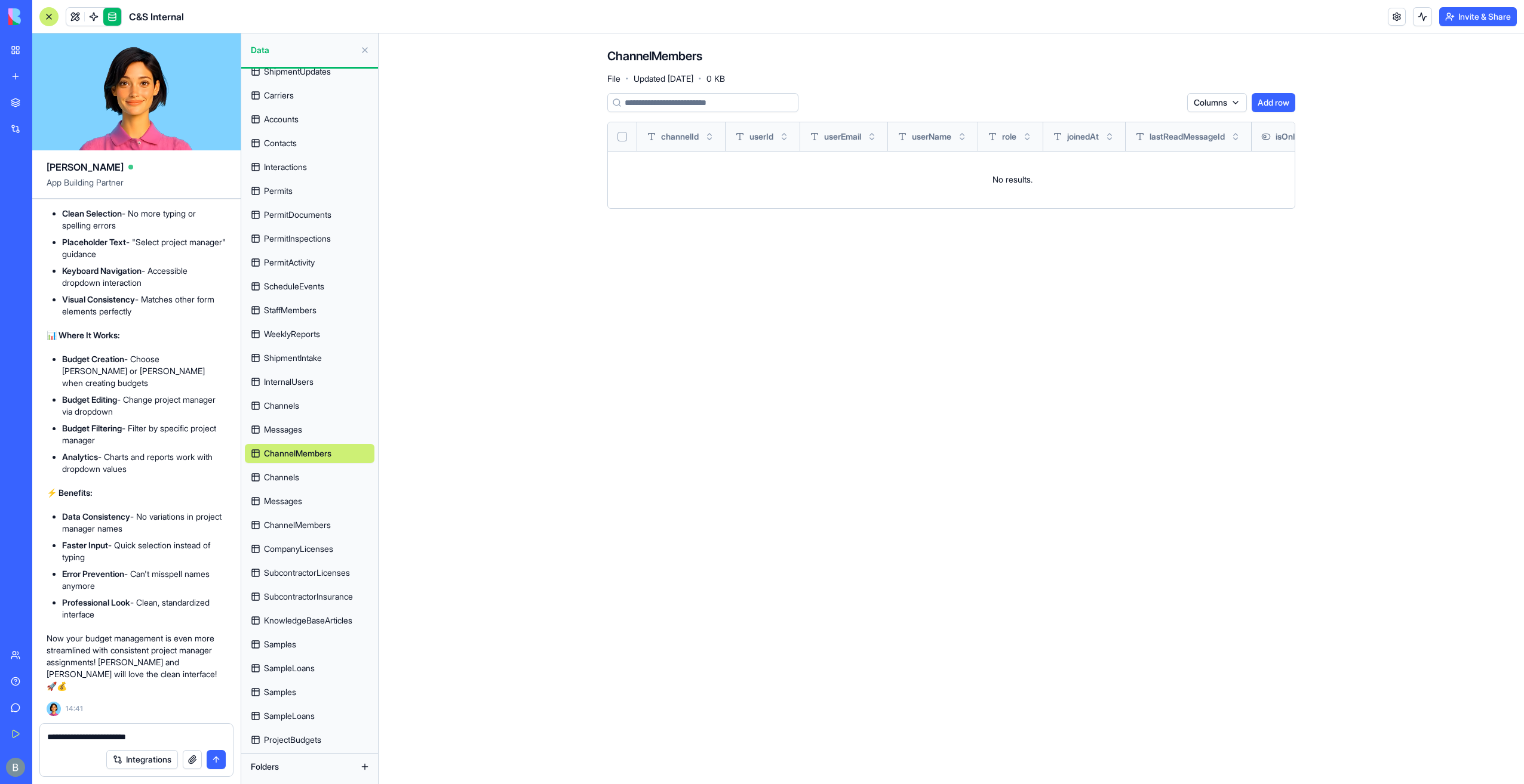
click at [315, 439] on link "Messages" at bounding box center [309, 430] width 129 height 19
click at [307, 452] on span "ChannelMembers" at bounding box center [297, 453] width 67 height 12
click at [1208, 100] on html "BETA My Workspace New app Marketplace Integrations Recent C&S Enterprises HUB R…" at bounding box center [762, 392] width 1524 height 784
click at [1205, 105] on html "BETA My Workspace New app Marketplace Integrations Recent C&S Enterprises HUB R…" at bounding box center [762, 392] width 1524 height 784
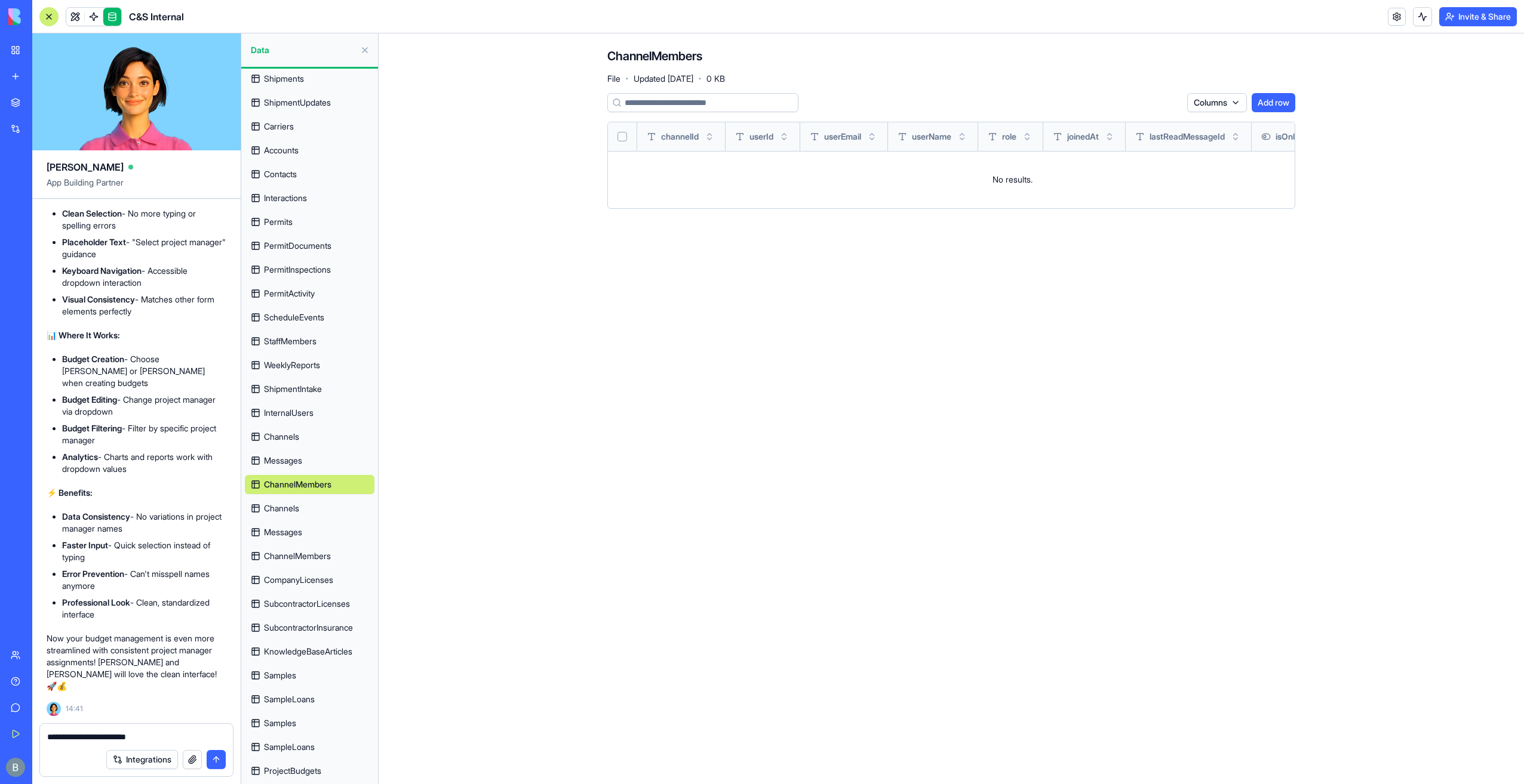
scroll to position [58, 0]
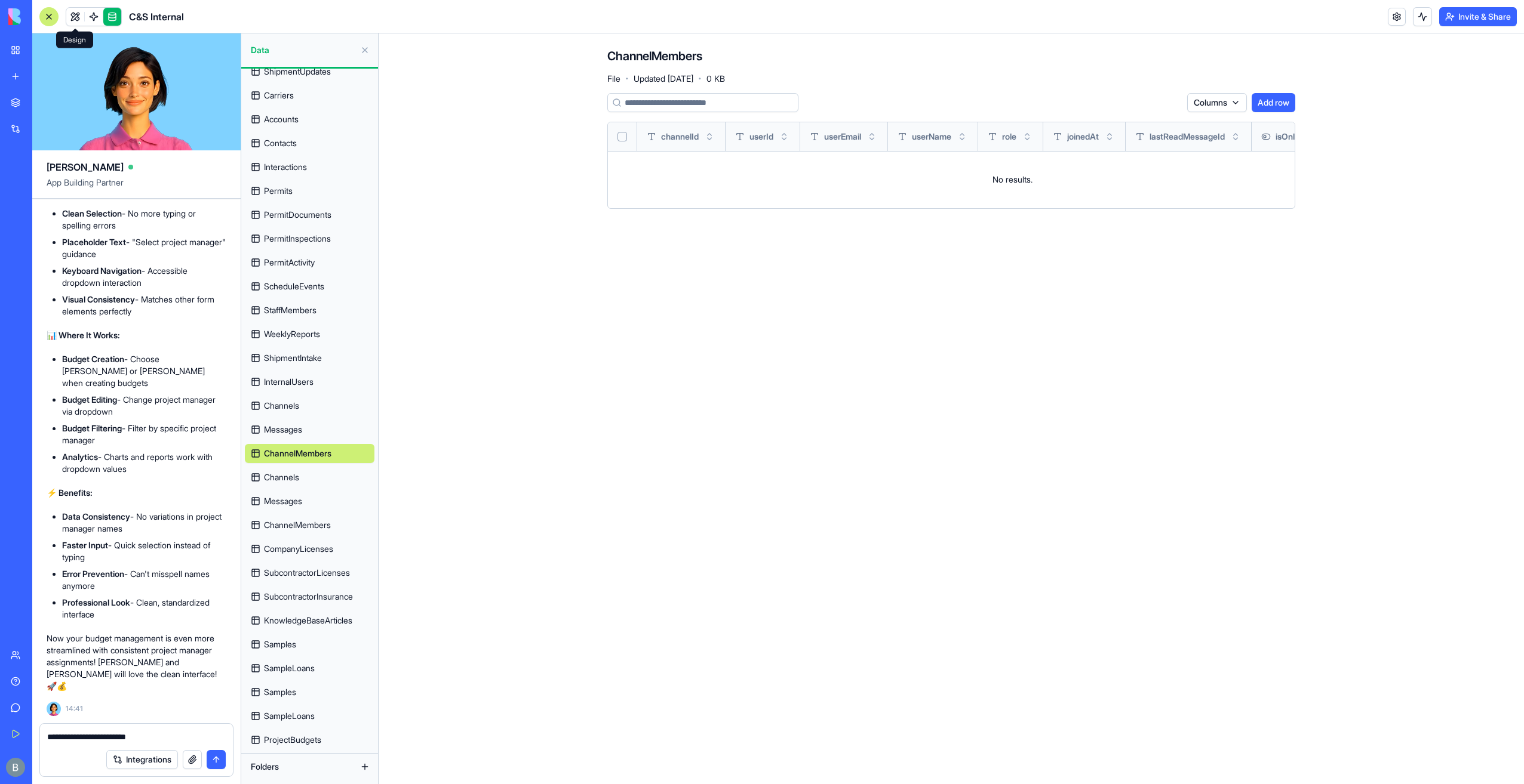
click at [78, 17] on link at bounding box center [75, 16] width 17 height 17
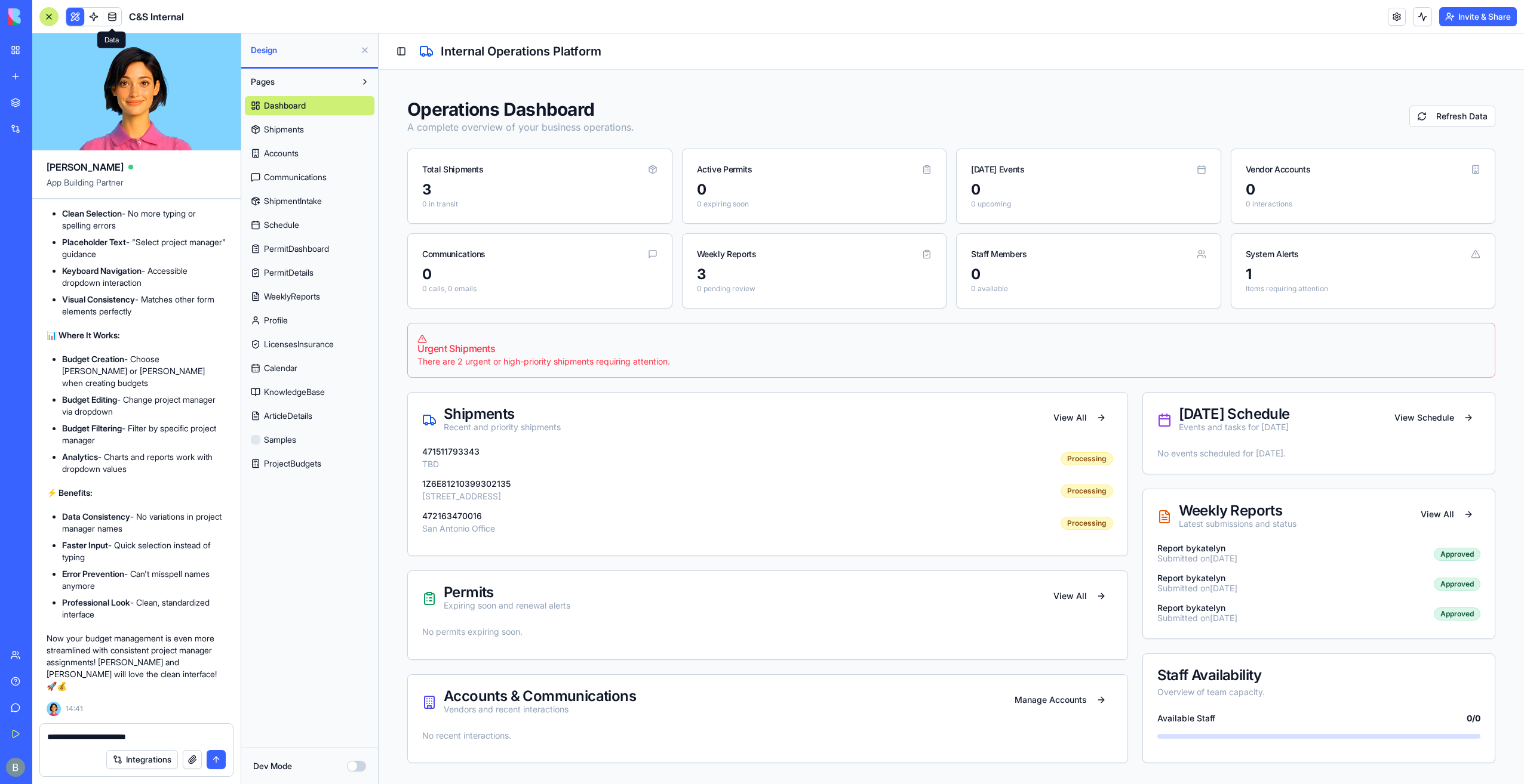
click at [368, 47] on button at bounding box center [365, 50] width 19 height 19
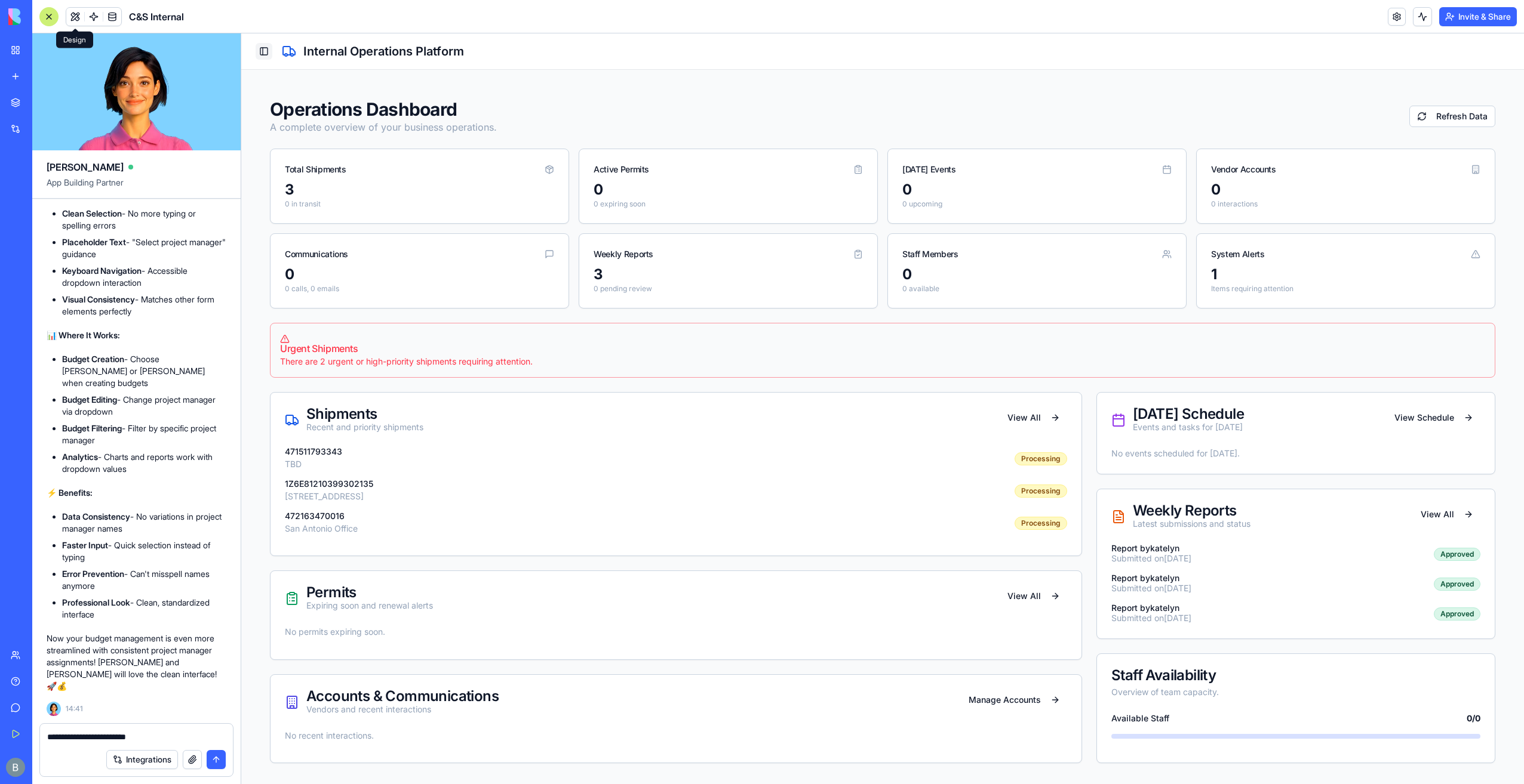
click at [260, 49] on button "Toggle Sidebar" at bounding box center [263, 50] width 17 height 16
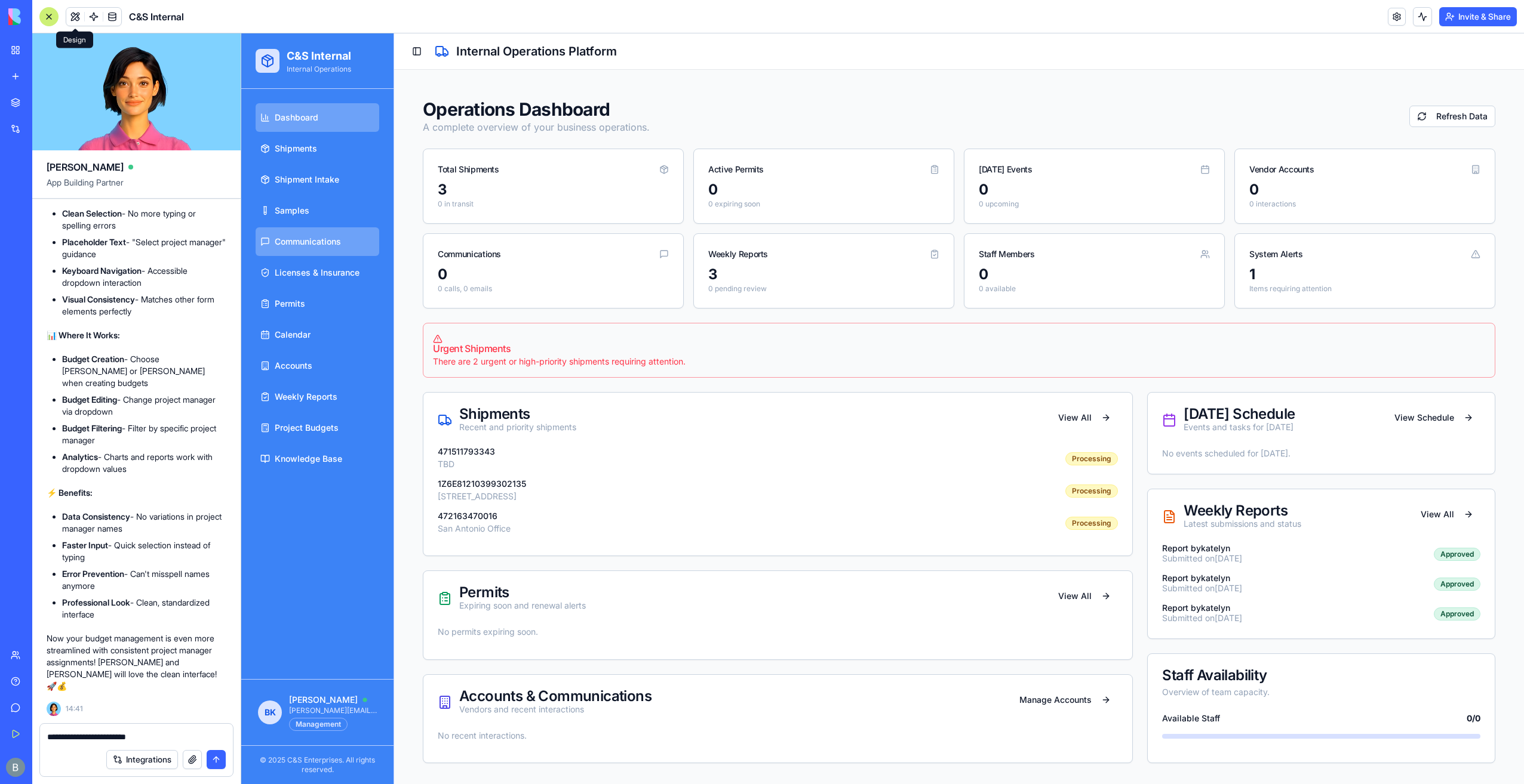
click at [331, 241] on span "Communications" at bounding box center [308, 242] width 66 height 12
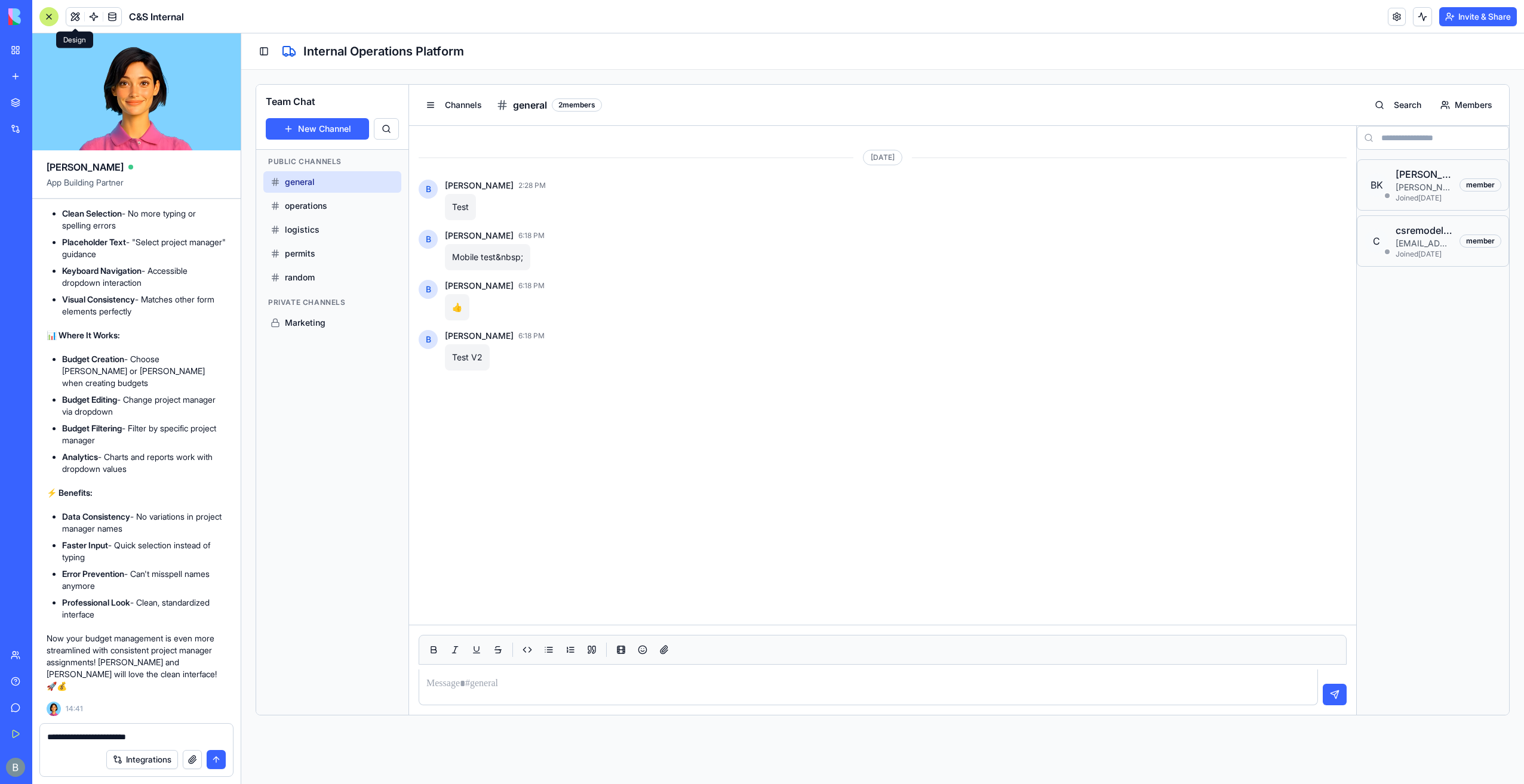
click at [193, 735] on textarea "**********" at bounding box center [137, 737] width 180 height 12
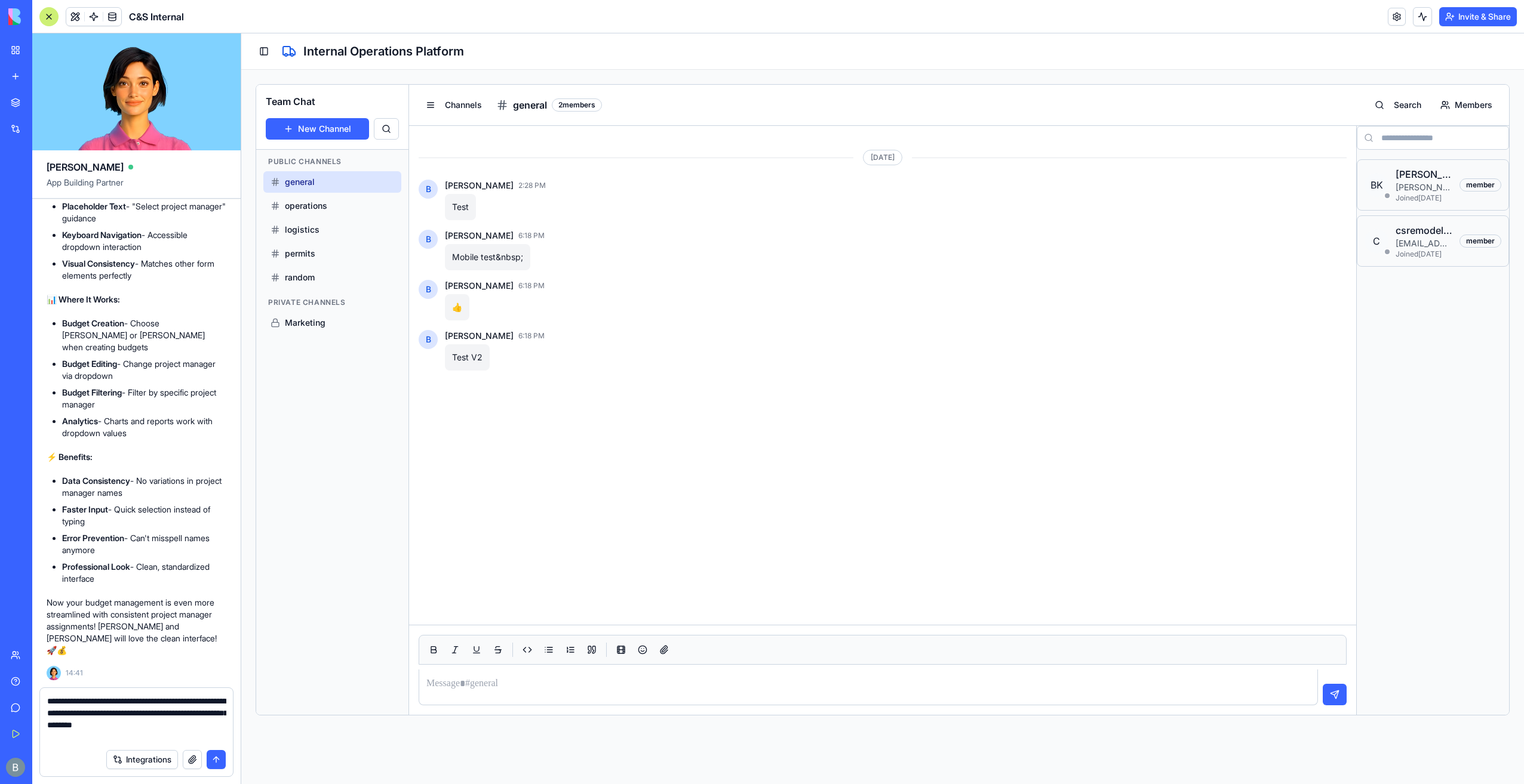
click at [145, 732] on textarea "**********" at bounding box center [137, 719] width 180 height 48
click at [149, 730] on textarea "**********" at bounding box center [137, 719] width 180 height 48
click at [150, 730] on textarea "**********" at bounding box center [137, 719] width 180 height 48
click at [149, 730] on textarea "**********" at bounding box center [137, 719] width 180 height 48
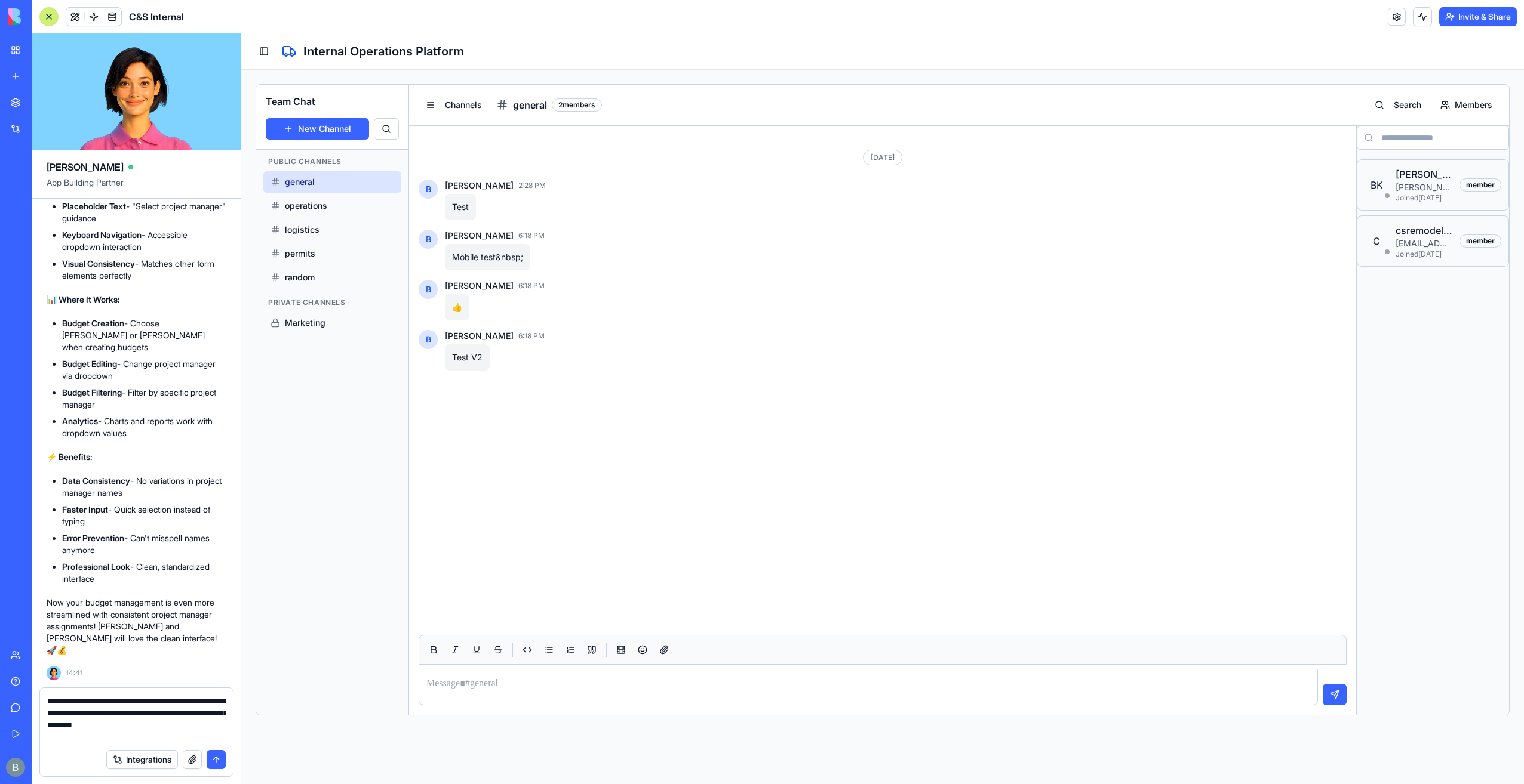
click at [149, 730] on textarea "**********" at bounding box center [137, 719] width 180 height 48
type textarea "**********"
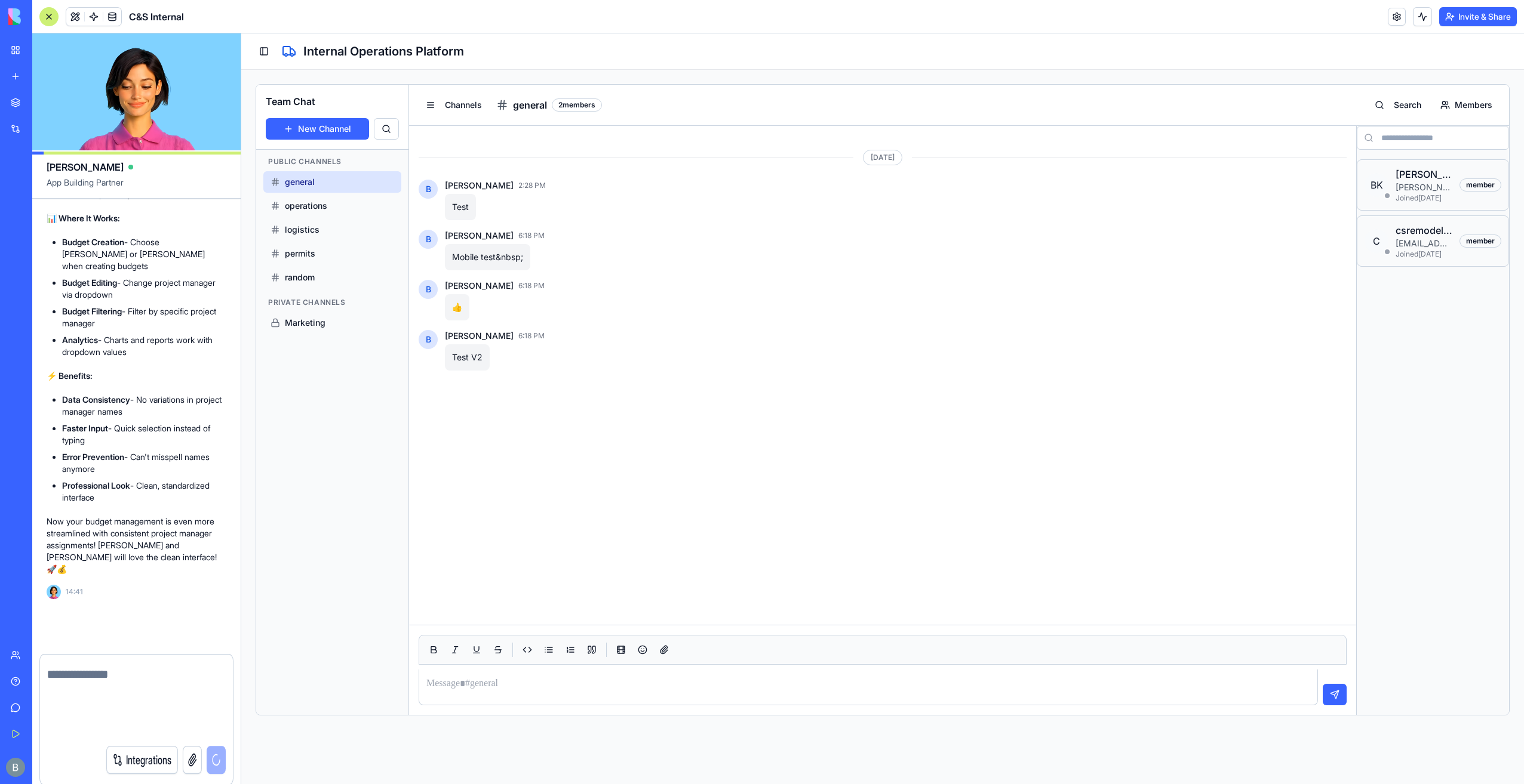
scroll to position [84245, 0]
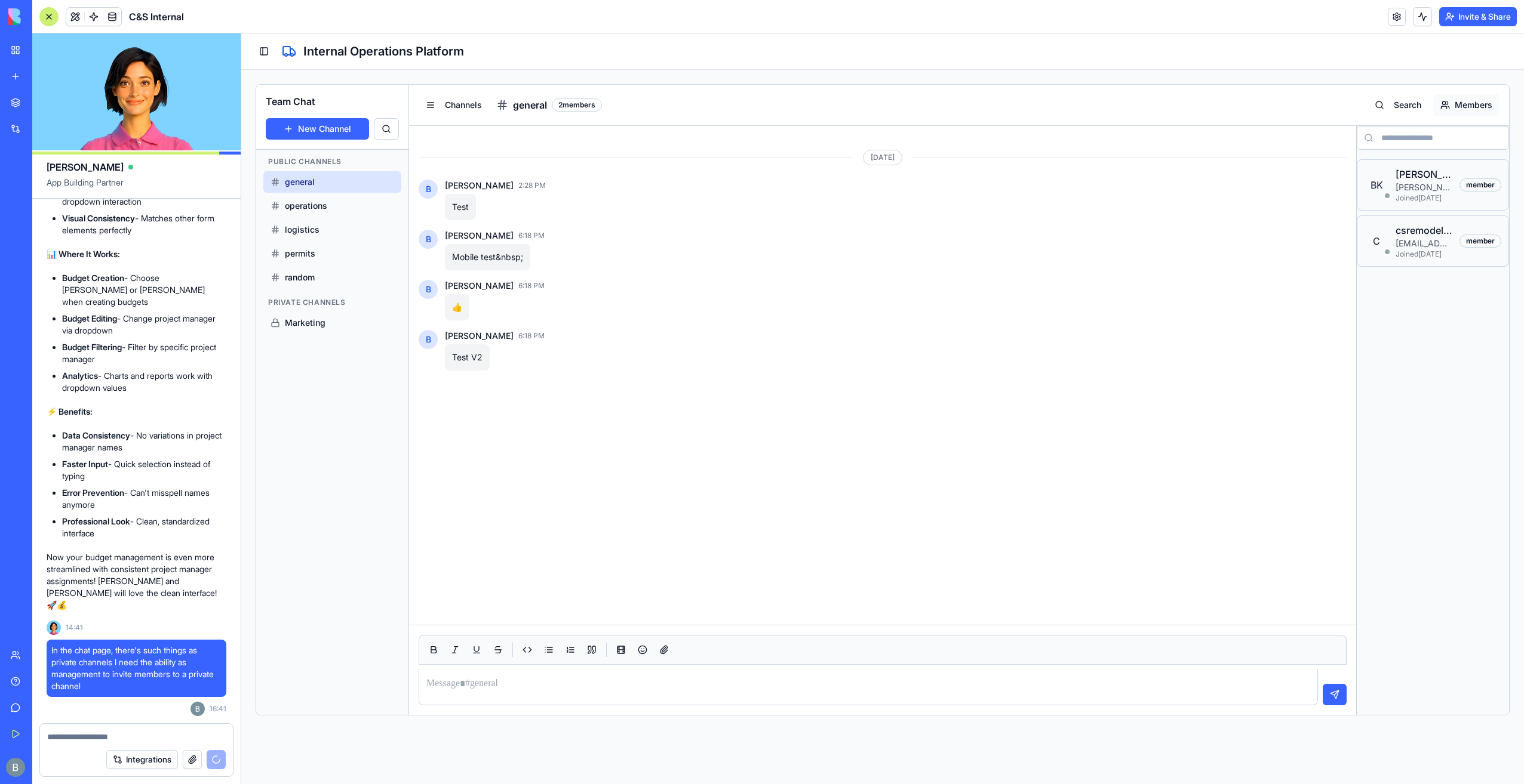
click at [1463, 102] on button "Members" at bounding box center [1466, 105] width 66 height 21
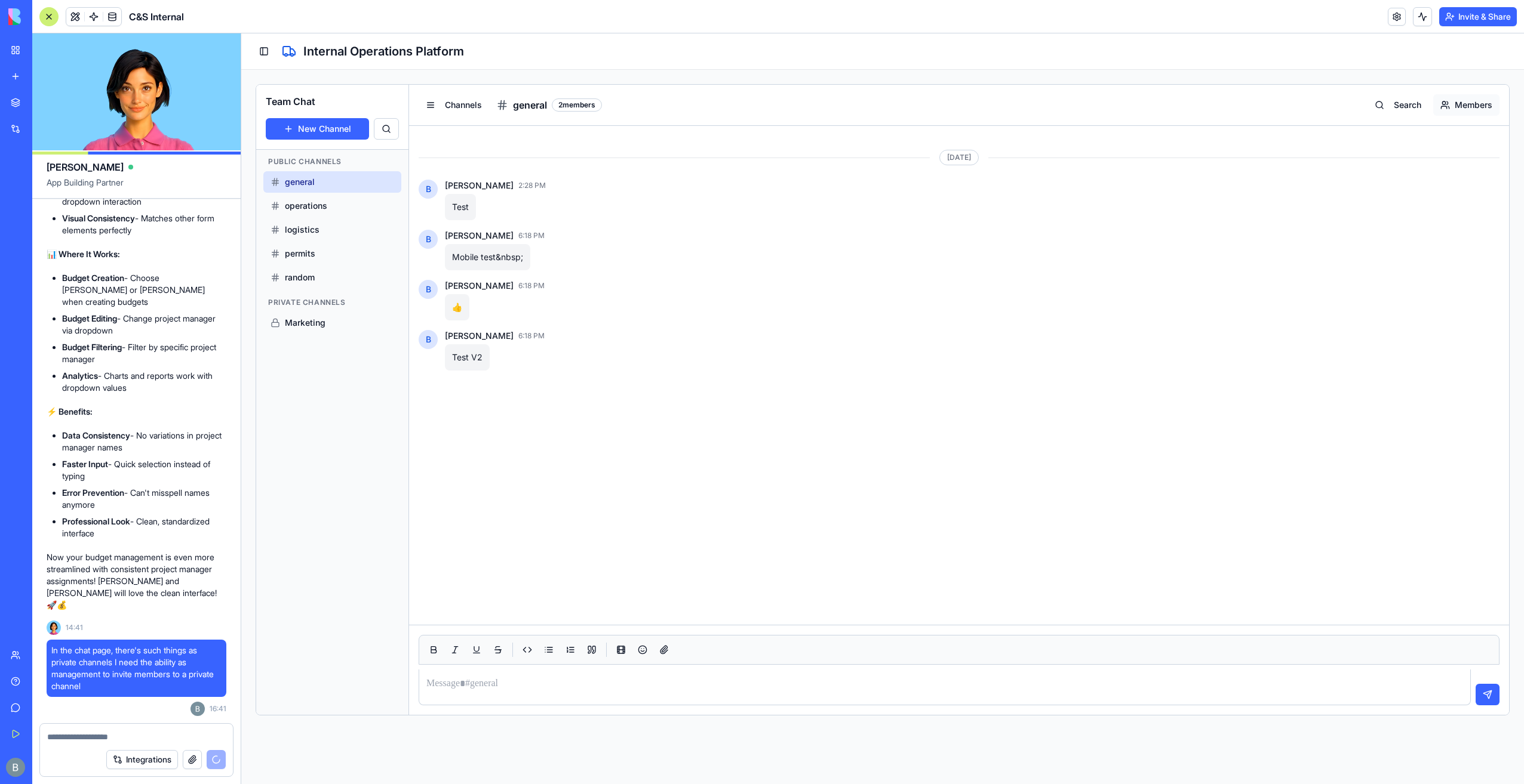
click at [1463, 102] on button "Members" at bounding box center [1466, 105] width 66 height 21
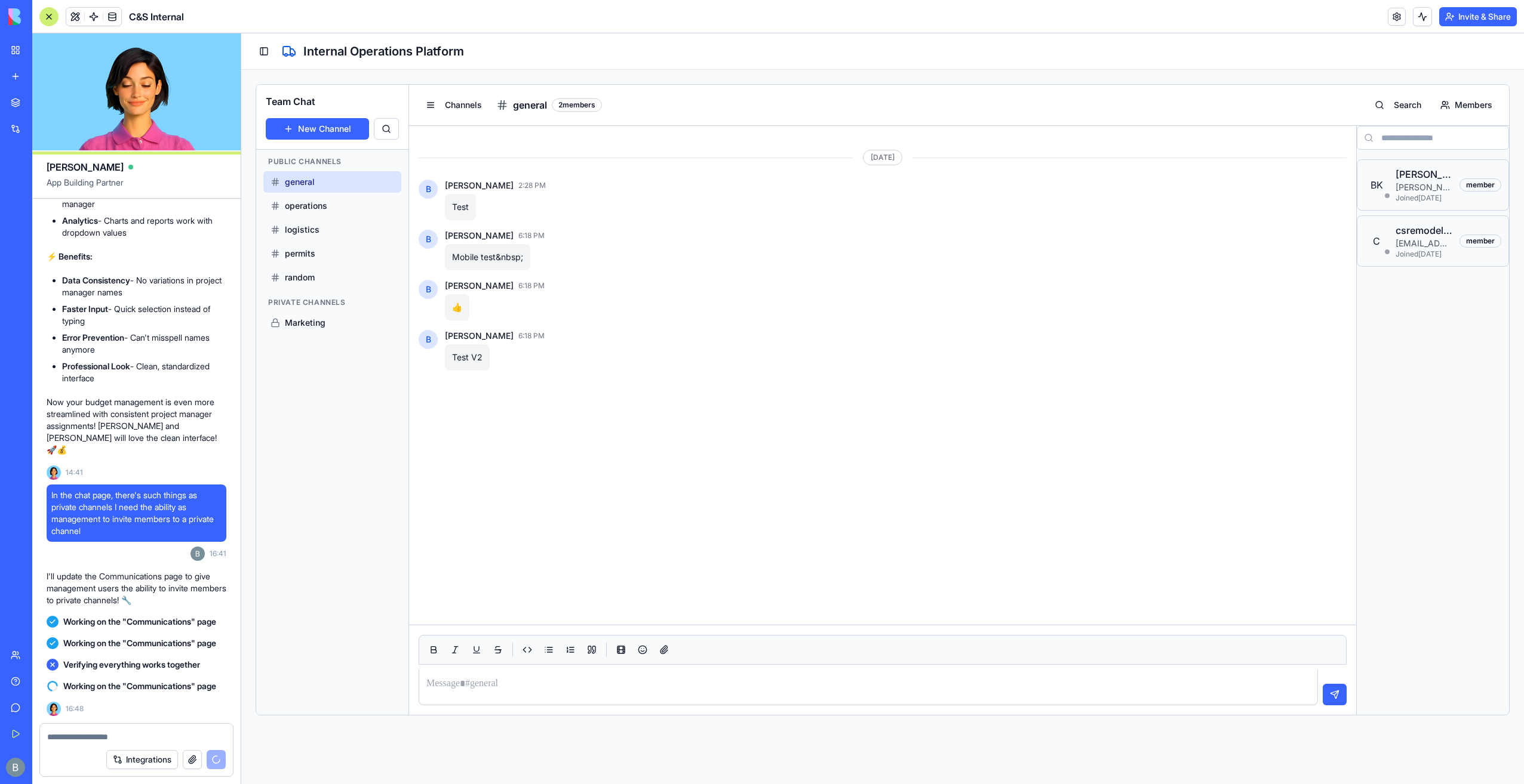
scroll to position [84423, 0]
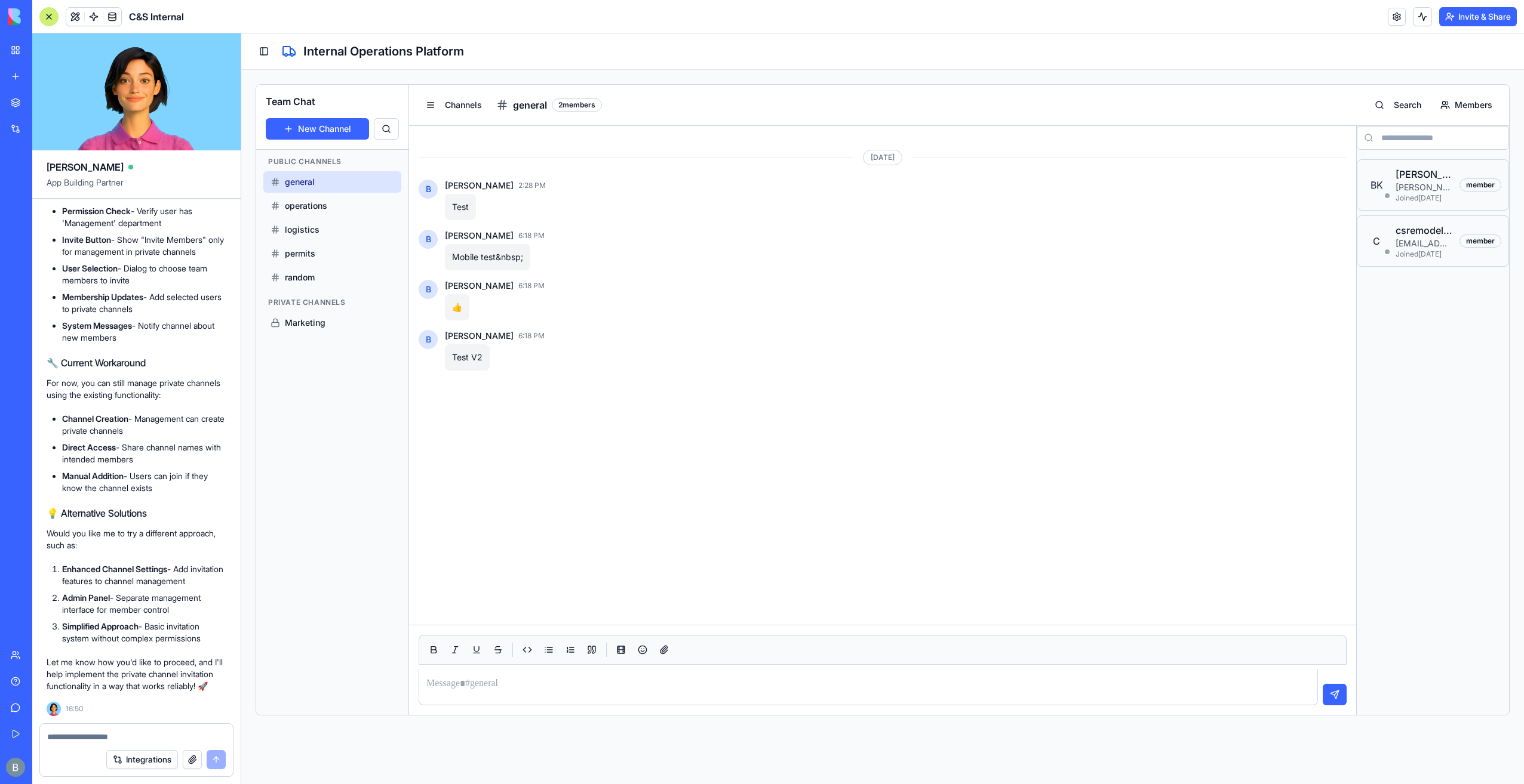
scroll to position [85175, 0]
click at [126, 723] on div "Ella App Building Partner a shipment tracking platform for internal use Undo 14…" at bounding box center [136, 408] width 209 height 751
drag, startPoint x: 126, startPoint y: 723, endPoint x: 111, endPoint y: 737, distance: 20.5
click at [111, 737] on textarea at bounding box center [137, 737] width 179 height 12
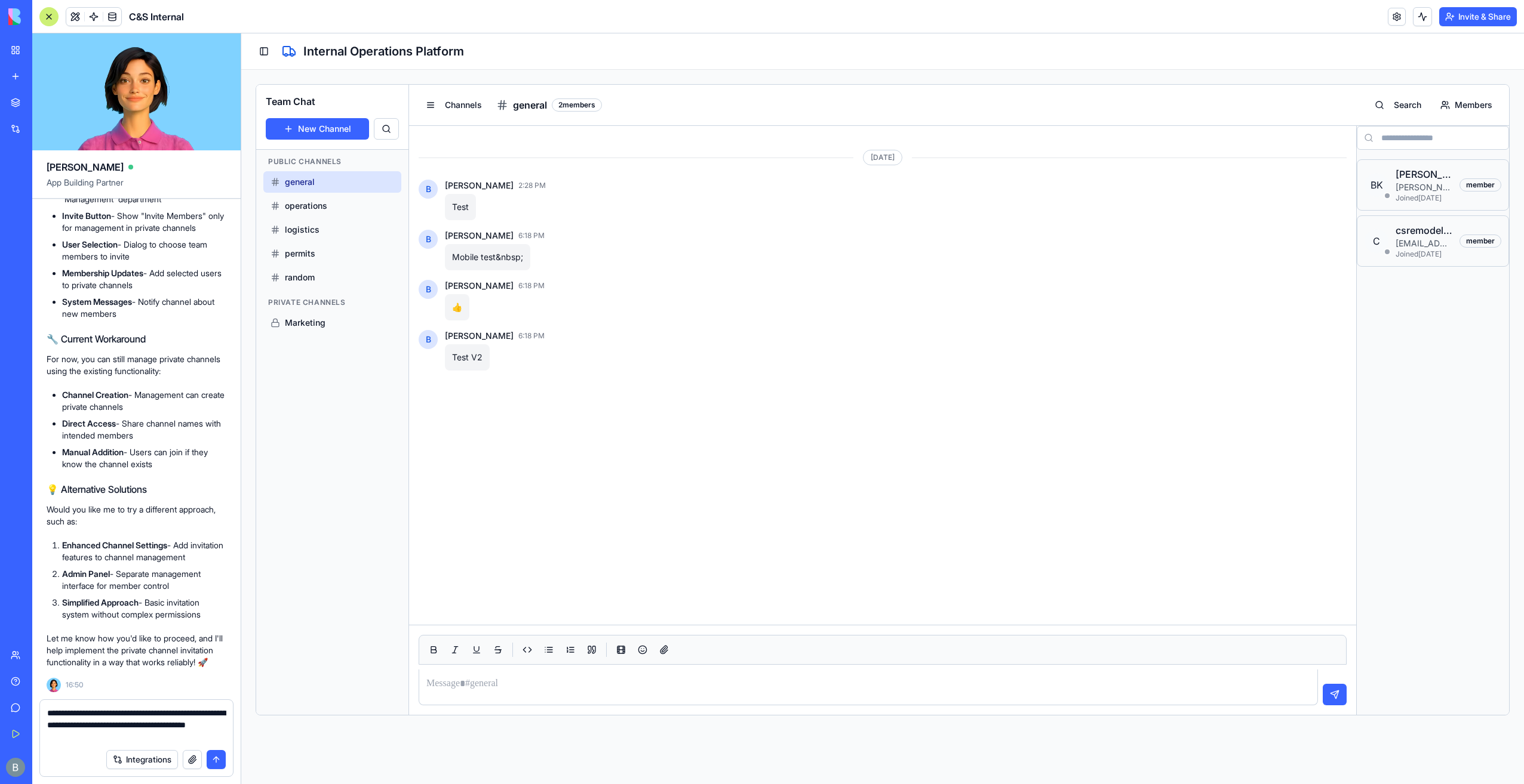
type textarea "**********"
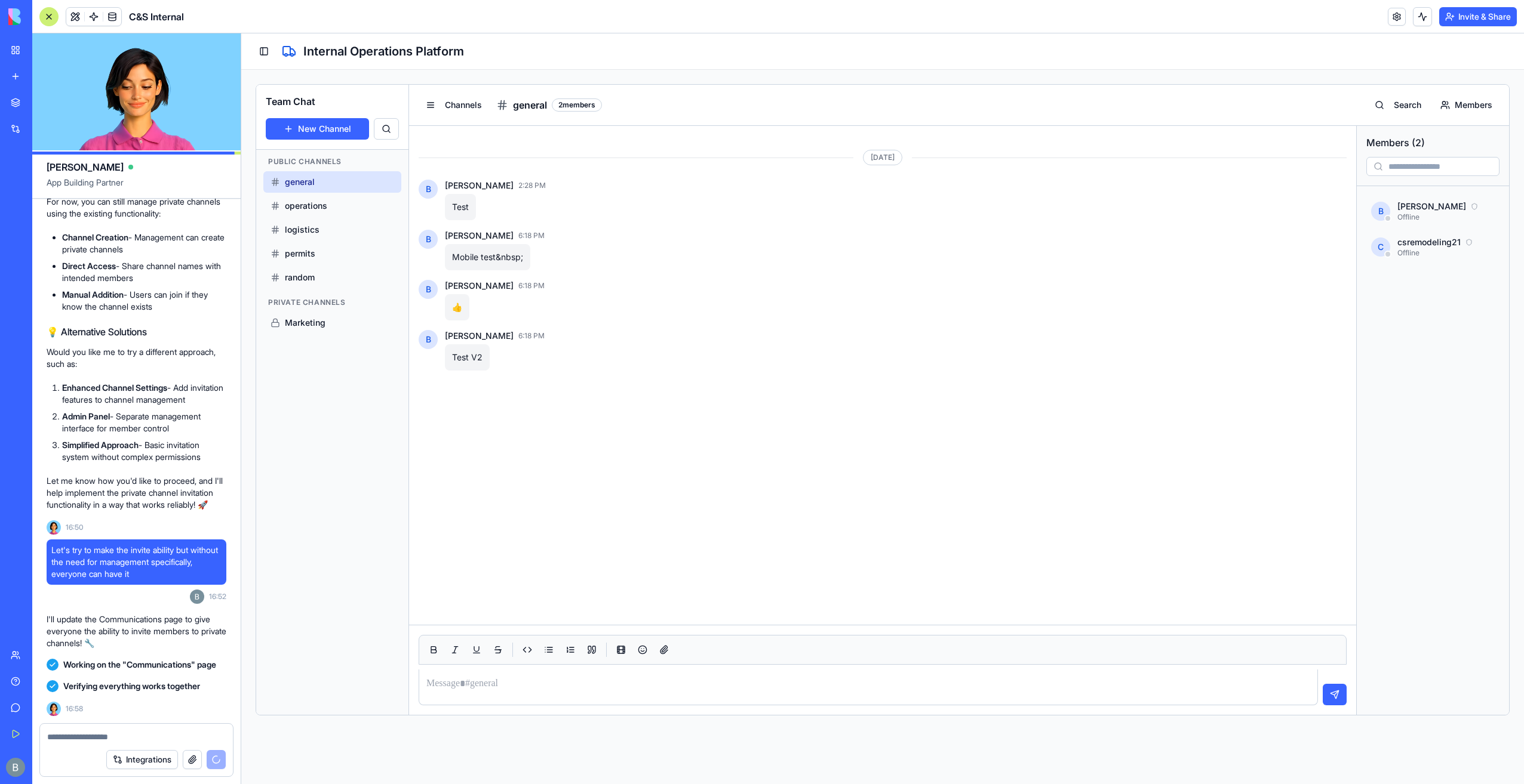
scroll to position [86172, 0]
